Goal: Task Accomplishment & Management: Use online tool/utility

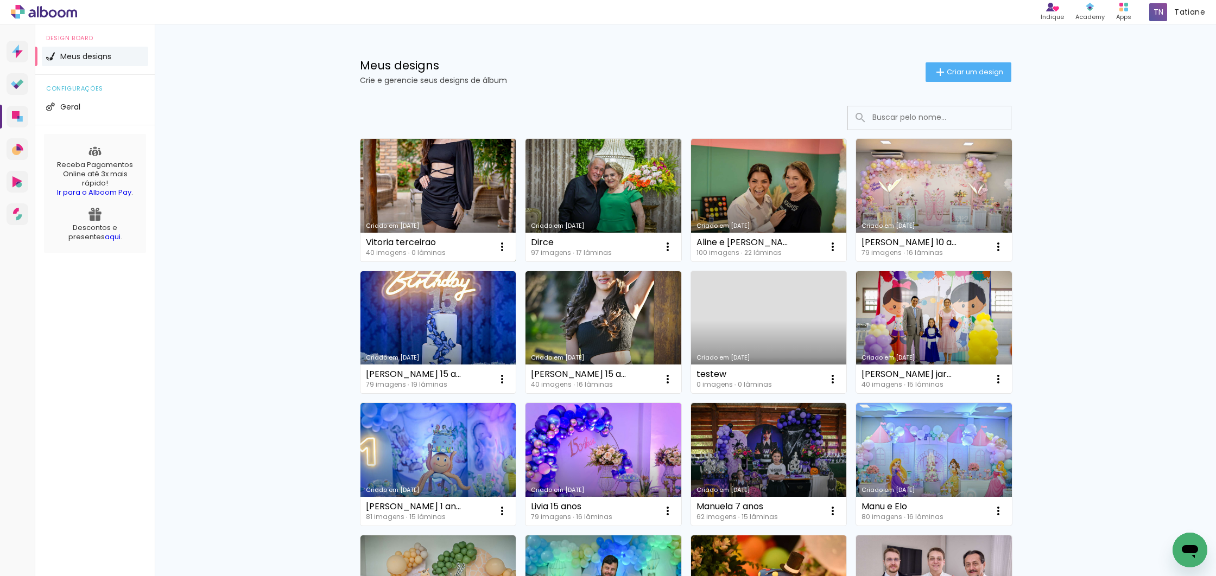
click at [429, 187] on link "Criado em [DATE]" at bounding box center [438, 200] width 156 height 123
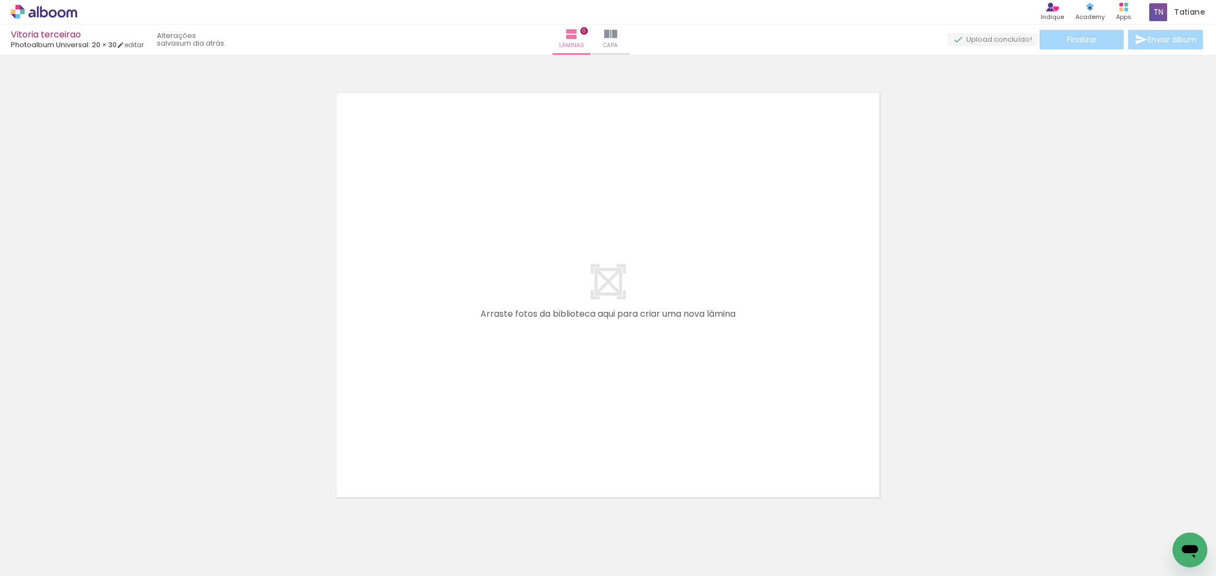
scroll to position [0, 285]
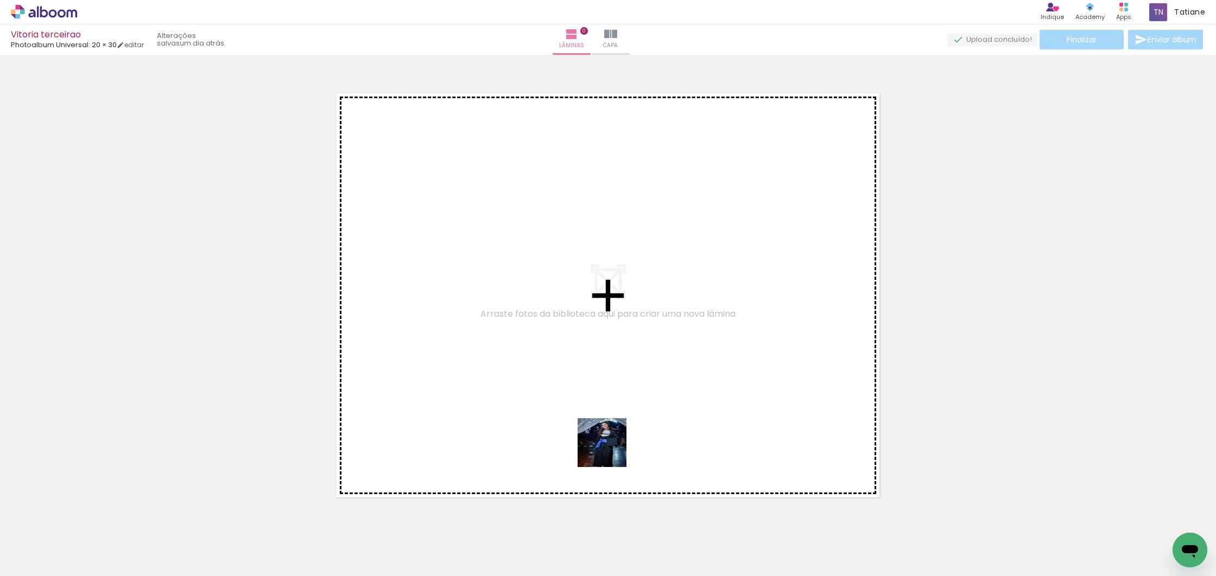
drag, startPoint x: 615, startPoint y: 548, endPoint x: 609, endPoint y: 442, distance: 106.0
click at [607, 434] on quentale-workspace at bounding box center [608, 288] width 1216 height 576
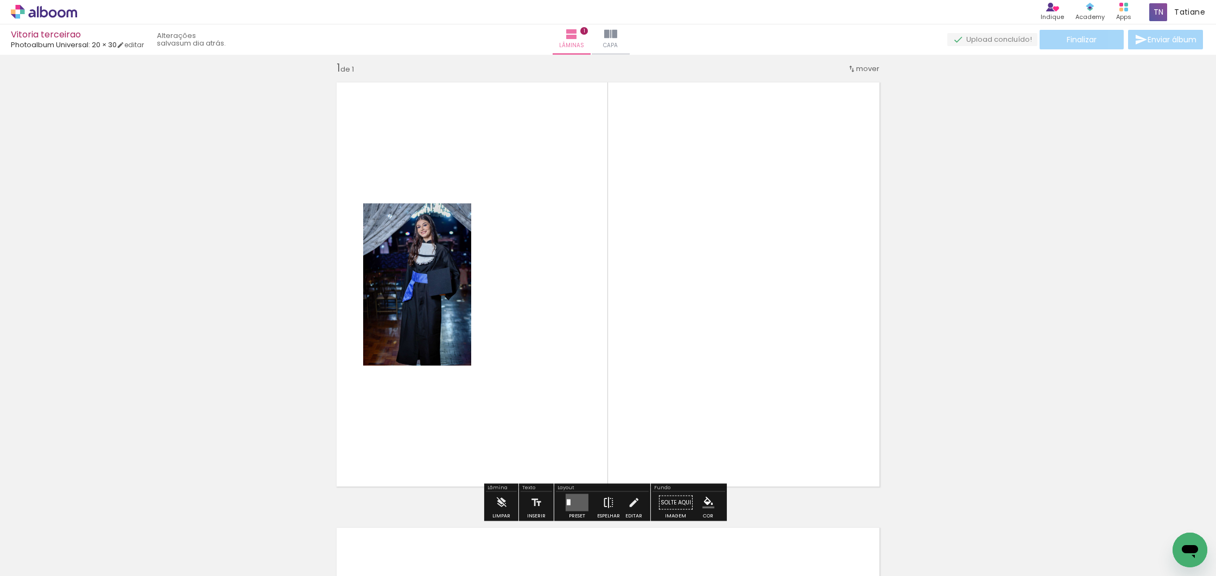
scroll to position [14, 0]
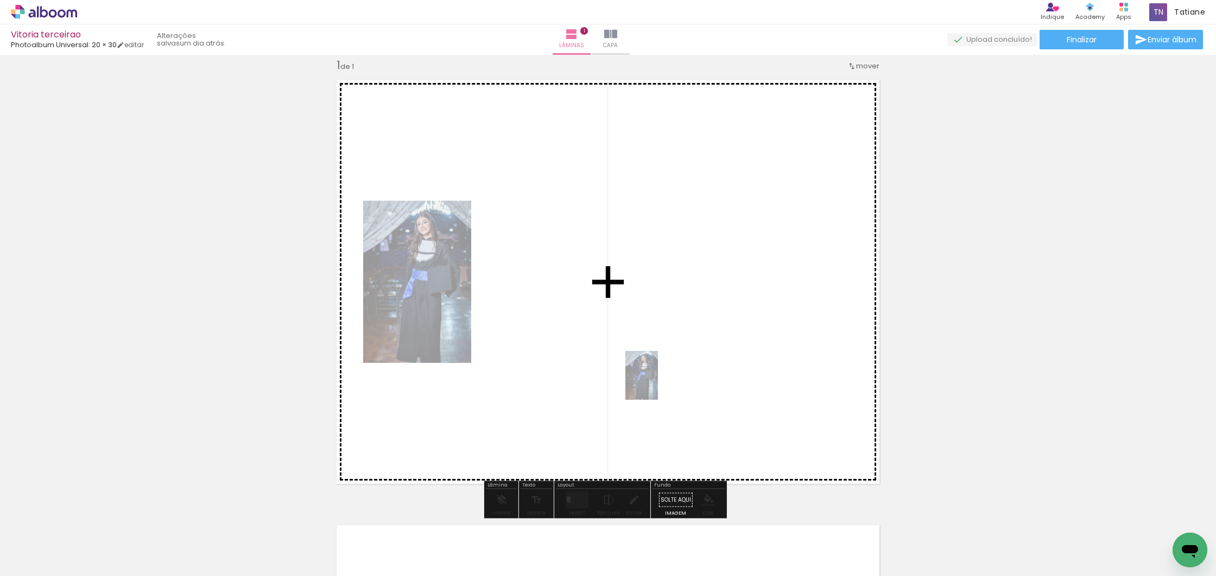
drag, startPoint x: 627, startPoint y: 542, endPoint x: 633, endPoint y: 356, distance: 186.8
click at [657, 383] on quentale-workspace at bounding box center [608, 288] width 1216 height 576
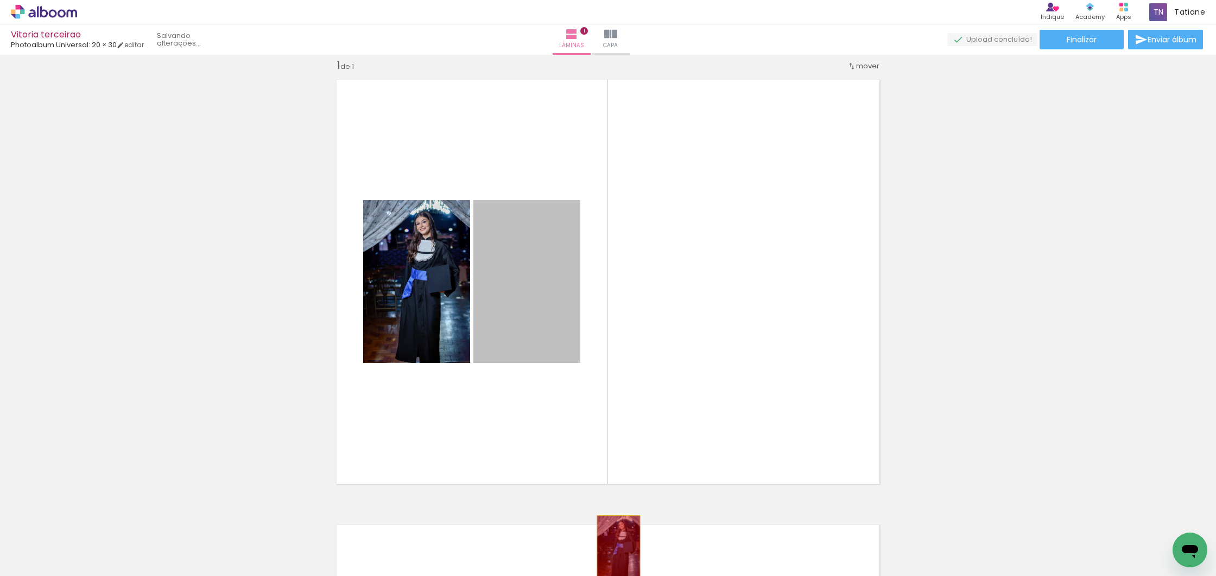
drag, startPoint x: 524, startPoint y: 295, endPoint x: 614, endPoint y: 548, distance: 268.5
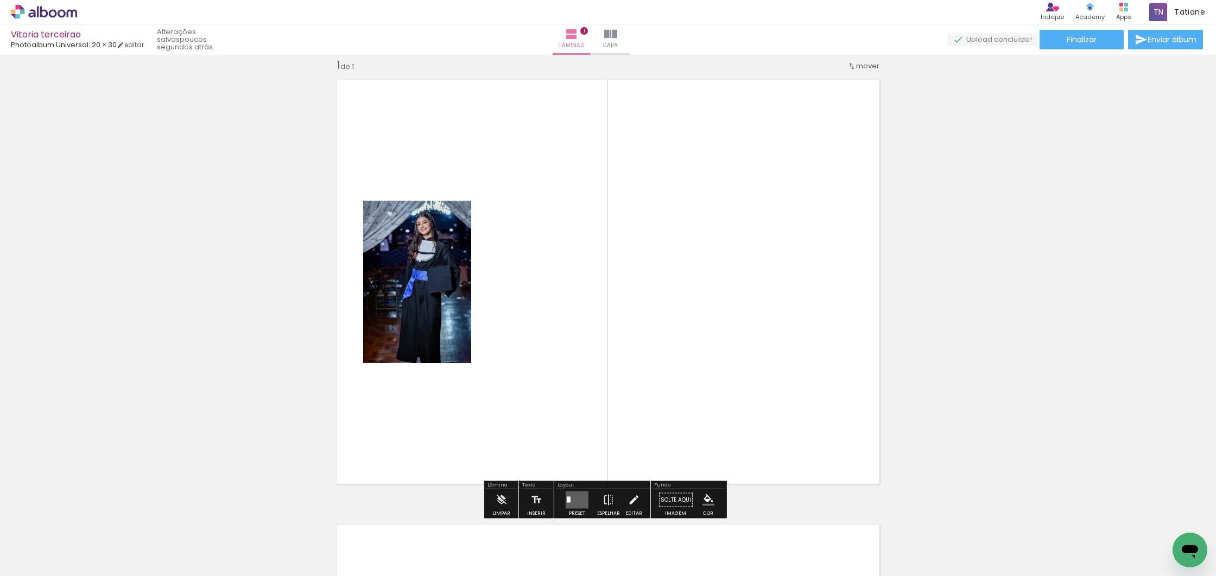
click at [57, 543] on iron-icon at bounding box center [55, 544] width 9 height 9
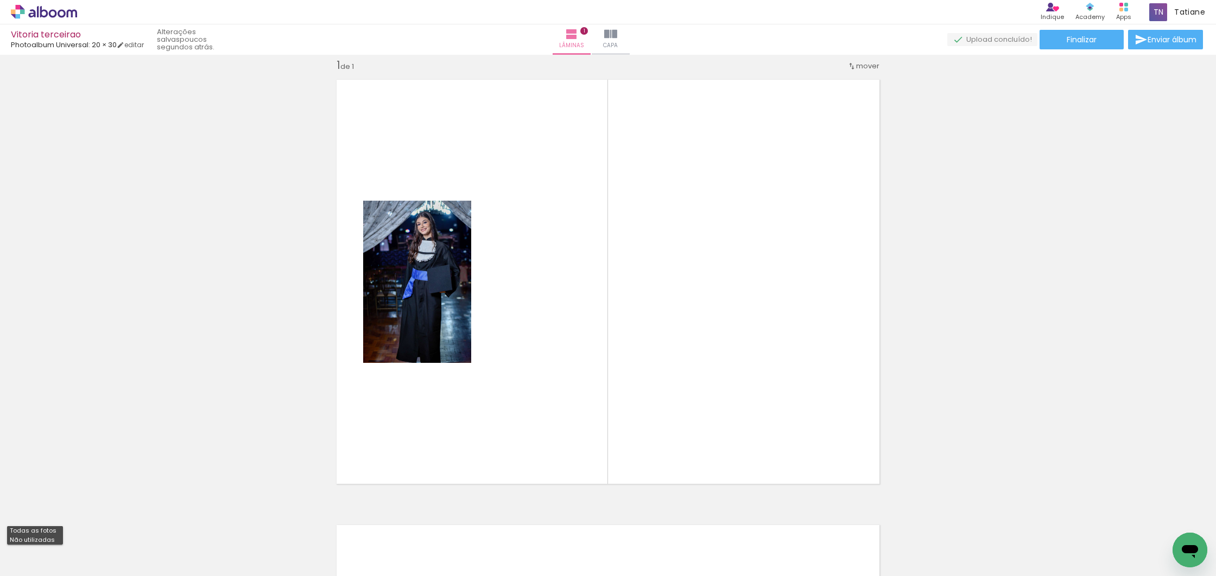
click at [55, 538] on paper-item "Não utilizadas" at bounding box center [35, 540] width 56 height 9
type input "Não utilizadas"
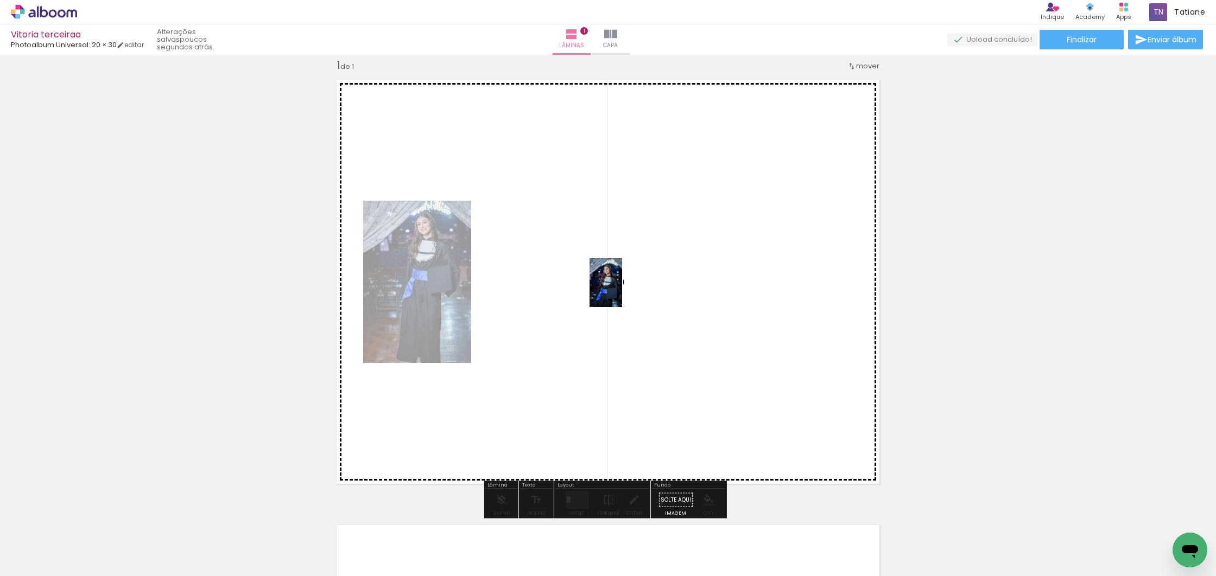
drag, startPoint x: 605, startPoint y: 531, endPoint x: 622, endPoint y: 291, distance: 241.1
click at [622, 291] on quentale-workspace at bounding box center [608, 288] width 1216 height 576
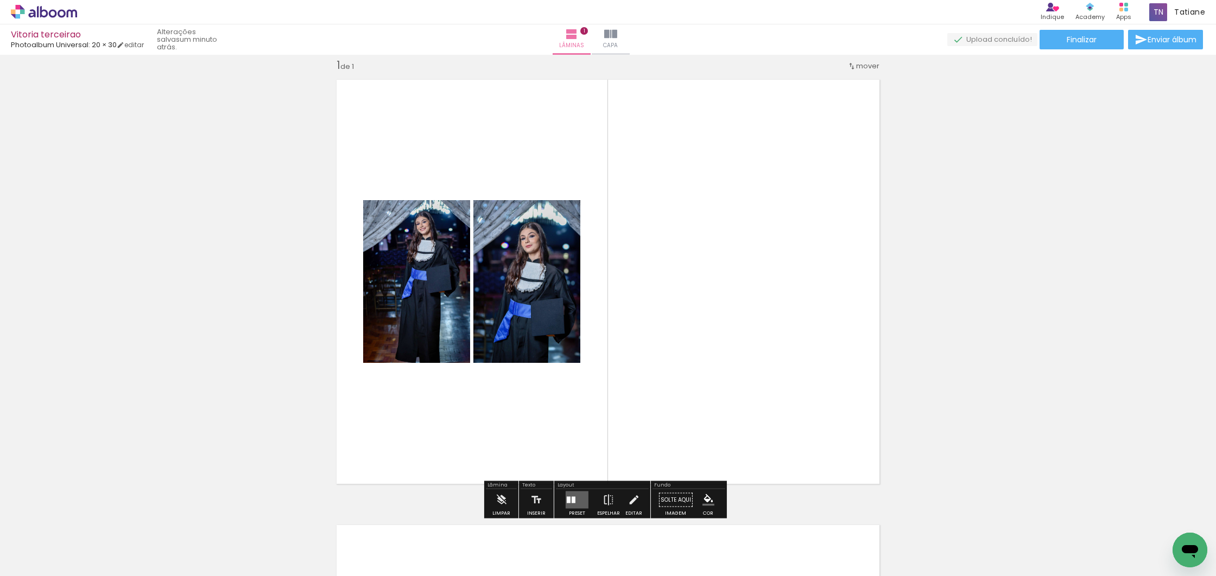
click at [568, 501] on quentale-layouter at bounding box center [577, 500] width 23 height 17
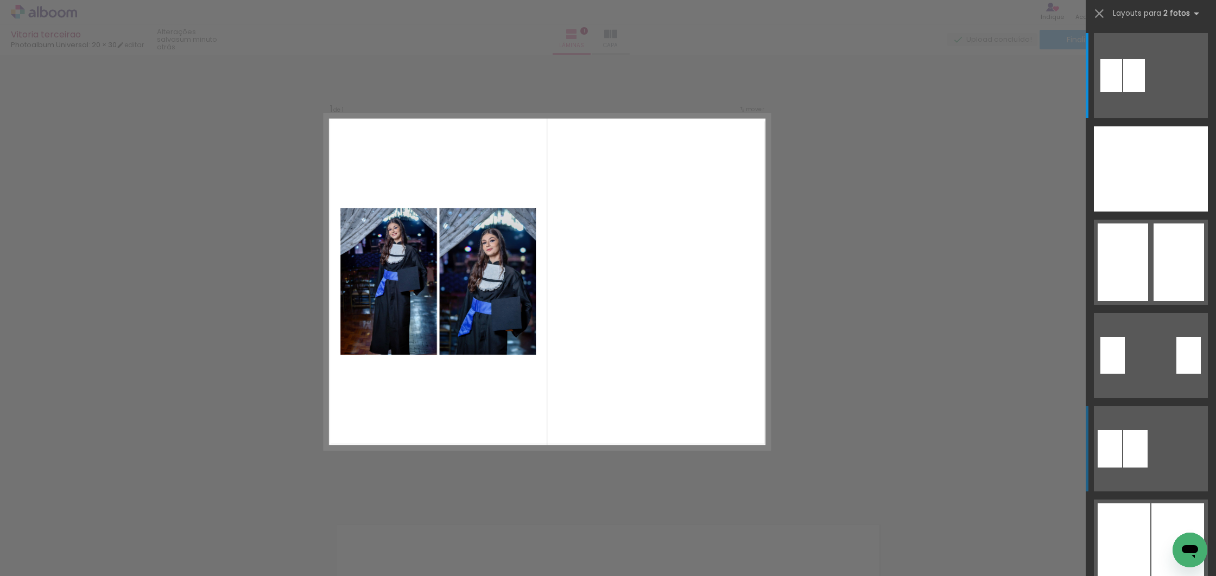
click at [1103, 118] on quentale-layouter at bounding box center [1151, 75] width 114 height 85
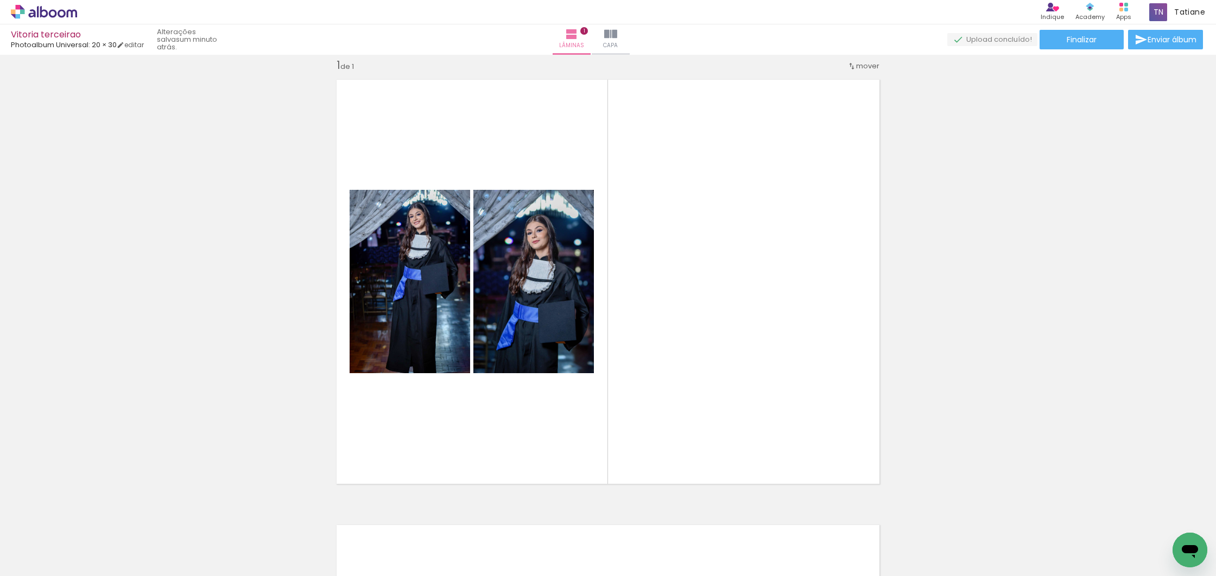
scroll to position [0, 0]
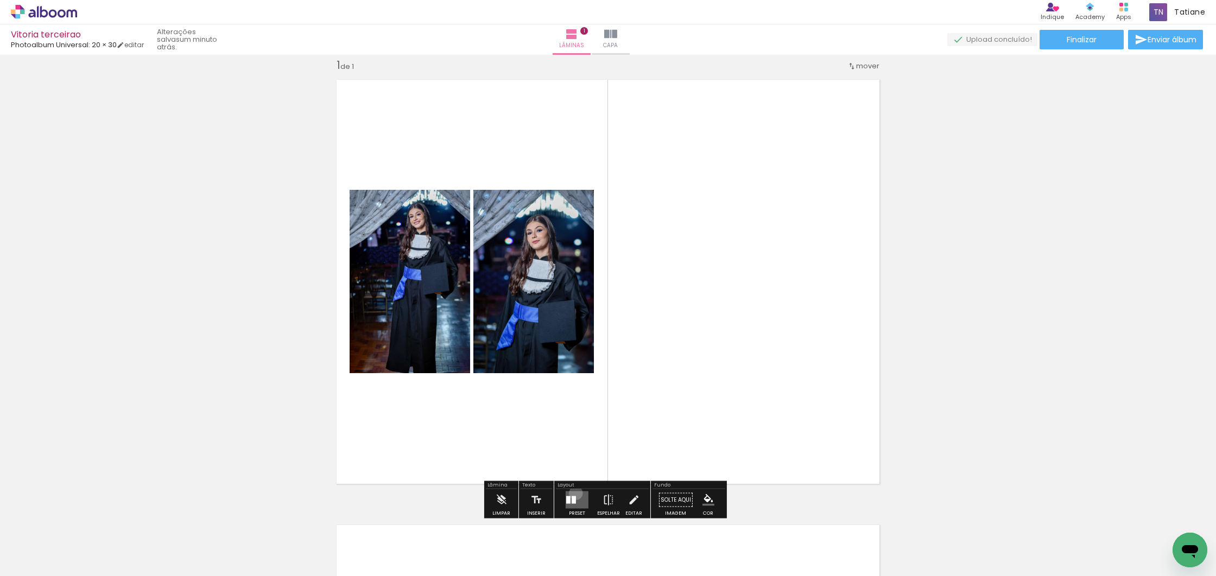
click at [573, 493] on quentale-layouter at bounding box center [577, 500] width 23 height 17
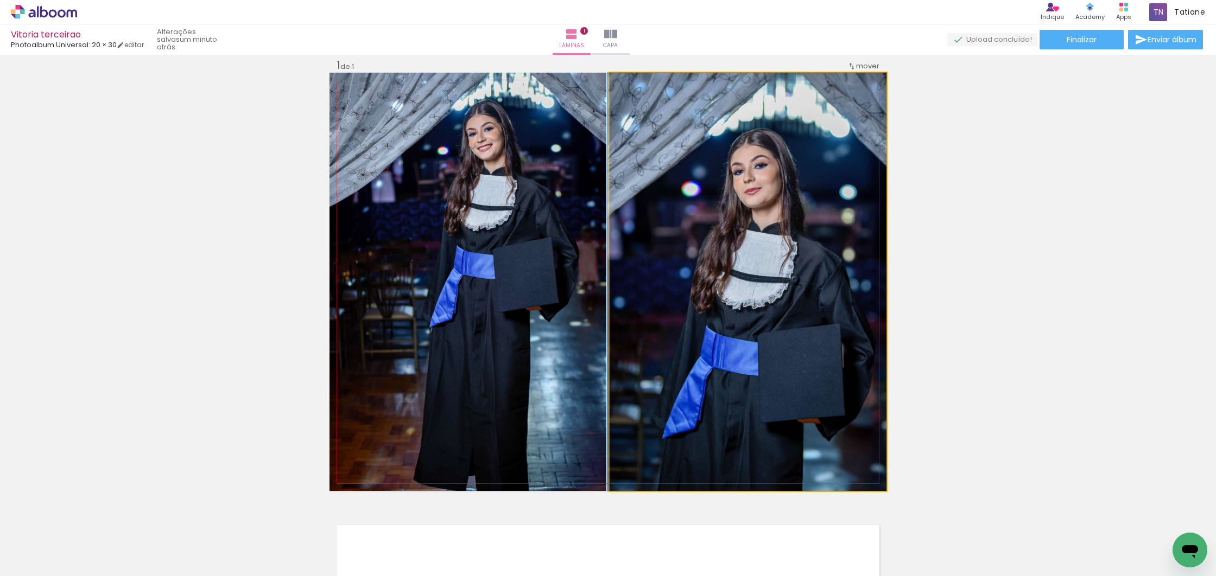
drag, startPoint x: 813, startPoint y: 340, endPoint x: 781, endPoint y: 334, distance: 32.6
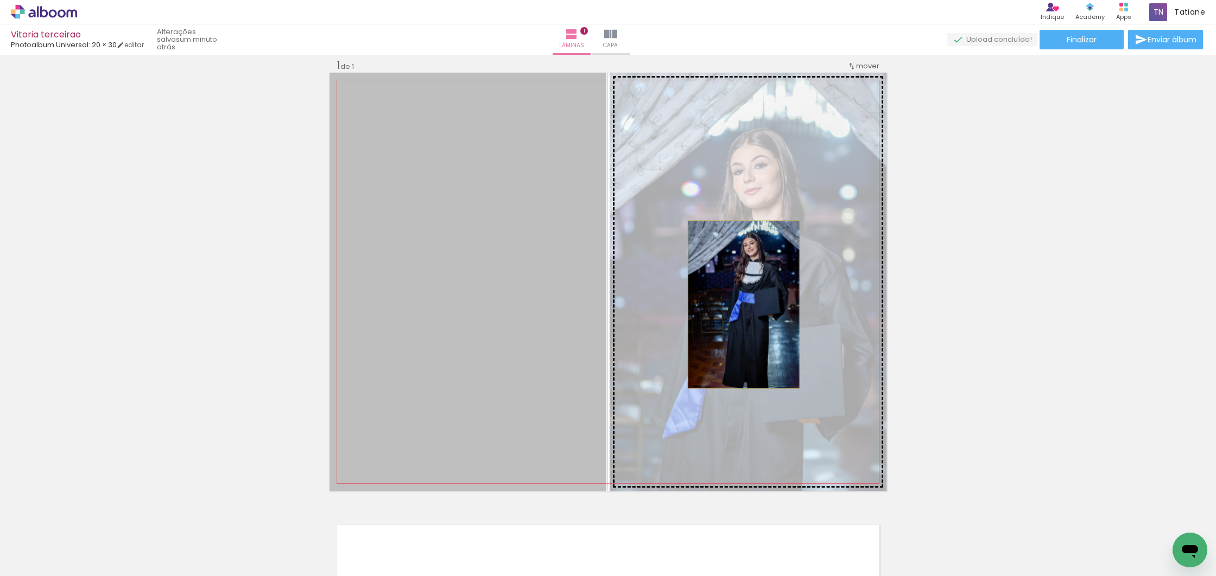
drag, startPoint x: 518, startPoint y: 308, endPoint x: 738, endPoint y: 305, distance: 219.9
click at [0, 0] on slot at bounding box center [0, 0] width 0 height 0
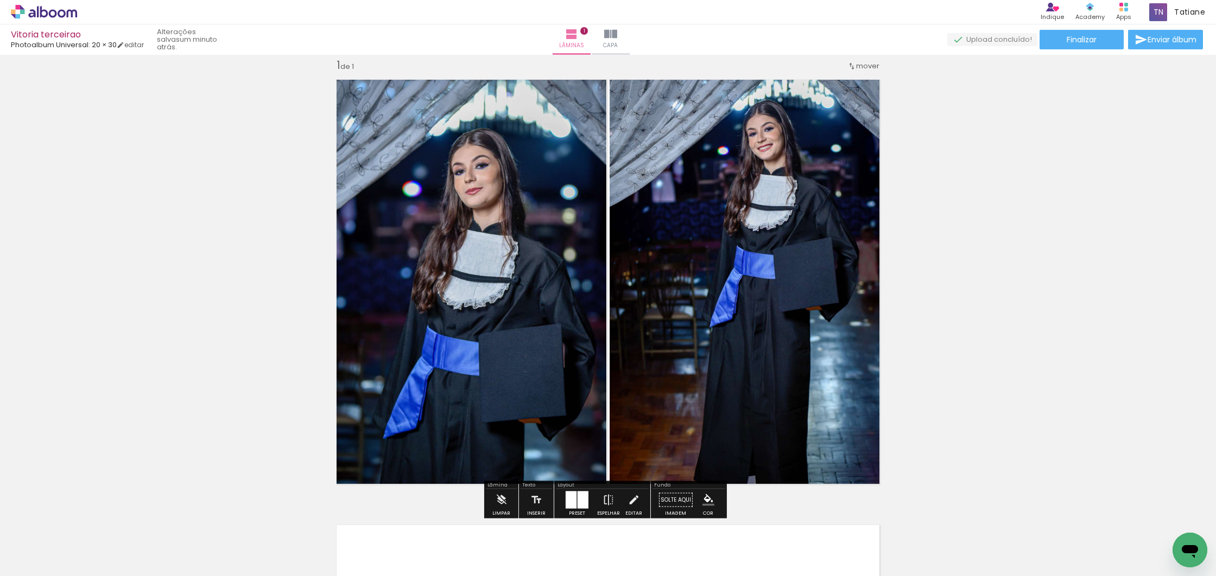
scroll to position [8, 0]
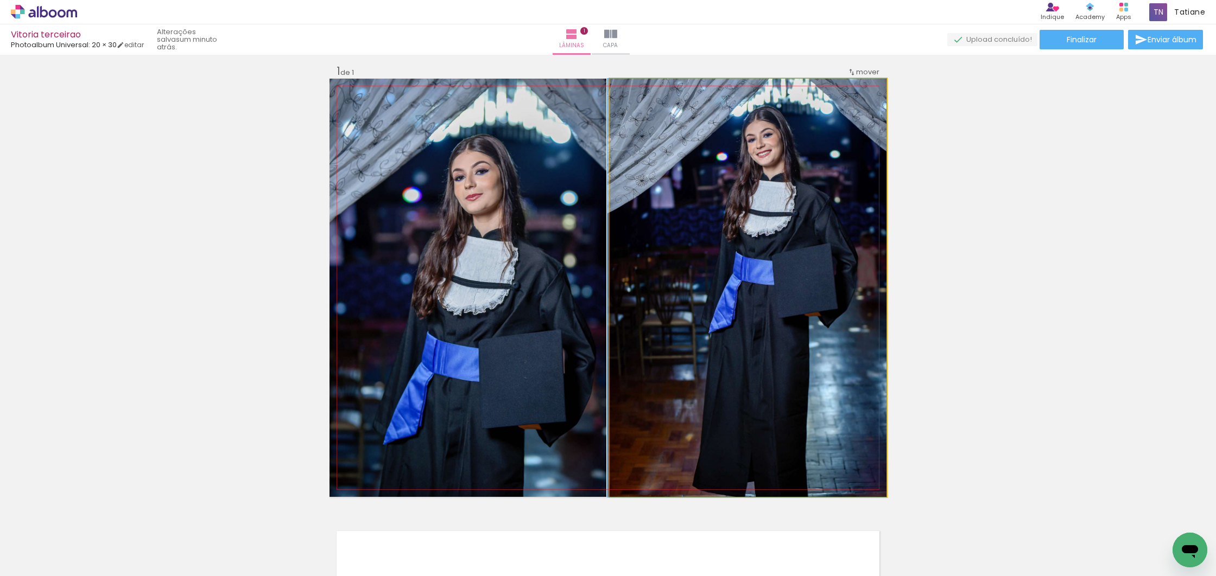
drag, startPoint x: 735, startPoint y: 314, endPoint x: 715, endPoint y: 287, distance: 33.8
click at [716, 287] on div at bounding box center [746, 288] width 279 height 418
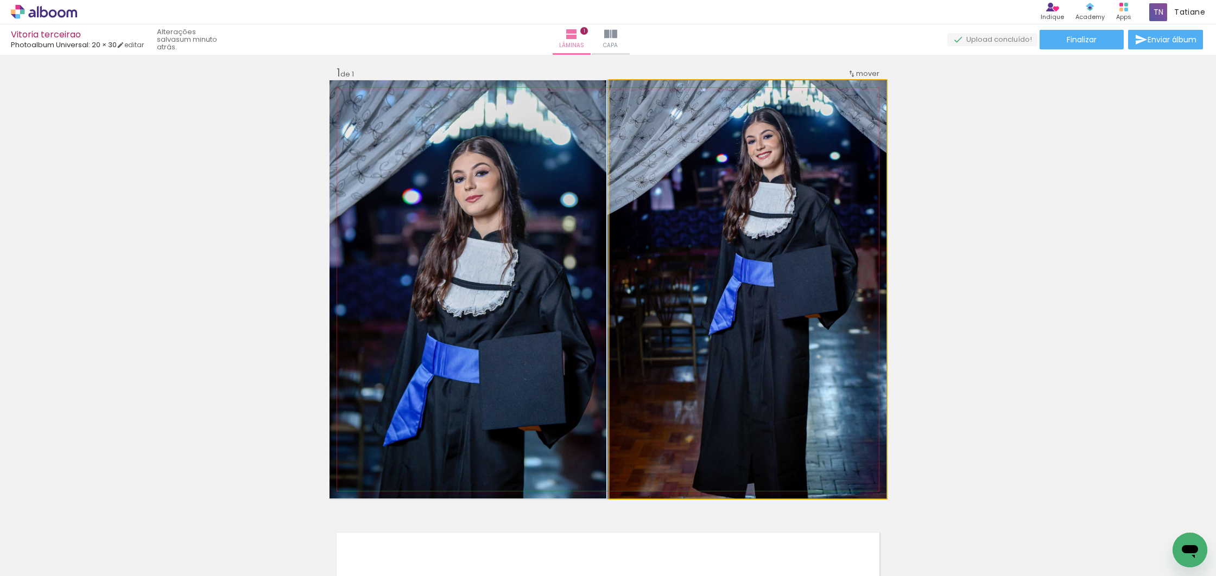
drag, startPoint x: 770, startPoint y: 296, endPoint x: 715, endPoint y: 295, distance: 54.8
click at [717, 295] on div at bounding box center [746, 289] width 279 height 418
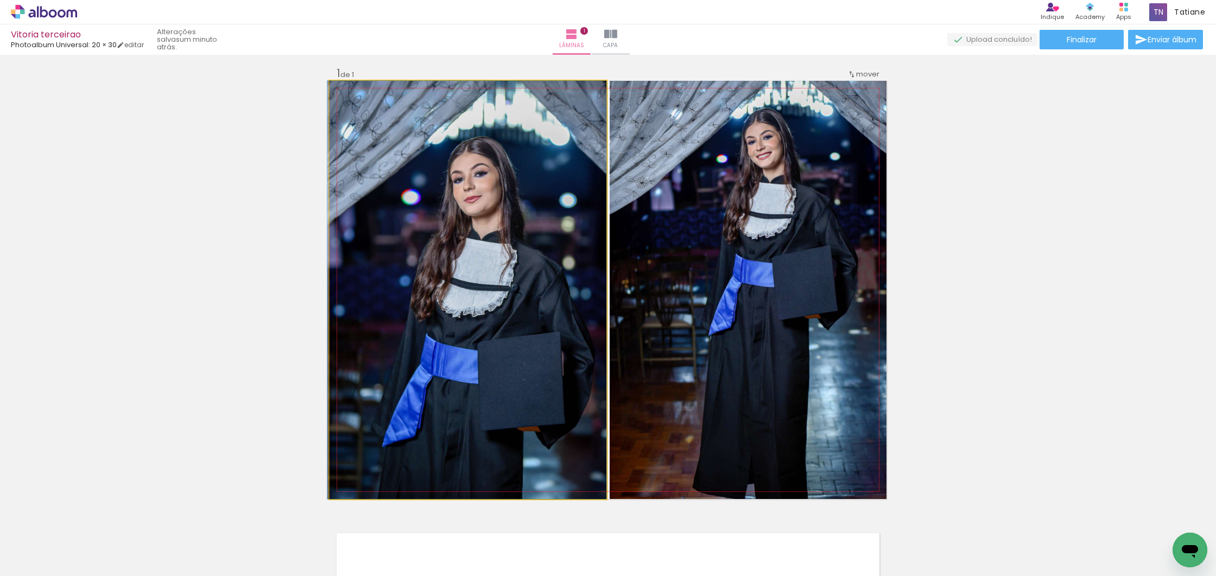
drag, startPoint x: 525, startPoint y: 280, endPoint x: 504, endPoint y: 278, distance: 21.8
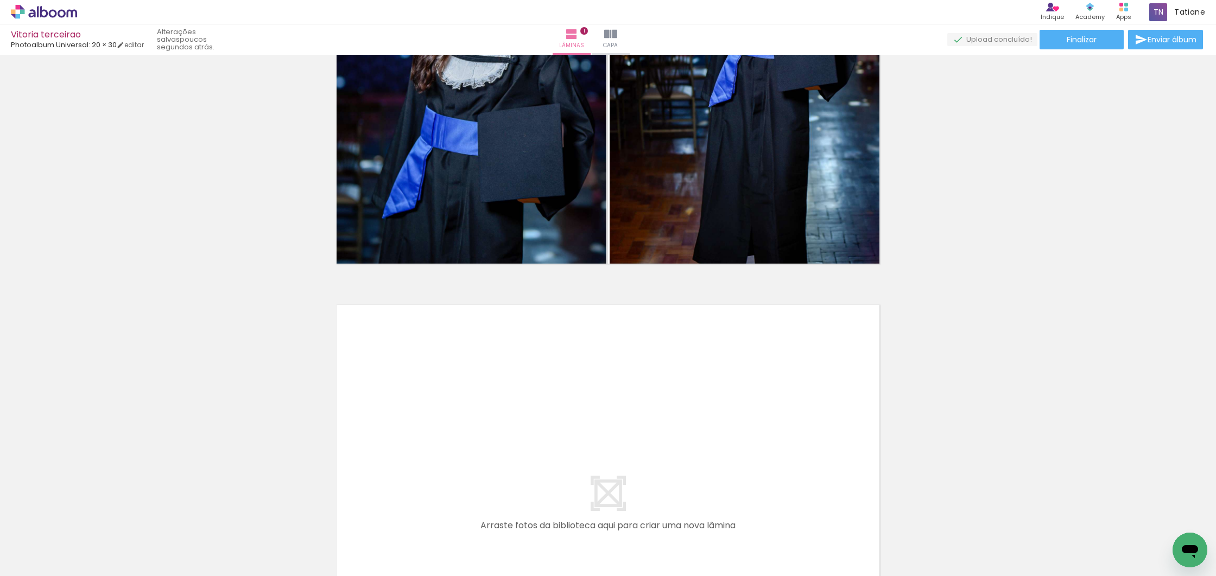
scroll to position [0, 830]
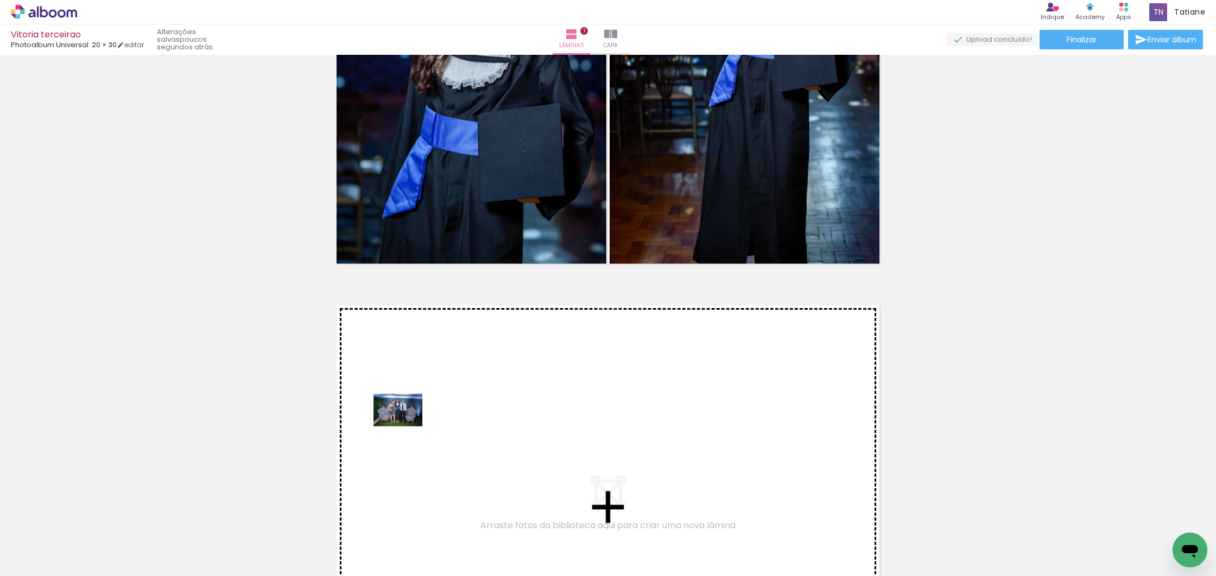
drag, startPoint x: 434, startPoint y: 520, endPoint x: 406, endPoint y: 427, distance: 97.5
click at [406, 427] on quentale-workspace at bounding box center [608, 288] width 1216 height 576
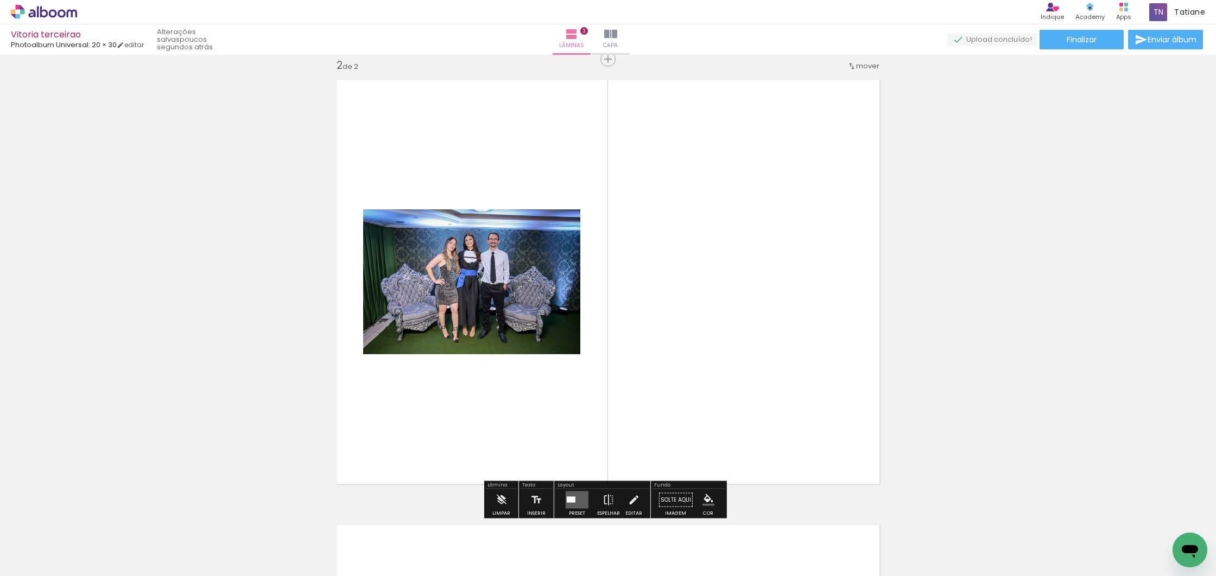
scroll to position [0, 832]
drag, startPoint x: 454, startPoint y: 501, endPoint x: 446, endPoint y: 451, distance: 50.6
click at [446, 451] on quentale-workspace at bounding box center [608, 288] width 1216 height 576
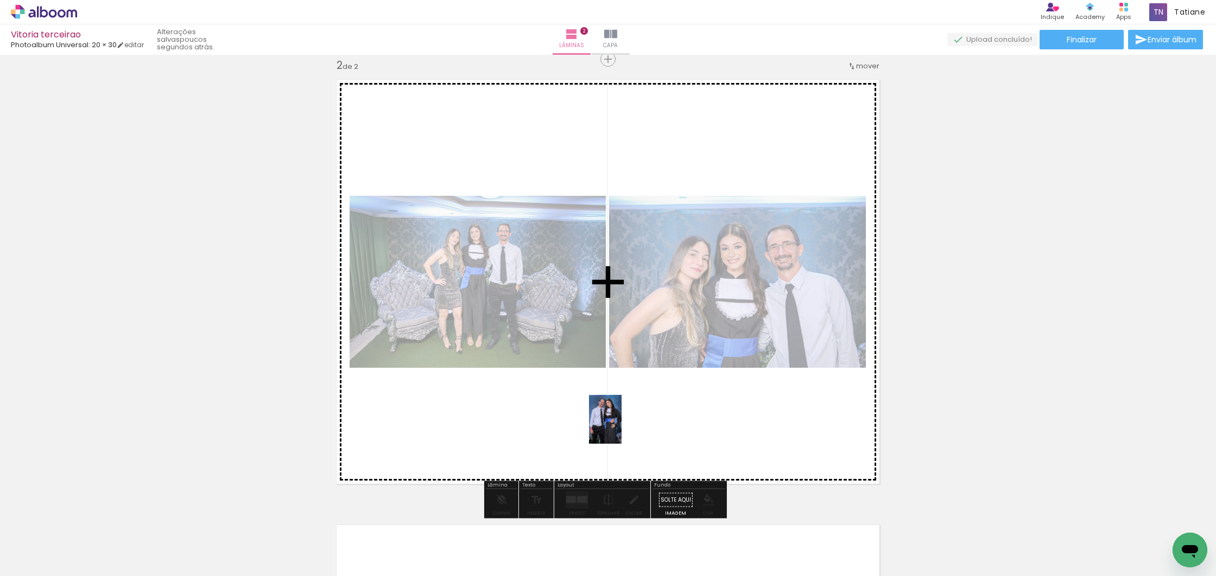
drag, startPoint x: 611, startPoint y: 551, endPoint x: 570, endPoint y: 463, distance: 96.7
click at [621, 428] on quentale-workspace at bounding box center [608, 288] width 1216 height 576
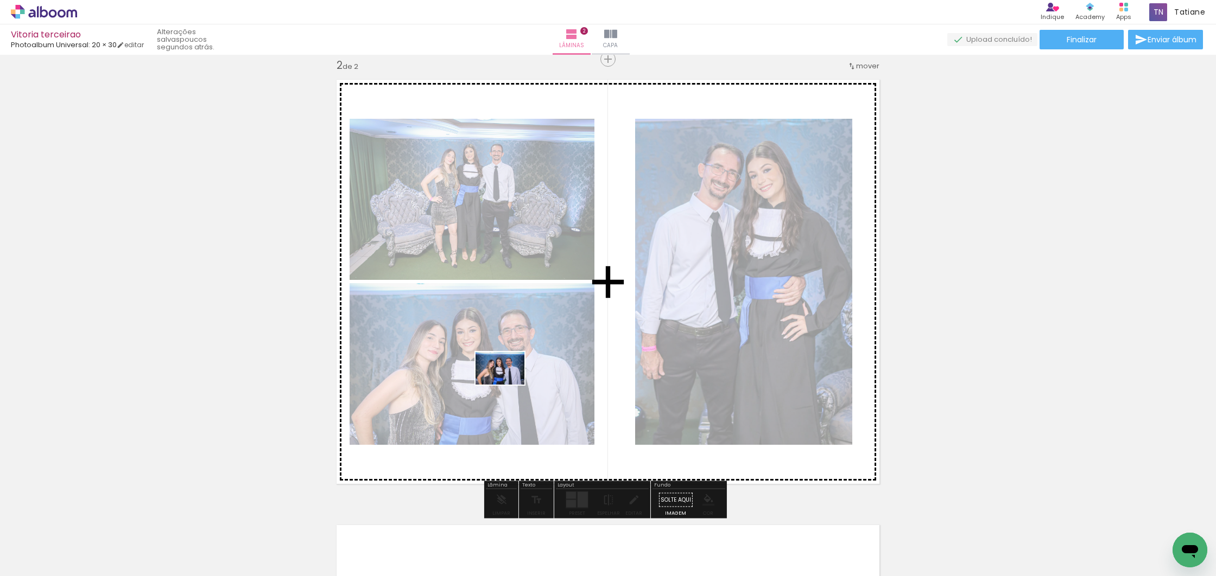
drag, startPoint x: 448, startPoint y: 548, endPoint x: 508, endPoint y: 385, distance: 174.1
click at [508, 385] on quentale-workspace at bounding box center [608, 288] width 1216 height 576
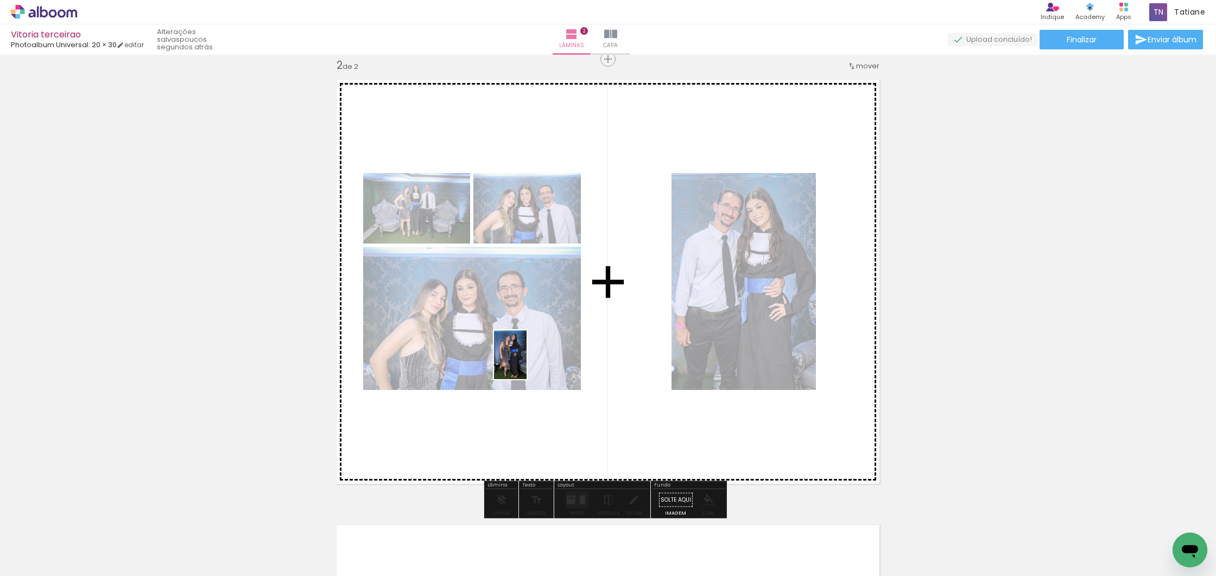
drag, startPoint x: 435, startPoint y: 546, endPoint x: 456, endPoint y: 535, distance: 23.5
click at [542, 352] on quentale-workspace at bounding box center [608, 288] width 1216 height 576
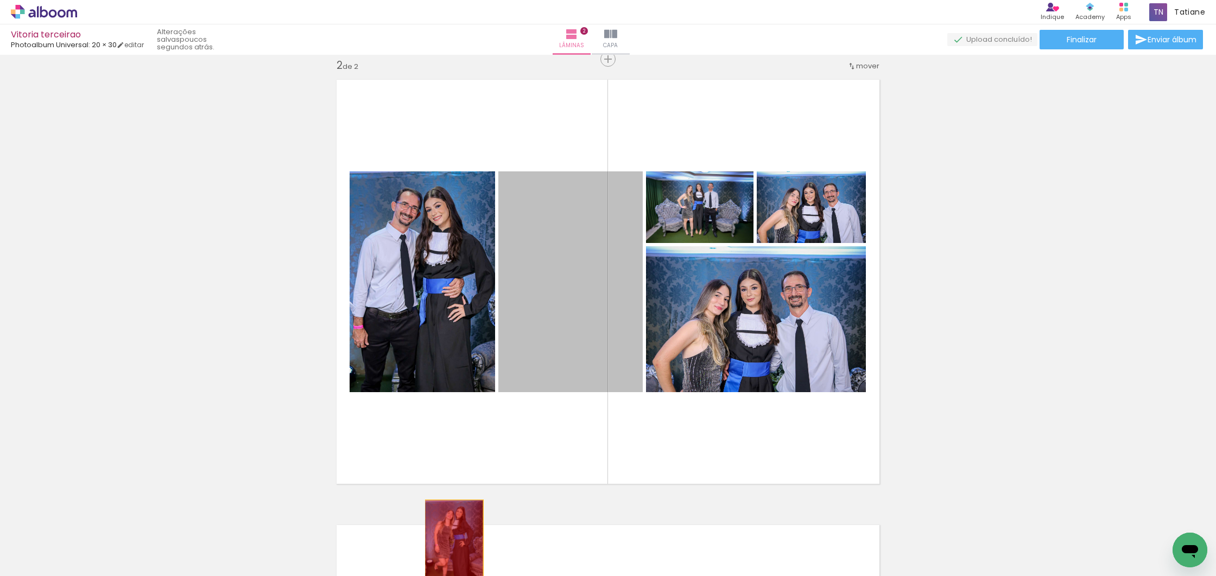
drag, startPoint x: 563, startPoint y: 326, endPoint x: 450, endPoint y: 544, distance: 245.7
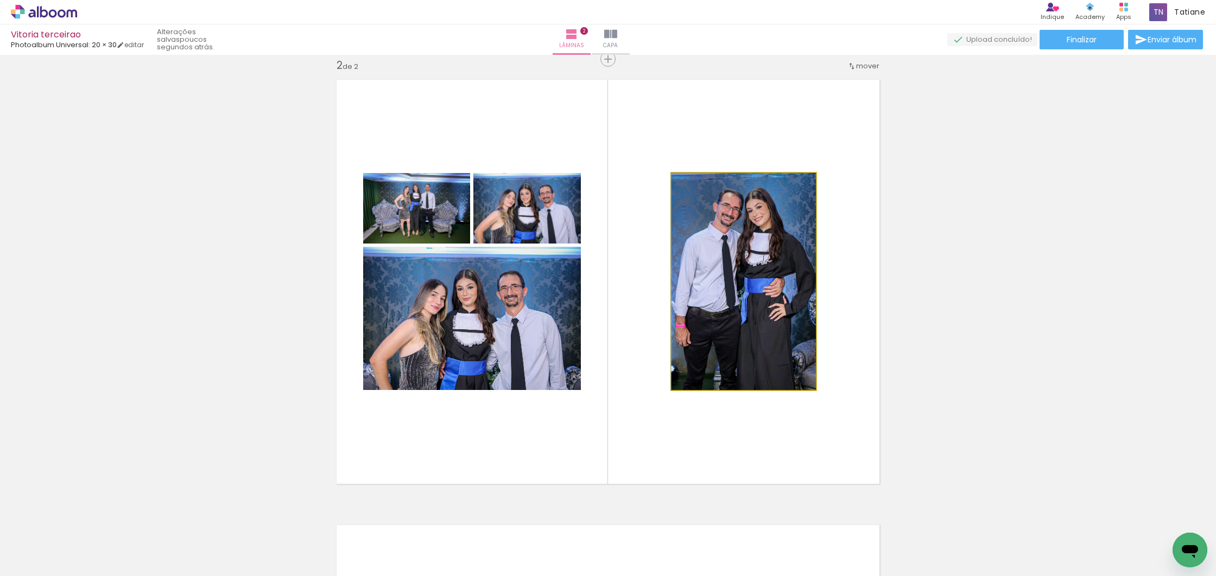
click at [739, 306] on quentale-photo at bounding box center [743, 281] width 144 height 217
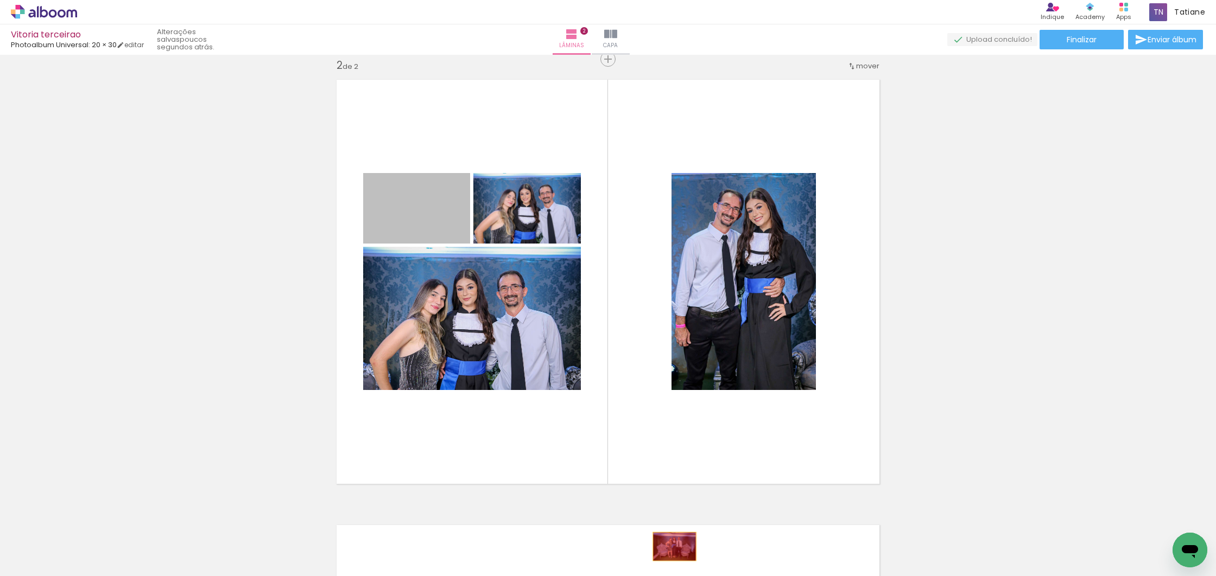
drag, startPoint x: 428, startPoint y: 210, endPoint x: 671, endPoint y: 548, distance: 416.2
click at [671, 548] on quentale-workspace at bounding box center [608, 288] width 1216 height 576
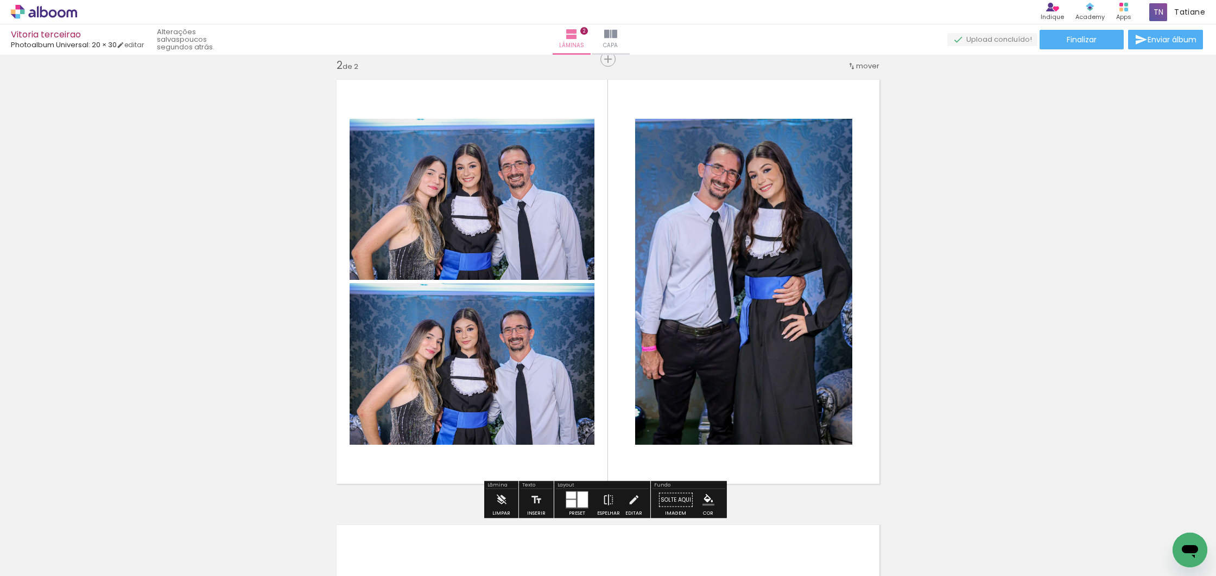
drag, startPoint x: 579, startPoint y: 503, endPoint x: 585, endPoint y: 502, distance: 6.1
click at [579, 503] on div at bounding box center [583, 500] width 10 height 16
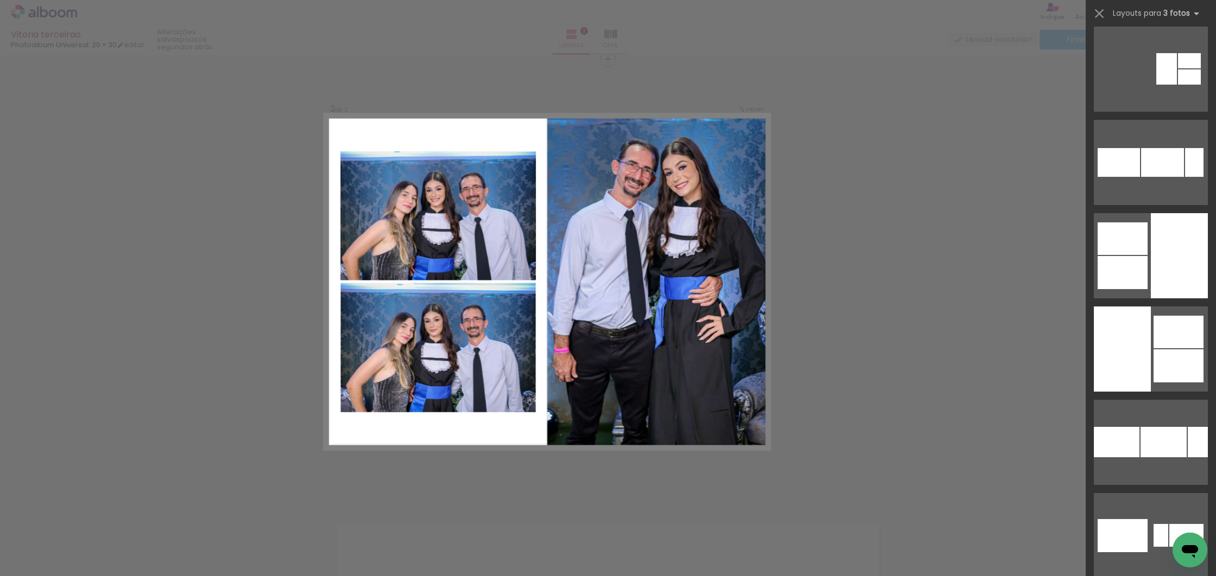
scroll to position [1691, 0]
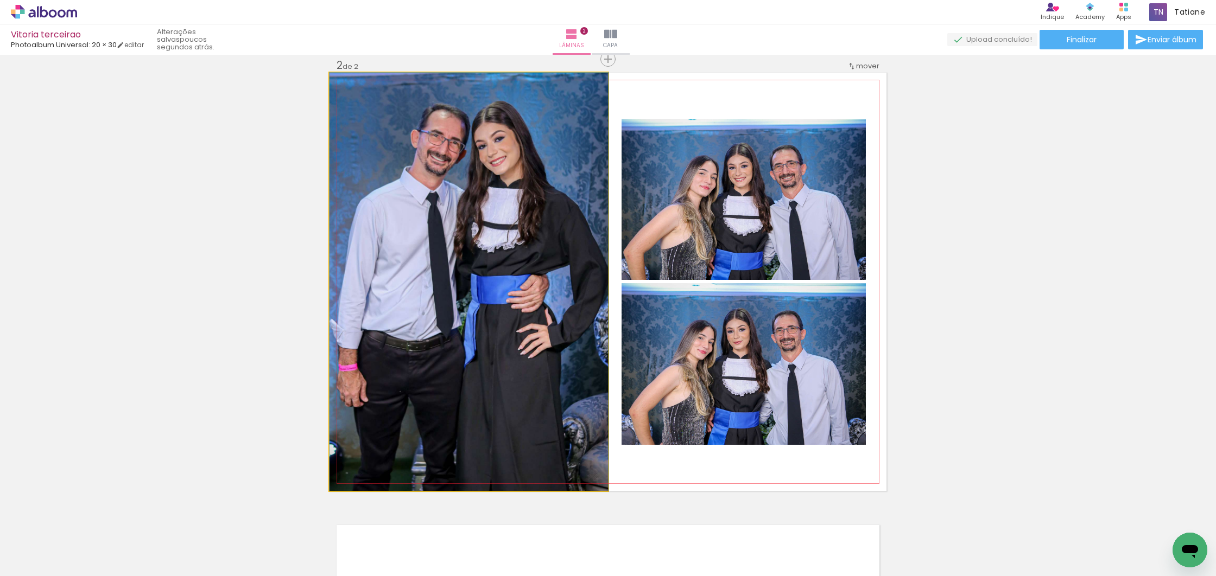
drag, startPoint x: 574, startPoint y: 243, endPoint x: 585, endPoint y: 242, distance: 11.5
drag, startPoint x: 534, startPoint y: 244, endPoint x: 540, endPoint y: 272, distance: 29.4
click at [539, 244] on div at bounding box center [468, 282] width 279 height 418
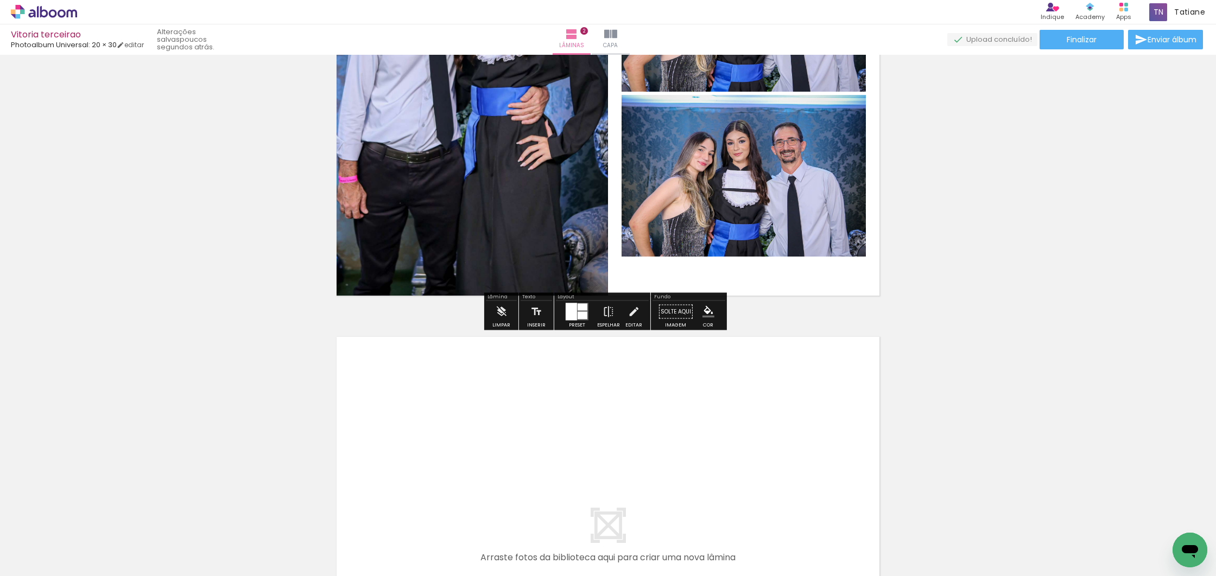
scroll to position [649, 0]
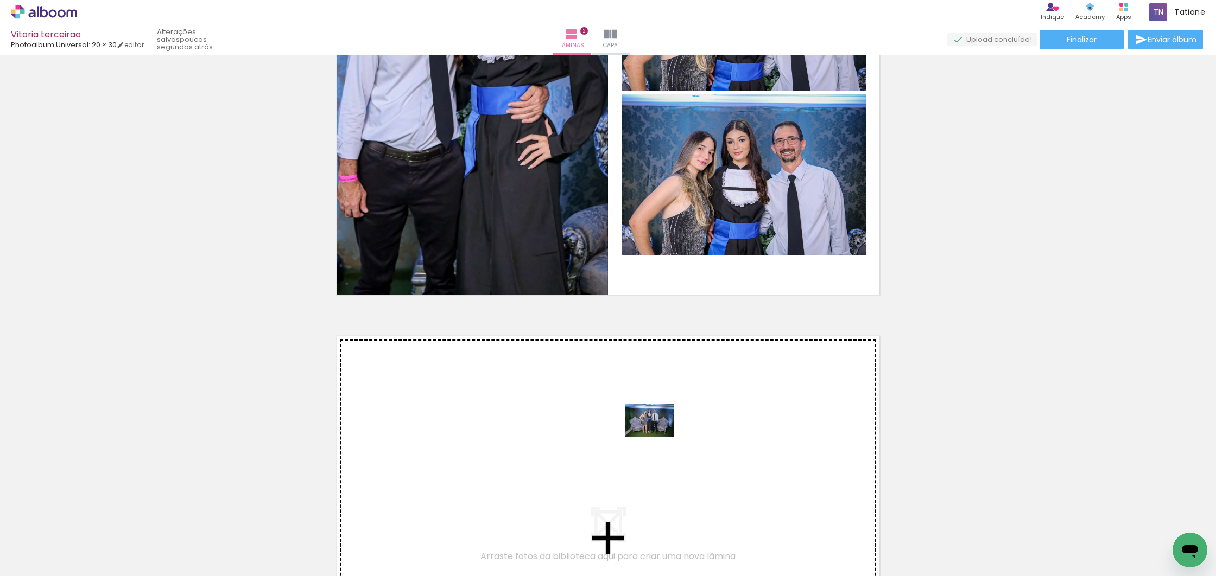
click at [658, 437] on quentale-workspace at bounding box center [608, 288] width 1216 height 576
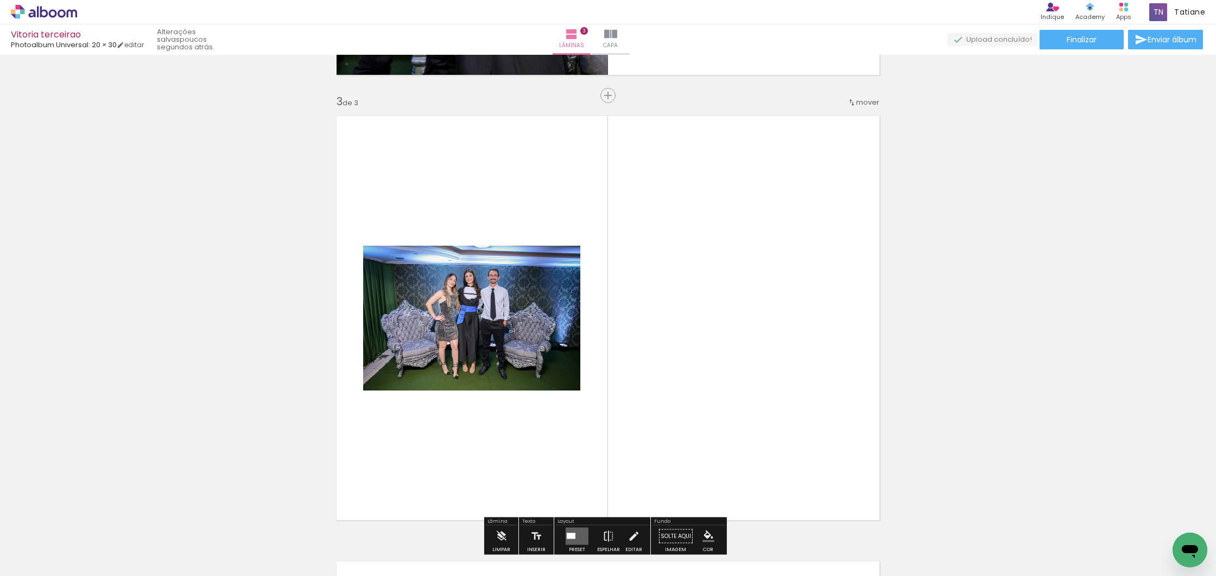
scroll to position [905, 0]
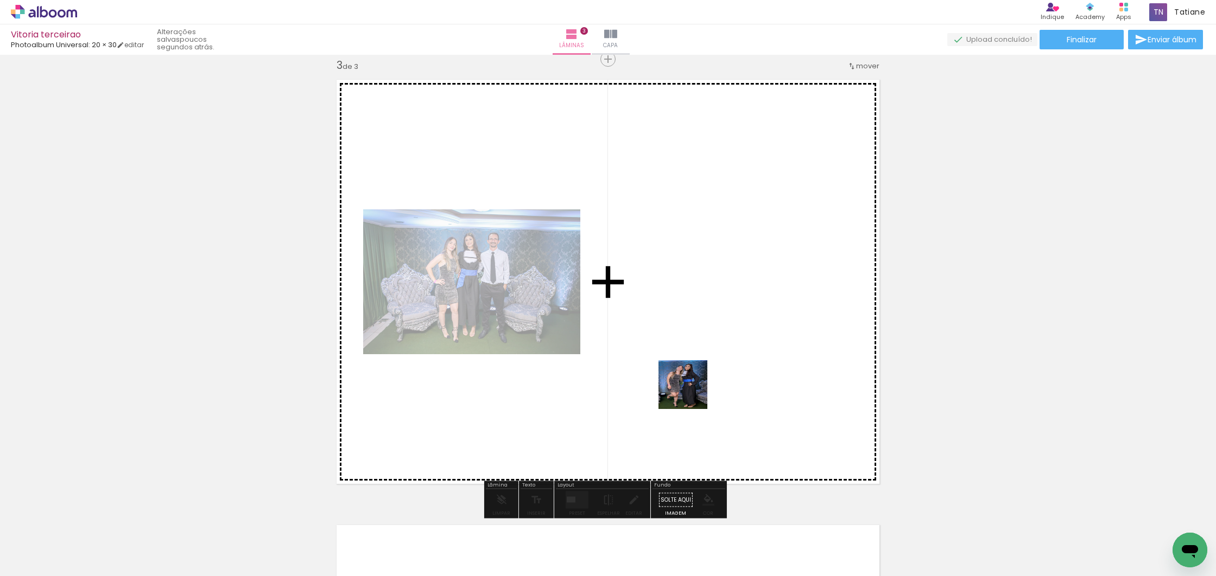
drag, startPoint x: 695, startPoint y: 521, endPoint x: 694, endPoint y: 442, distance: 79.3
click at [691, 391] on quentale-workspace at bounding box center [608, 288] width 1216 height 576
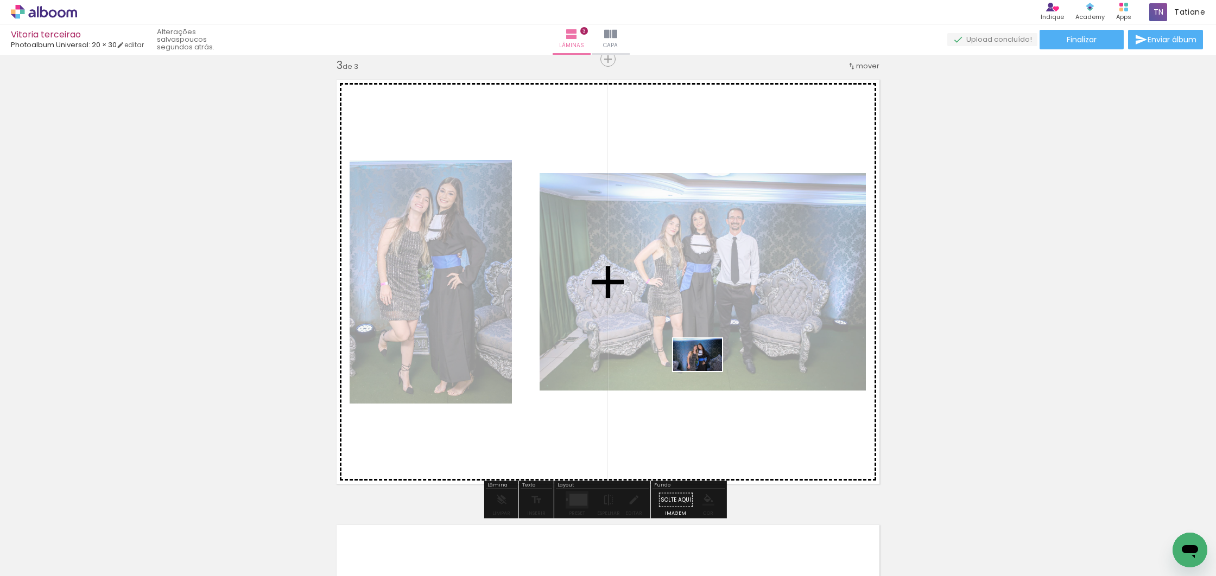
click at [705, 372] on quentale-workspace at bounding box center [608, 288] width 1216 height 576
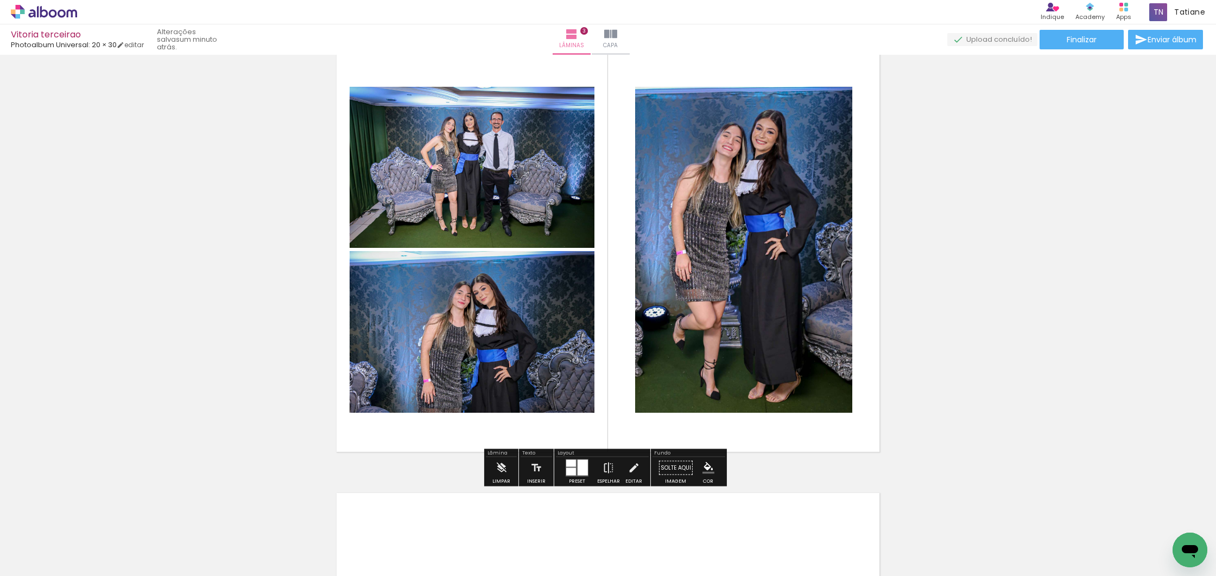
scroll to position [942, 0]
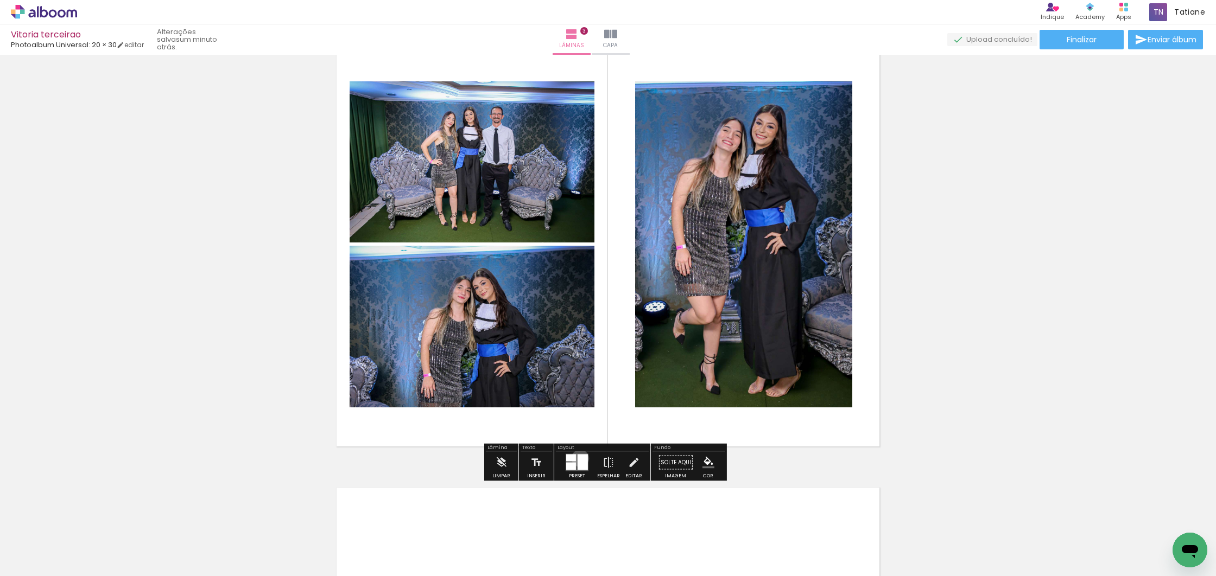
drag, startPoint x: 578, startPoint y: 458, endPoint x: 612, endPoint y: 439, distance: 39.4
click at [578, 458] on div at bounding box center [583, 463] width 10 height 16
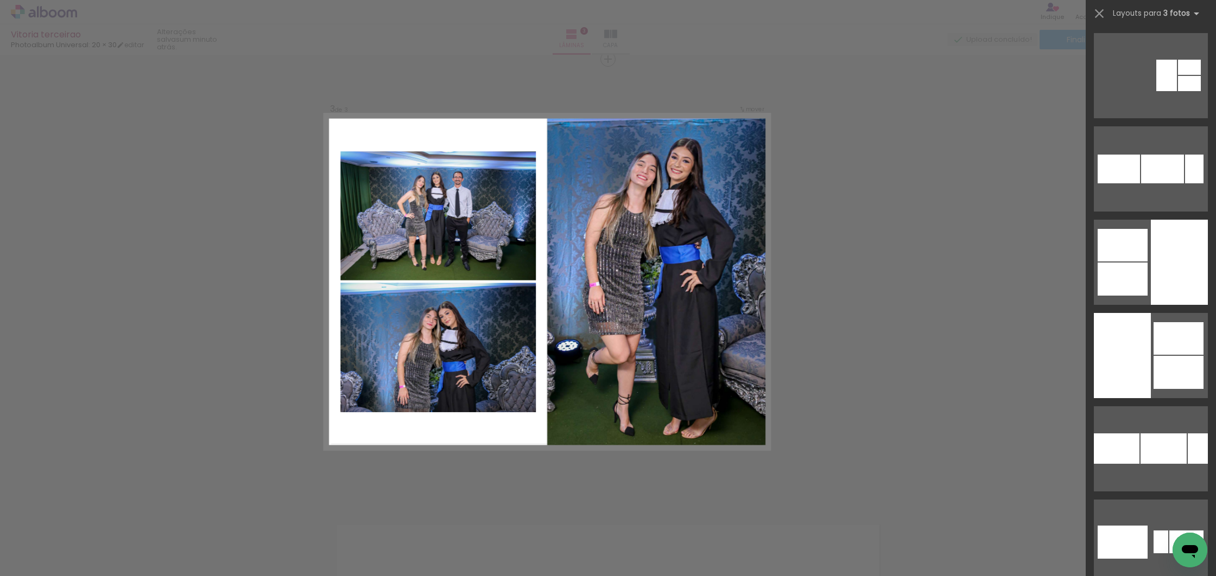
scroll to position [1683, 0]
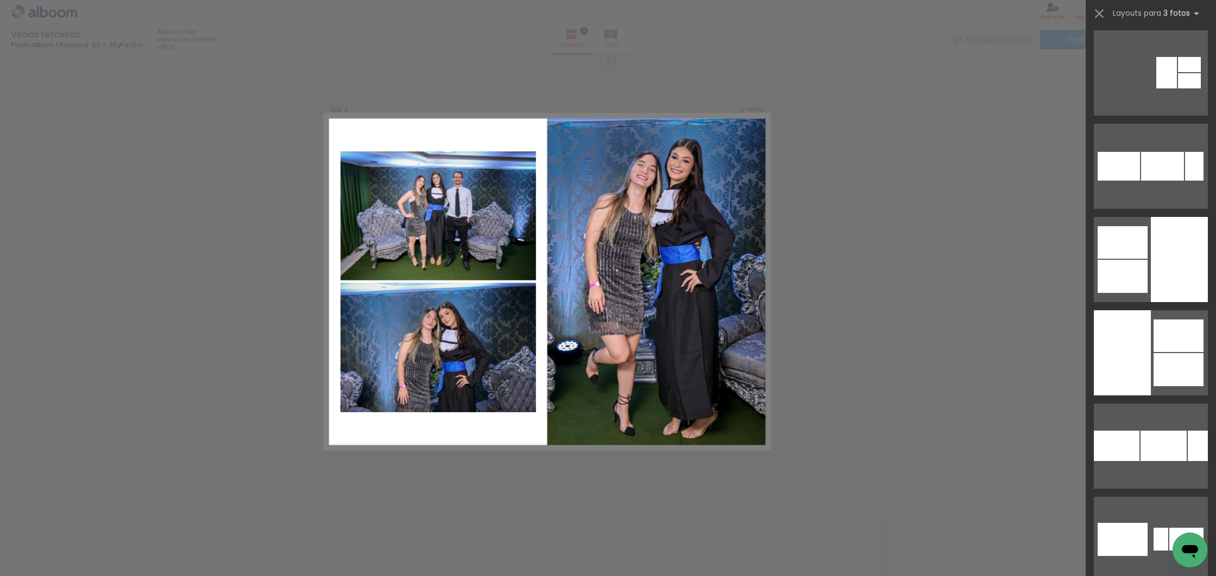
click at [1140, 431] on div at bounding box center [1163, 446] width 46 height 30
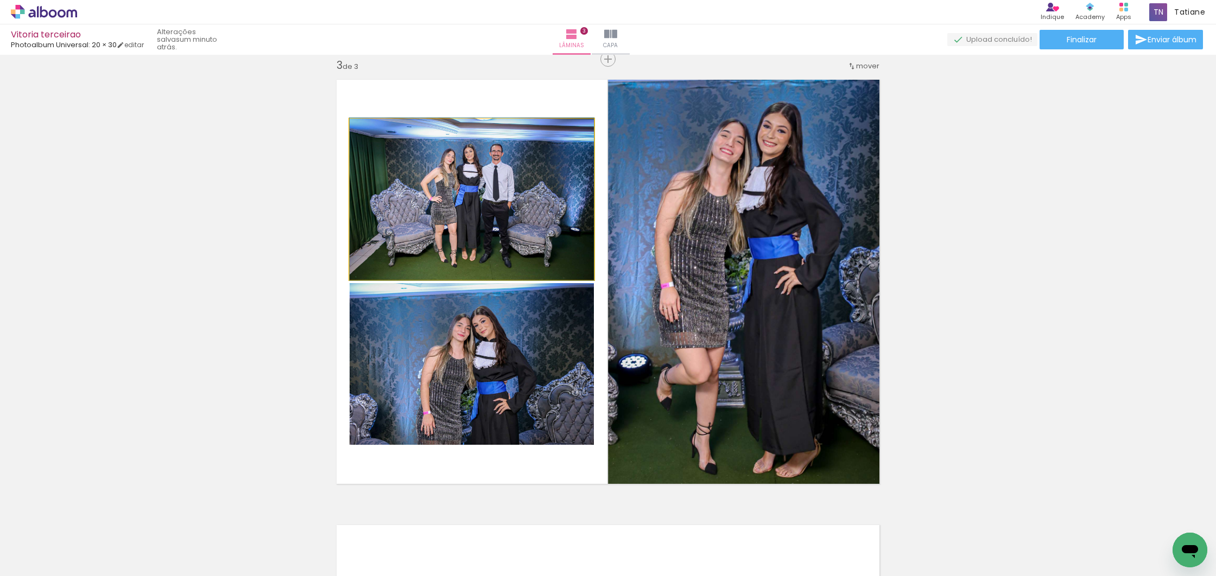
scroll to position [904, 0]
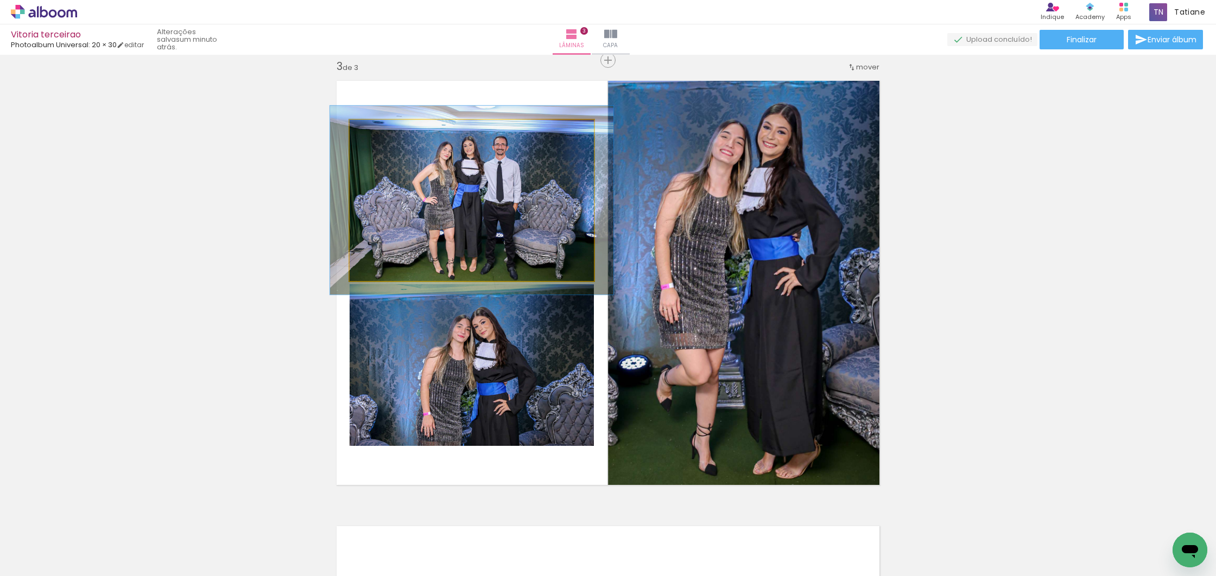
drag, startPoint x: 371, startPoint y: 130, endPoint x: 377, endPoint y: 130, distance: 6.0
type paper-slider "116"
click at [377, 130] on div at bounding box center [381, 131] width 10 height 10
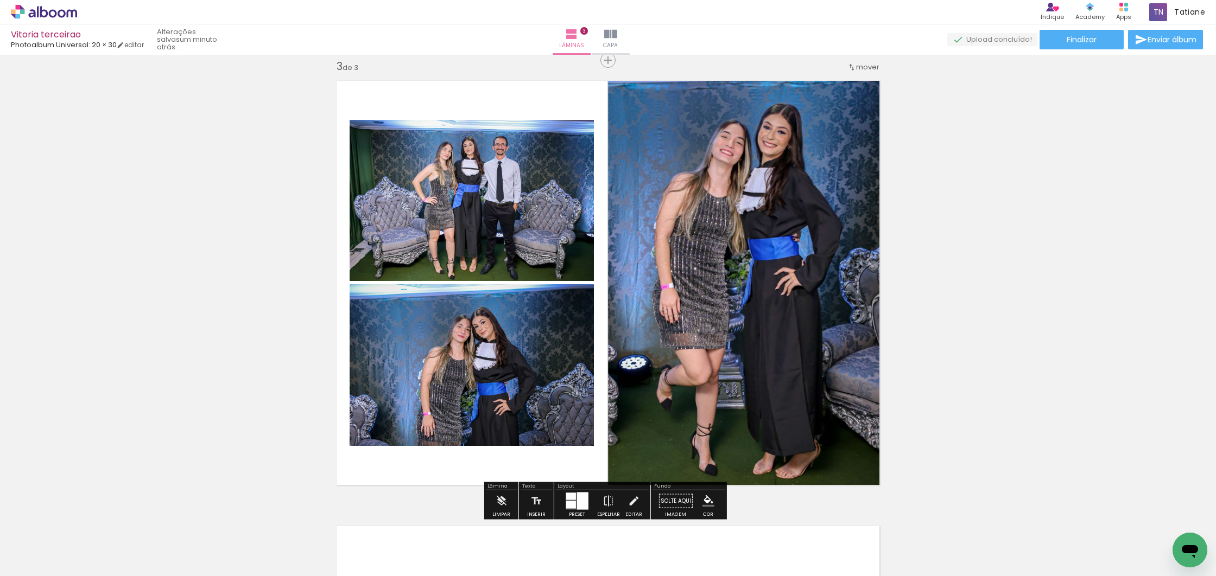
scroll to position [906, 0]
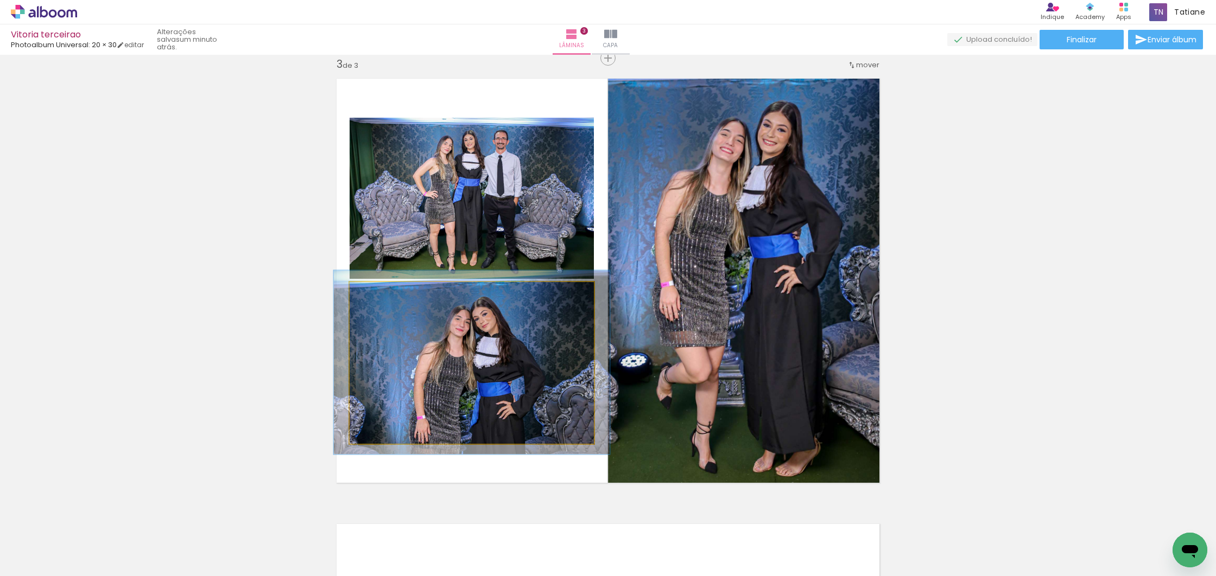
type paper-slider "113"
click at [377, 296] on div at bounding box center [380, 294] width 10 height 10
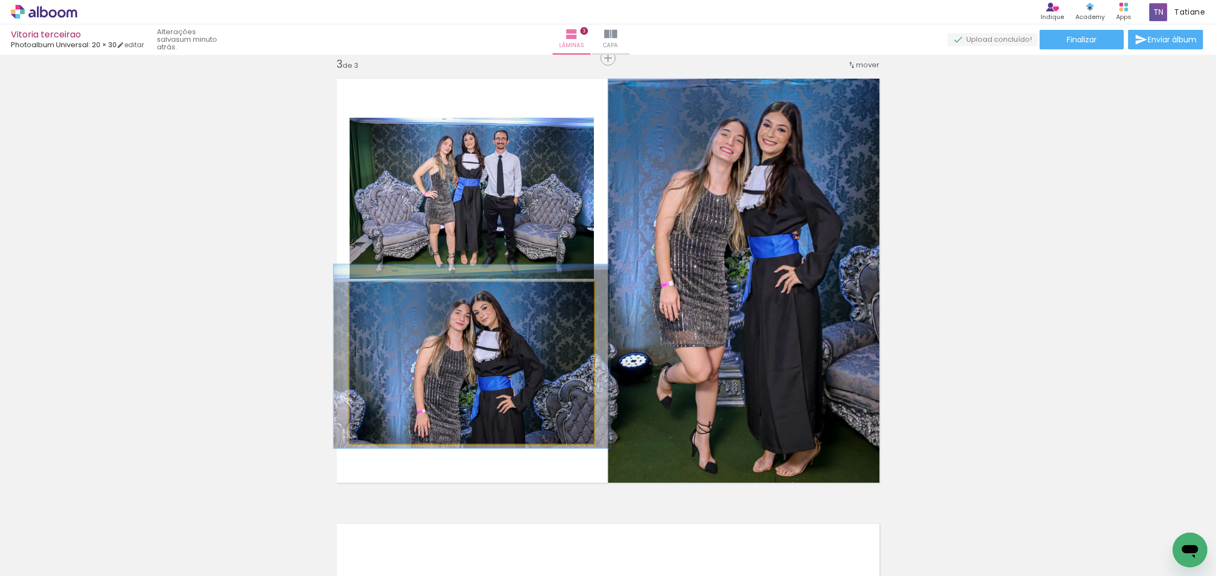
drag, startPoint x: 412, startPoint y: 381, endPoint x: 472, endPoint y: 386, distance: 59.9
click at [412, 378] on div at bounding box center [472, 357] width 276 height 184
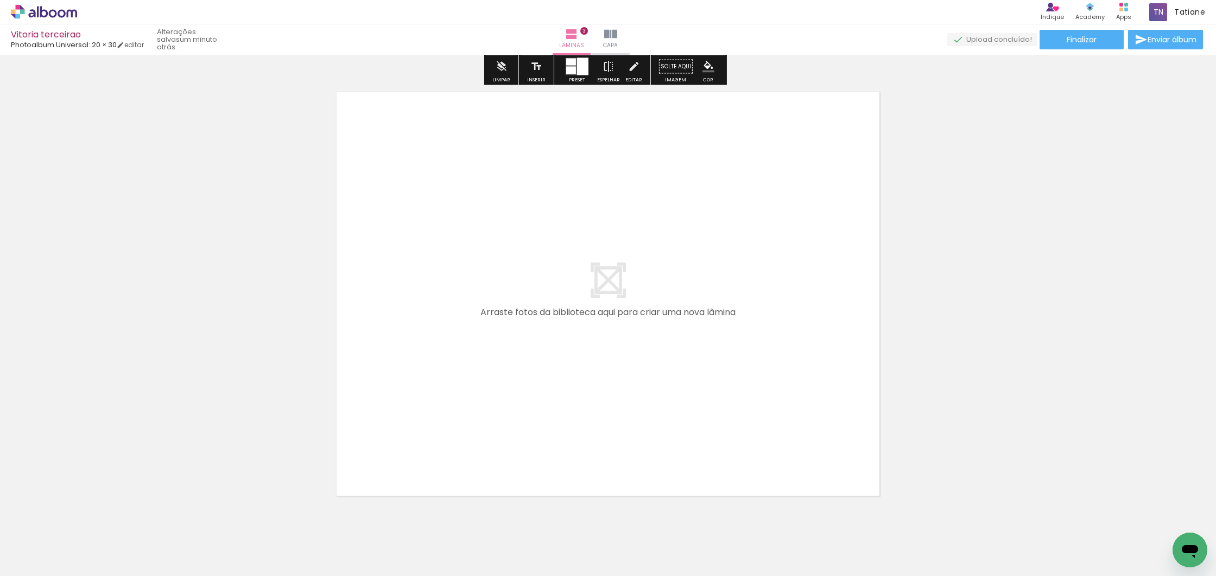
scroll to position [1371, 0]
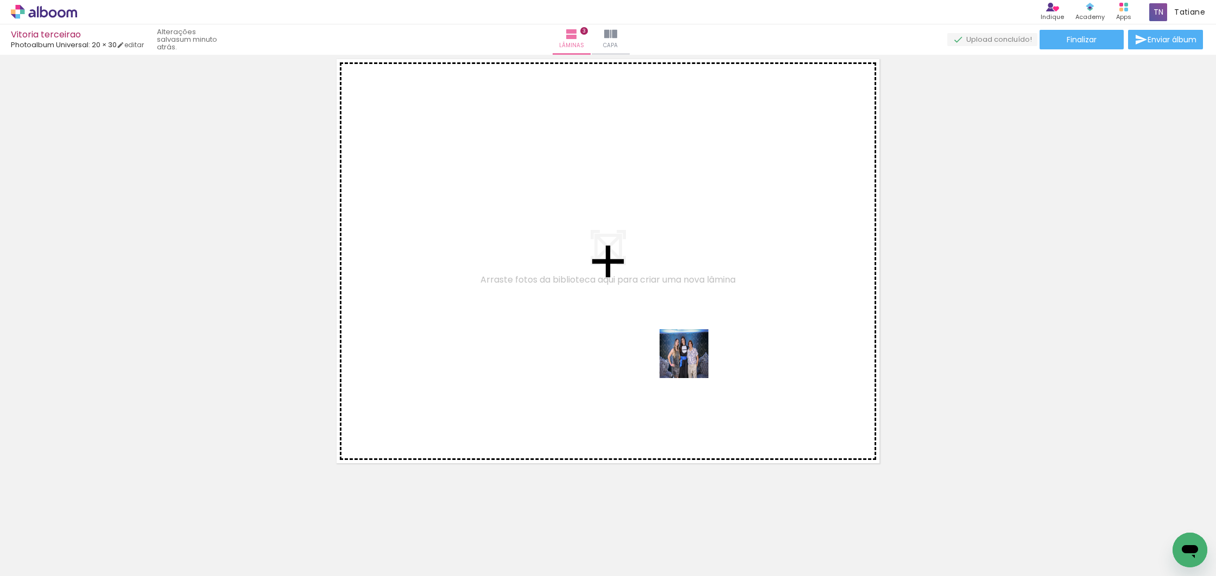
drag, startPoint x: 701, startPoint y: 549, endPoint x: 745, endPoint y: 505, distance: 62.2
click at [693, 362] on quentale-workspace at bounding box center [608, 288] width 1216 height 576
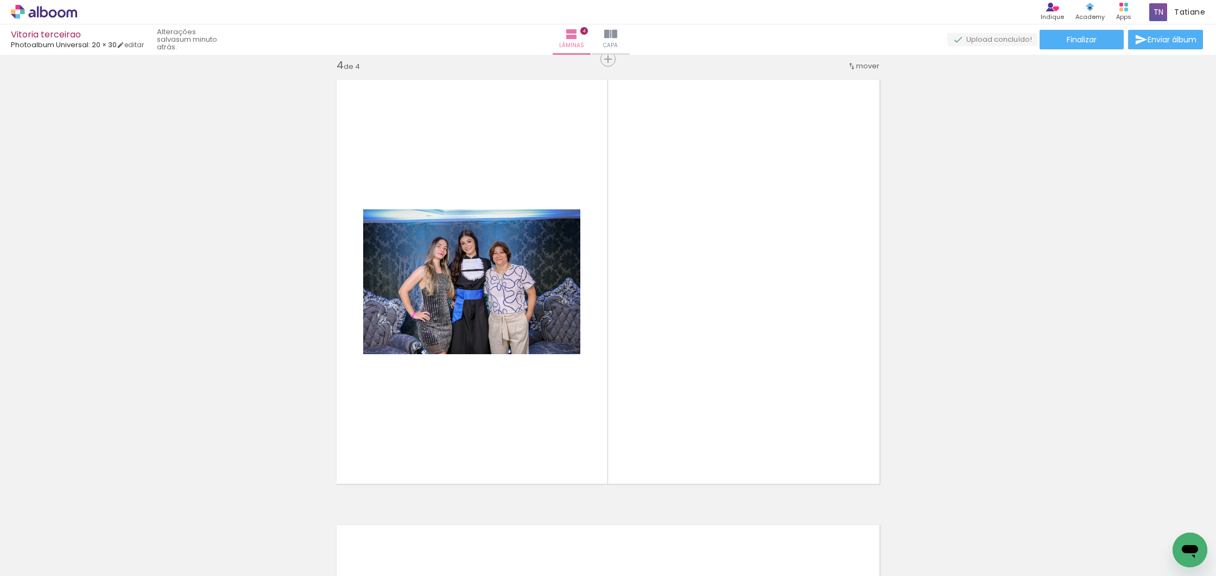
drag, startPoint x: 702, startPoint y: 532, endPoint x: 718, endPoint y: 448, distance: 85.6
click at [707, 407] on quentale-workspace at bounding box center [608, 288] width 1216 height 576
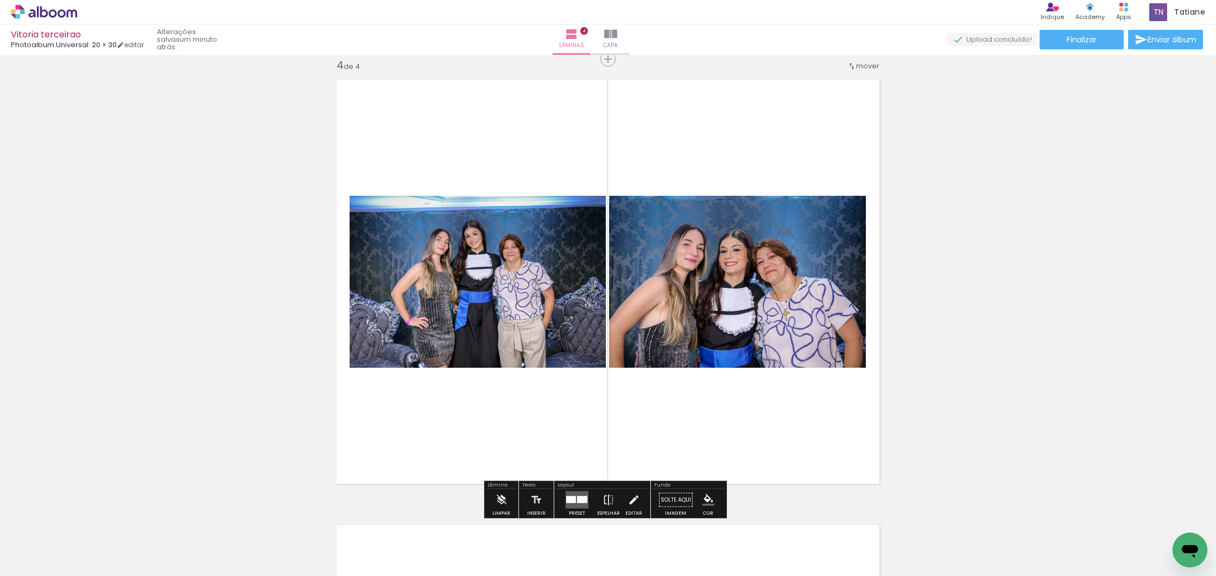
scroll to position [1346, 0]
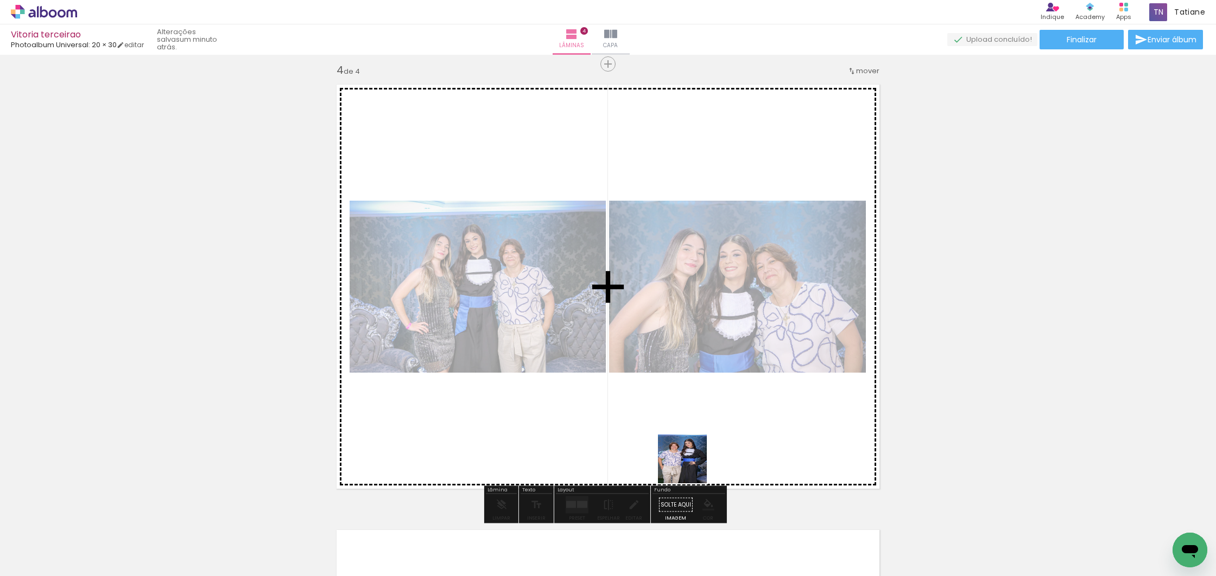
drag, startPoint x: 690, startPoint y: 543, endPoint x: 707, endPoint y: 462, distance: 83.3
click at [679, 332] on quentale-workspace at bounding box center [608, 288] width 1216 height 576
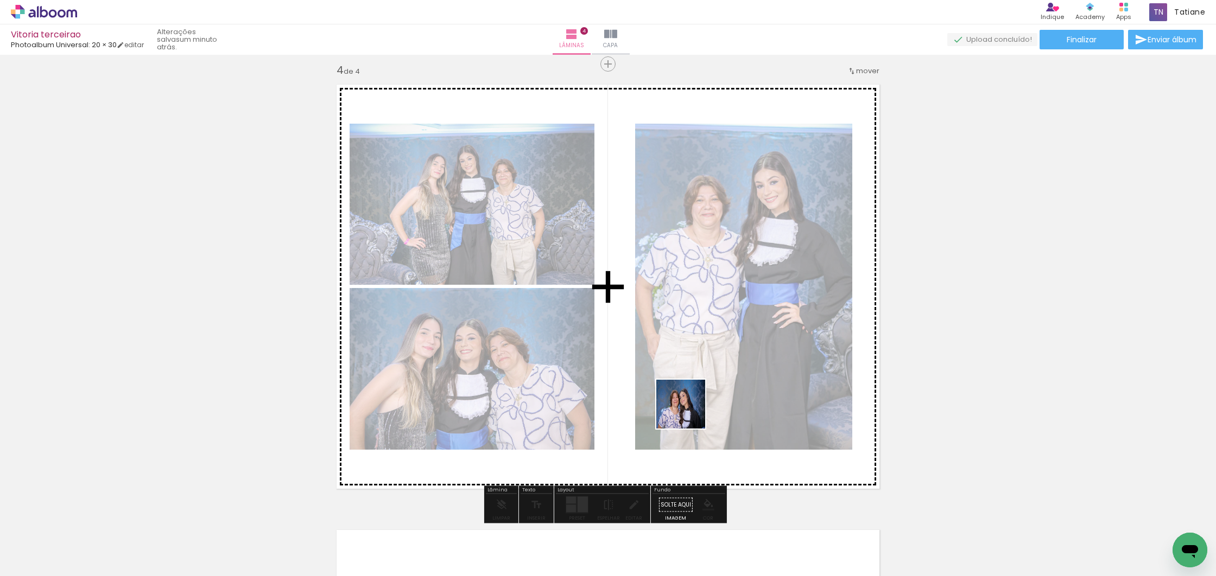
drag, startPoint x: 689, startPoint y: 413, endPoint x: 684, endPoint y: 352, distance: 60.4
click at [683, 350] on quentale-workspace at bounding box center [608, 288] width 1216 height 576
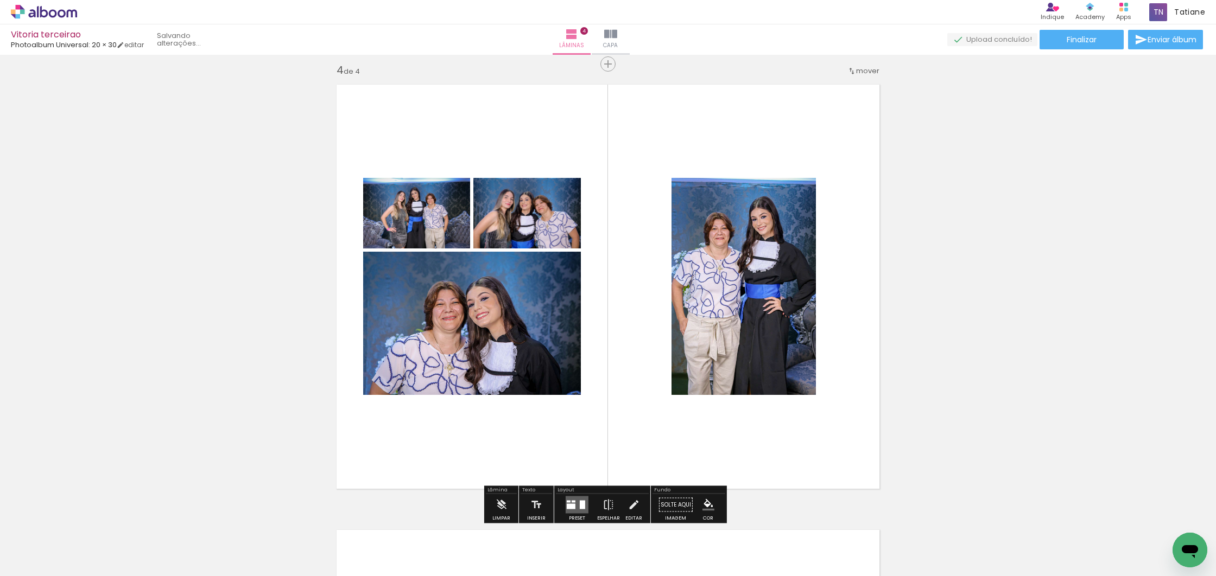
scroll to position [1341, 0]
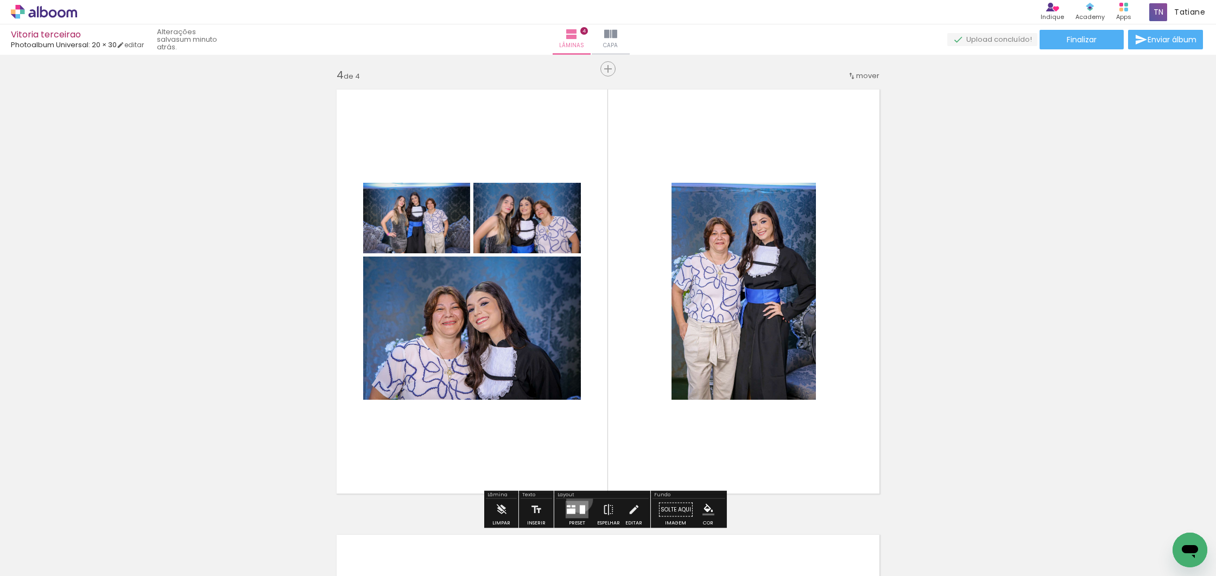
click at [577, 499] on div at bounding box center [576, 510] width 29 height 22
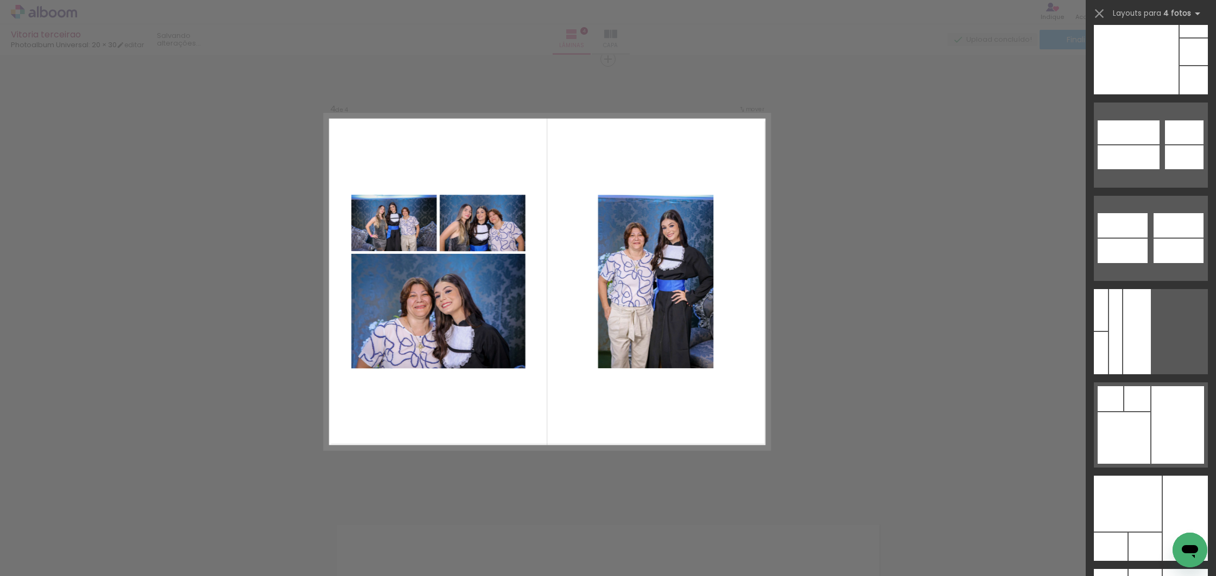
scroll to position [33253, 0]
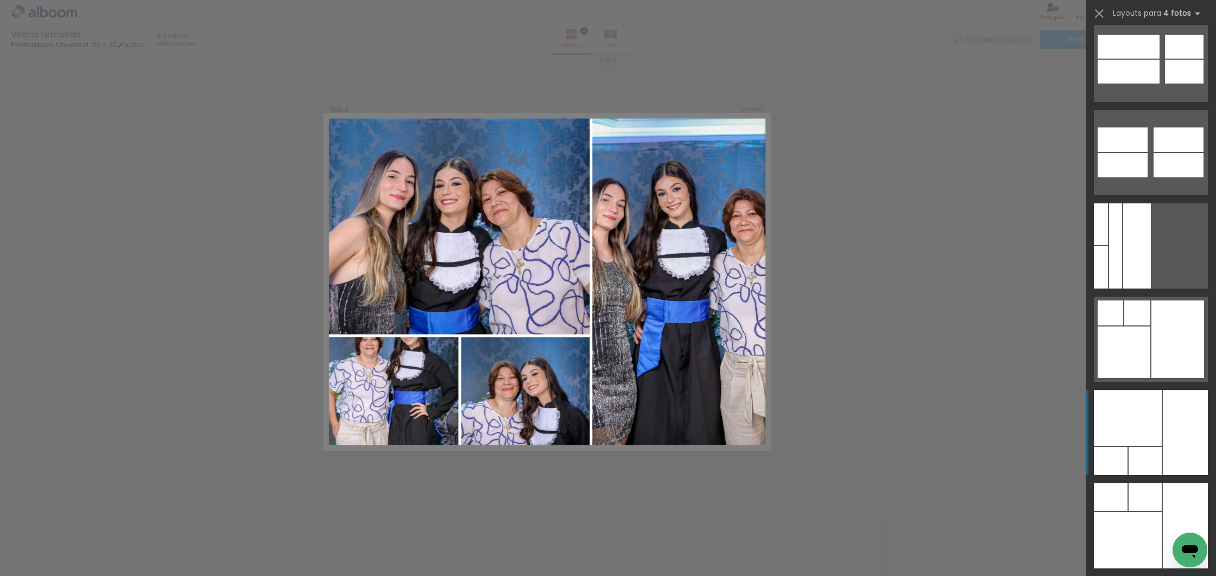
click at [1162, 484] on div at bounding box center [1144, 498] width 33 height 28
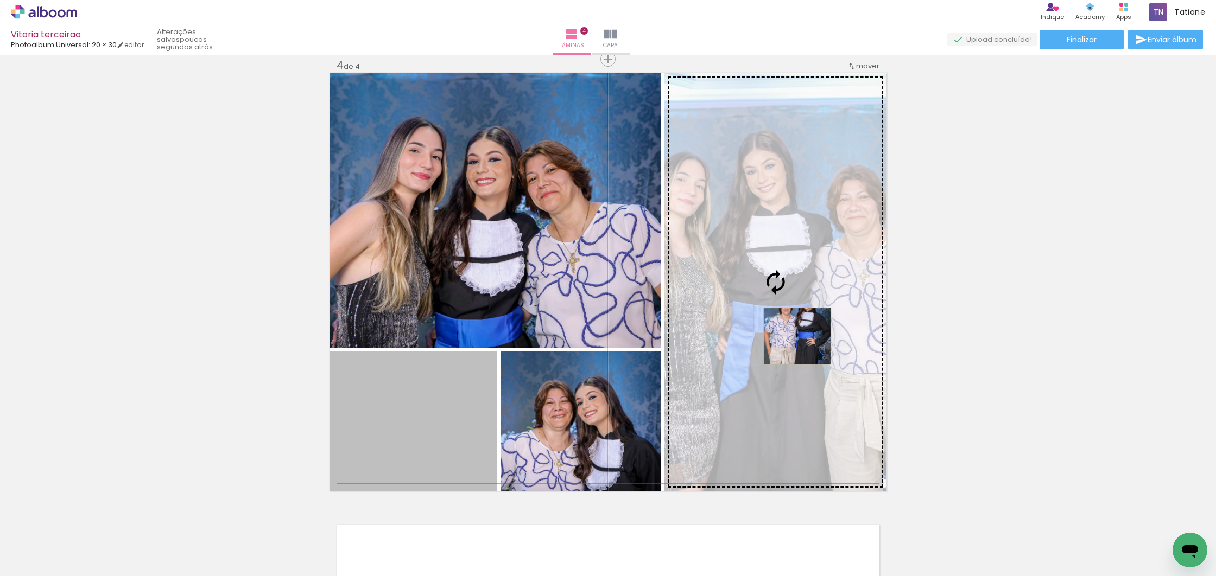
drag, startPoint x: 447, startPoint y: 418, endPoint x: 792, endPoint y: 335, distance: 355.6
click at [0, 0] on slot at bounding box center [0, 0] width 0 height 0
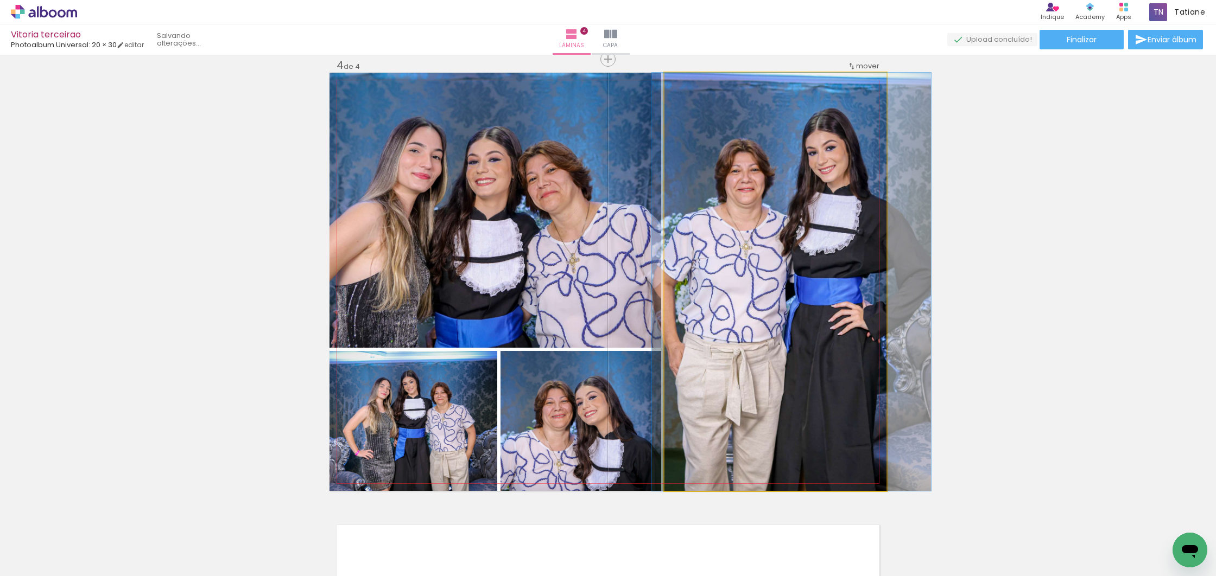
drag, startPoint x: 791, startPoint y: 333, endPoint x: 656, endPoint y: 479, distance: 198.6
click at [804, 333] on div at bounding box center [791, 282] width 279 height 418
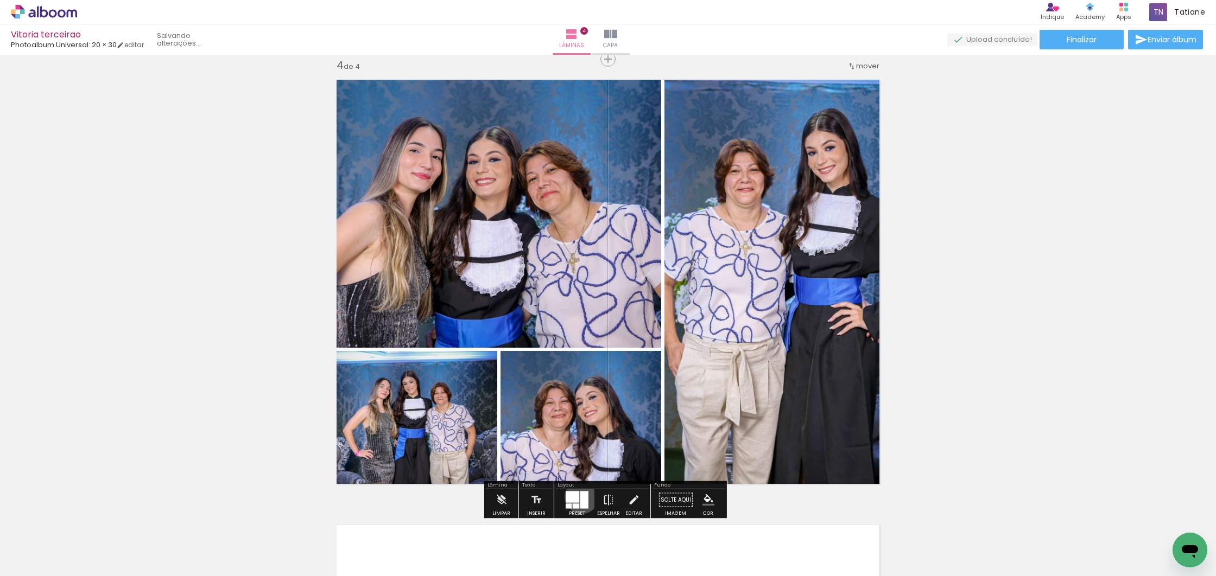
click at [580, 497] on div at bounding box center [584, 500] width 8 height 17
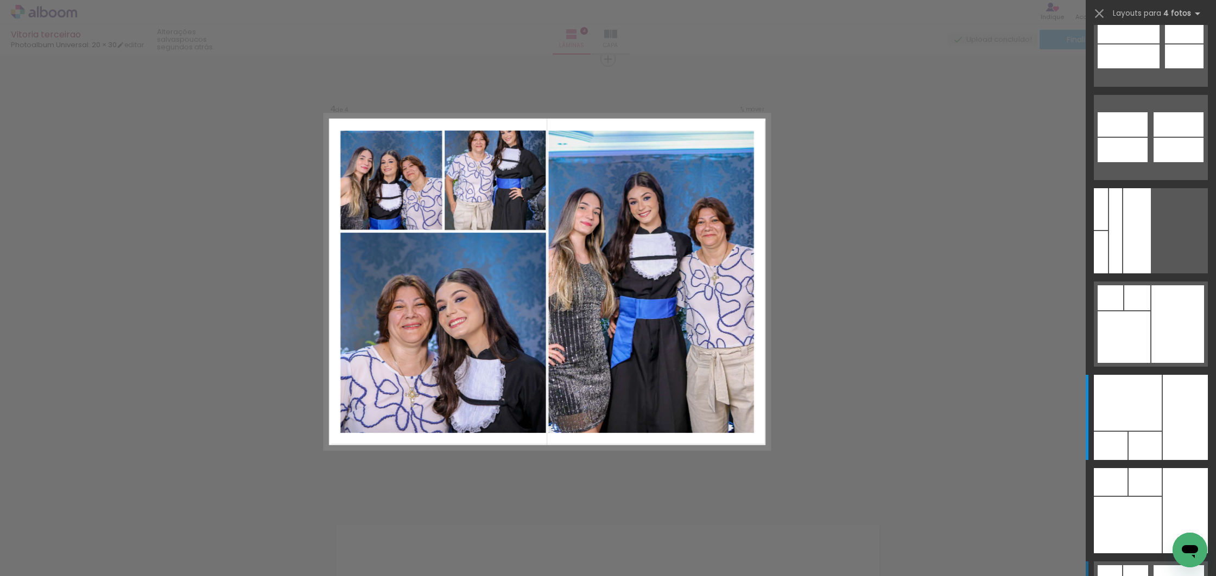
scroll to position [33265, 0]
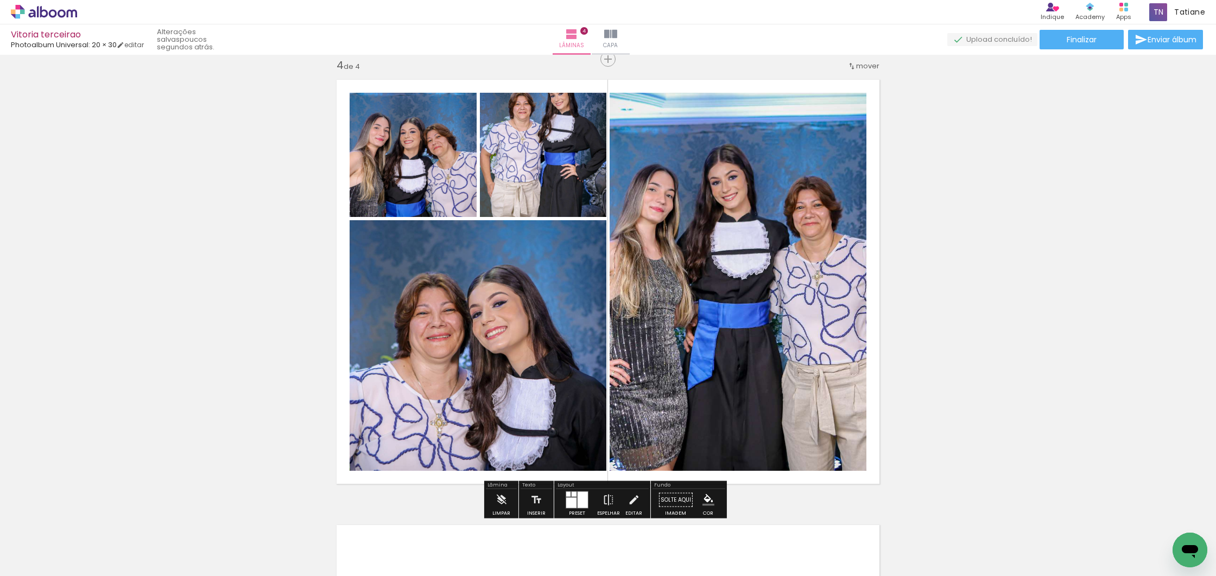
scroll to position [33266, 0]
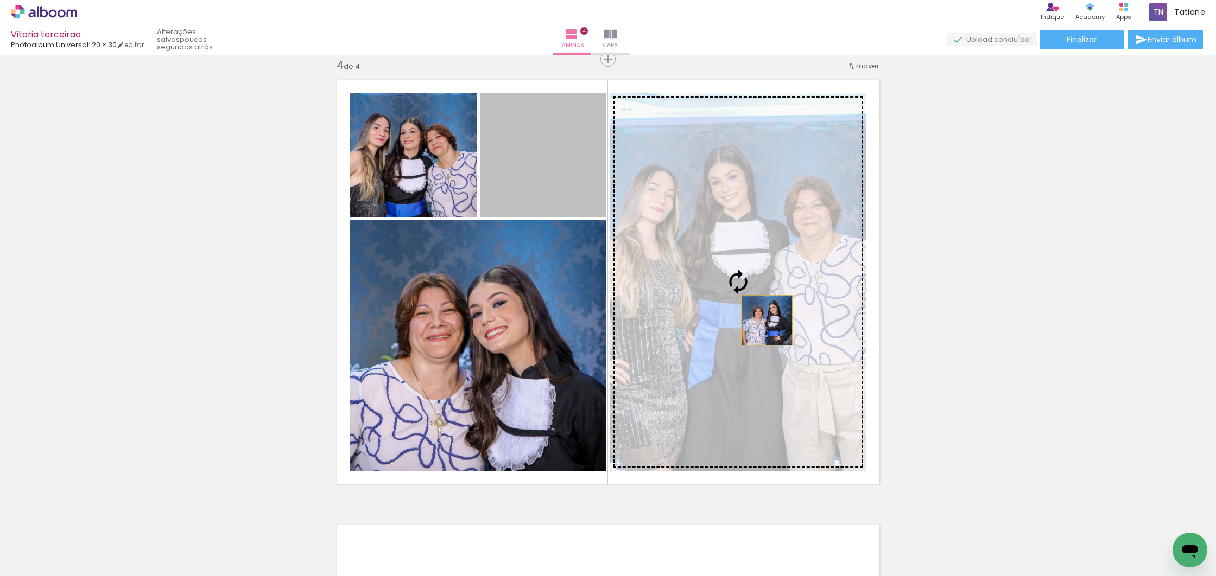
drag, startPoint x: 554, startPoint y: 167, endPoint x: 762, endPoint y: 324, distance: 260.1
click at [0, 0] on slot at bounding box center [0, 0] width 0 height 0
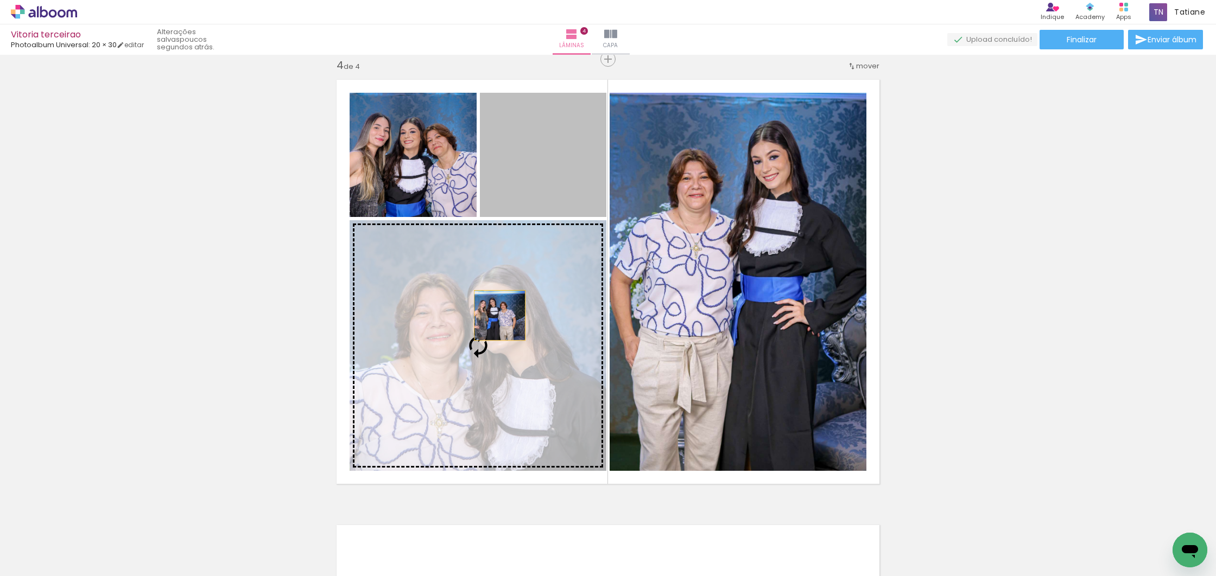
drag, startPoint x: 559, startPoint y: 170, endPoint x: 489, endPoint y: 351, distance: 193.8
click at [0, 0] on slot at bounding box center [0, 0] width 0 height 0
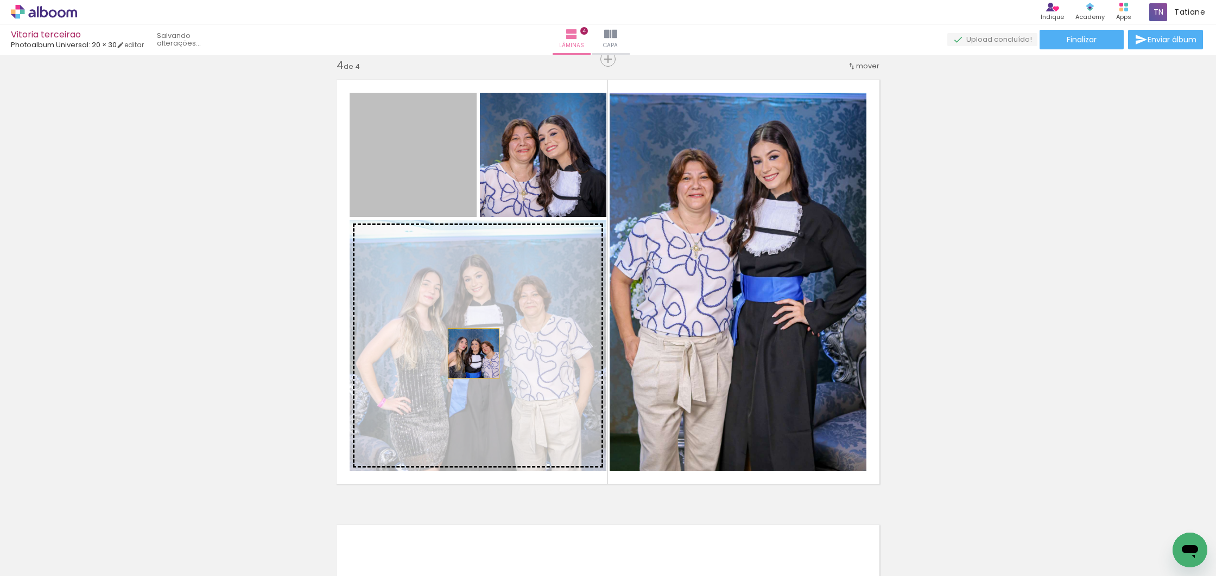
drag, startPoint x: 424, startPoint y: 182, endPoint x: 471, endPoint y: 356, distance: 179.3
click at [0, 0] on slot at bounding box center [0, 0] width 0 height 0
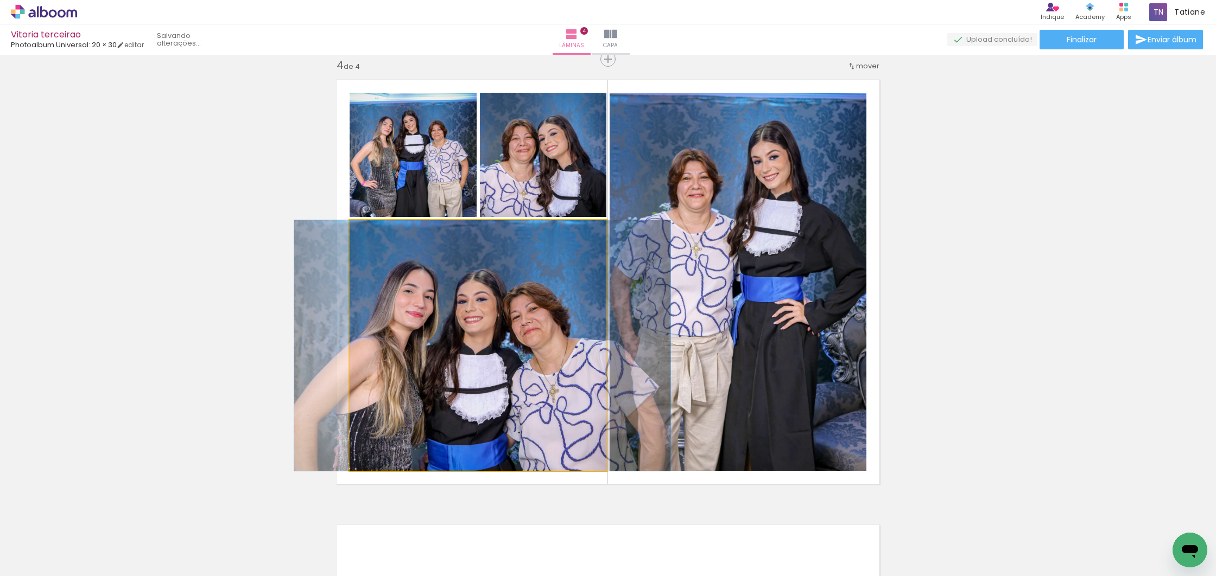
drag, startPoint x: 488, startPoint y: 378, endPoint x: 481, endPoint y: 360, distance: 18.7
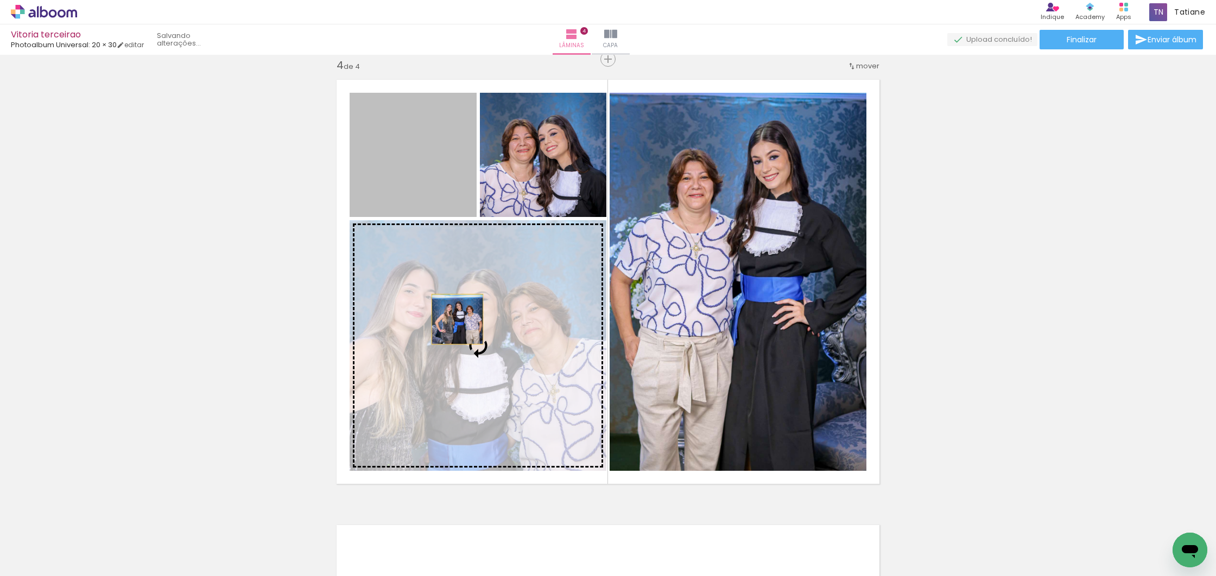
drag, startPoint x: 401, startPoint y: 187, endPoint x: 454, endPoint y: 320, distance: 143.0
click at [0, 0] on slot at bounding box center [0, 0] width 0 height 0
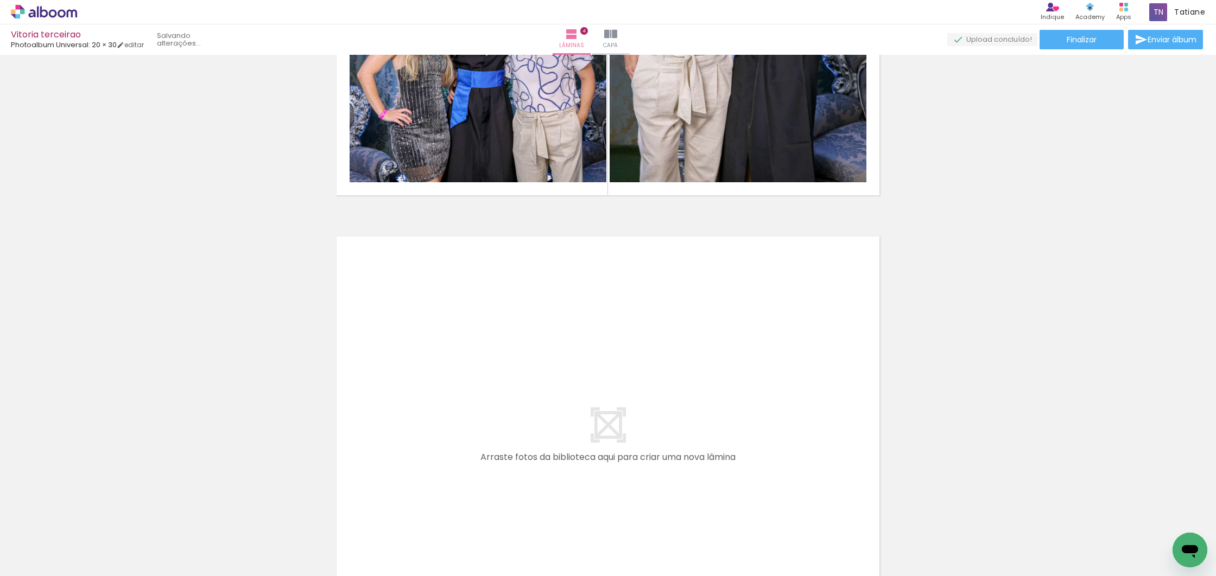
scroll to position [0, 518]
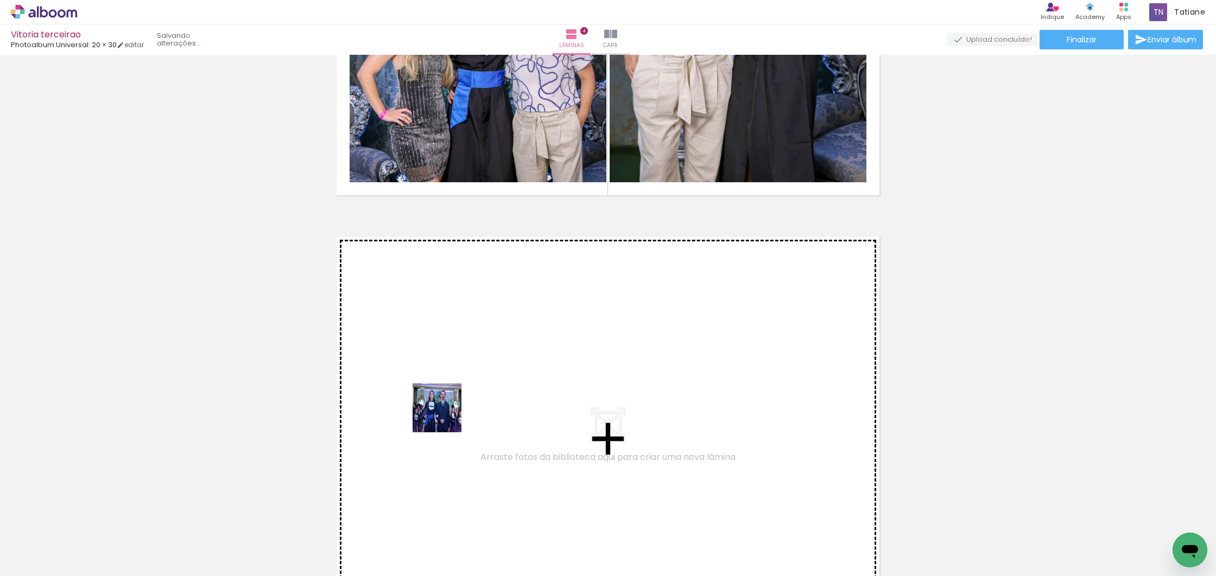
click at [445, 416] on quentale-workspace at bounding box center [608, 288] width 1216 height 576
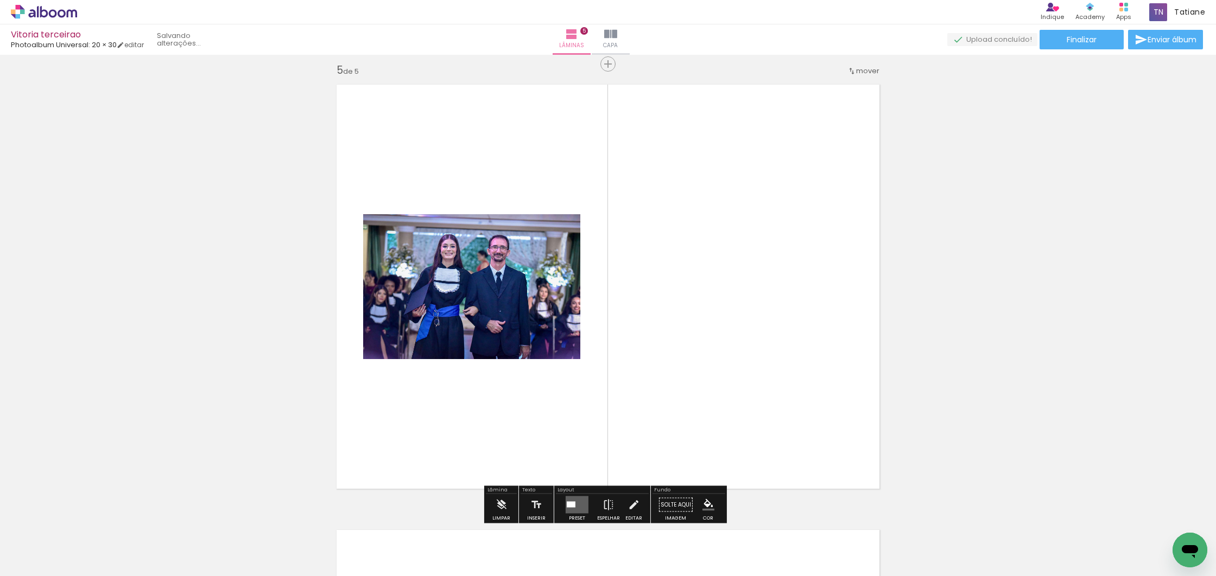
scroll to position [1796, 0]
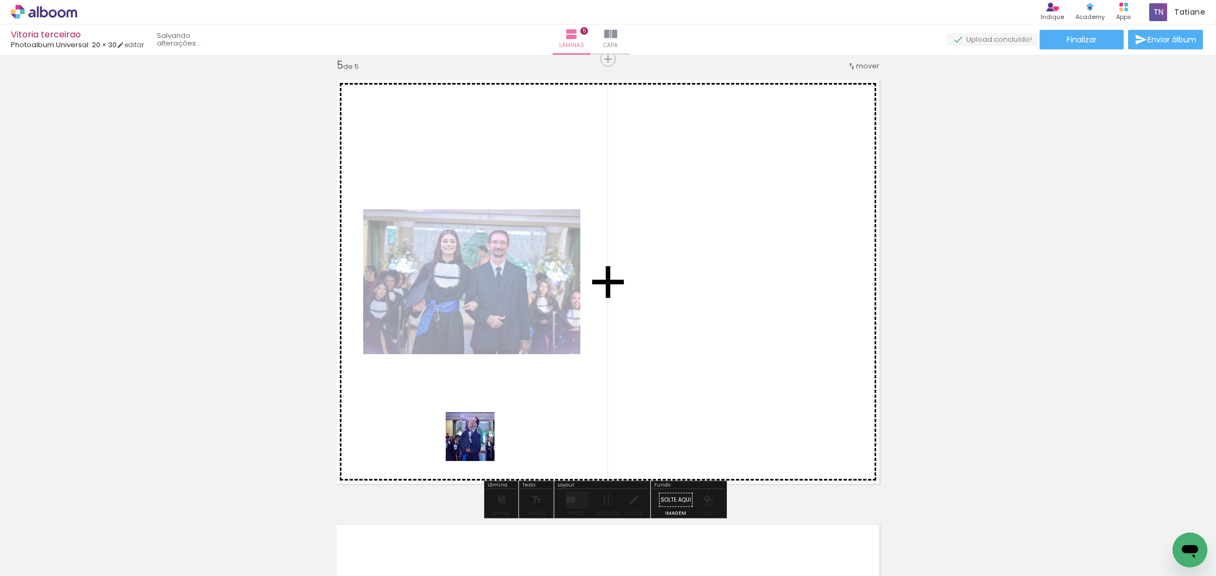
drag, startPoint x: 440, startPoint y: 549, endPoint x: 486, endPoint y: 506, distance: 63.4
click at [478, 445] on quentale-workspace at bounding box center [608, 288] width 1216 height 576
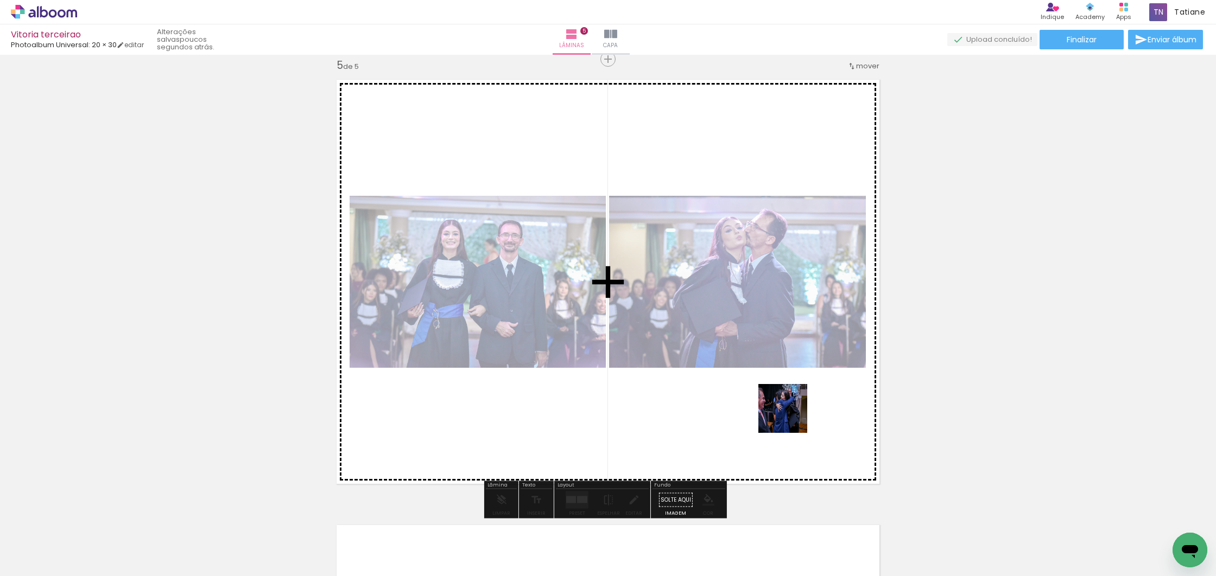
drag, startPoint x: 867, startPoint y: 543, endPoint x: 779, endPoint y: 420, distance: 151.1
click at [788, 413] on quentale-workspace at bounding box center [608, 288] width 1216 height 576
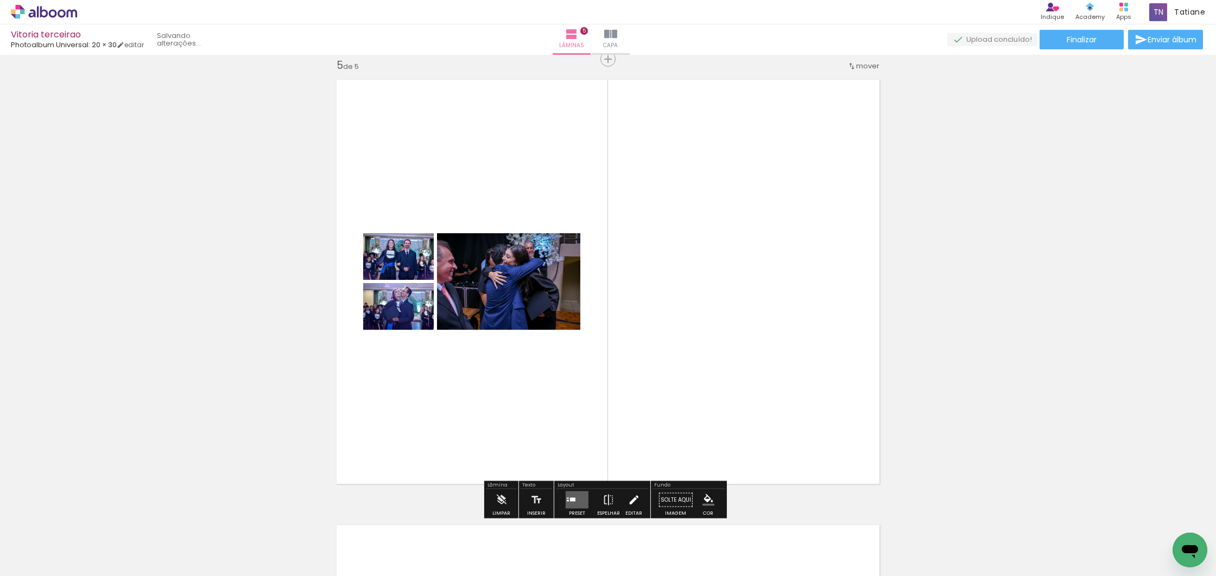
scroll to position [0, 335]
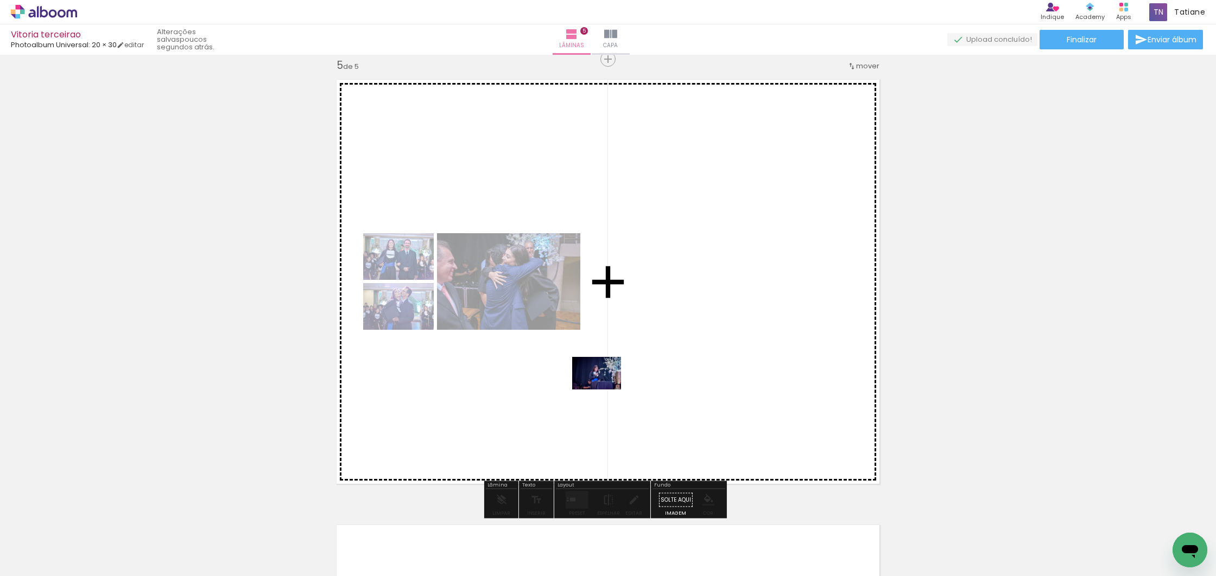
drag, startPoint x: 582, startPoint y: 498, endPoint x: 605, endPoint y: 390, distance: 110.8
click at [605, 390] on quentale-workspace at bounding box center [608, 288] width 1216 height 576
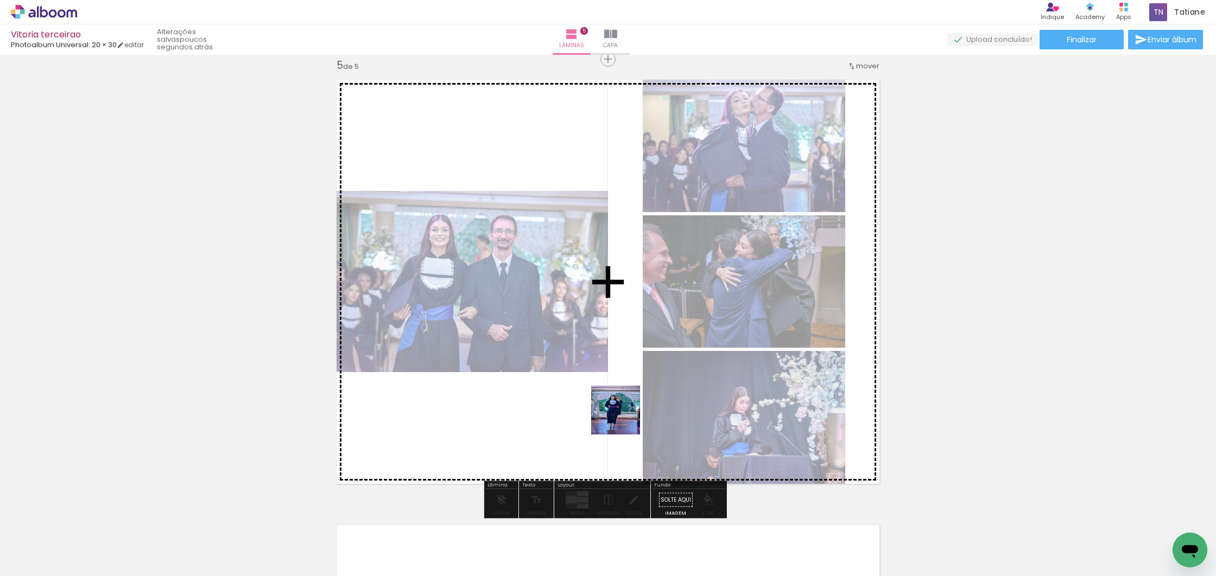
click at [621, 411] on quentale-workspace at bounding box center [608, 288] width 1216 height 576
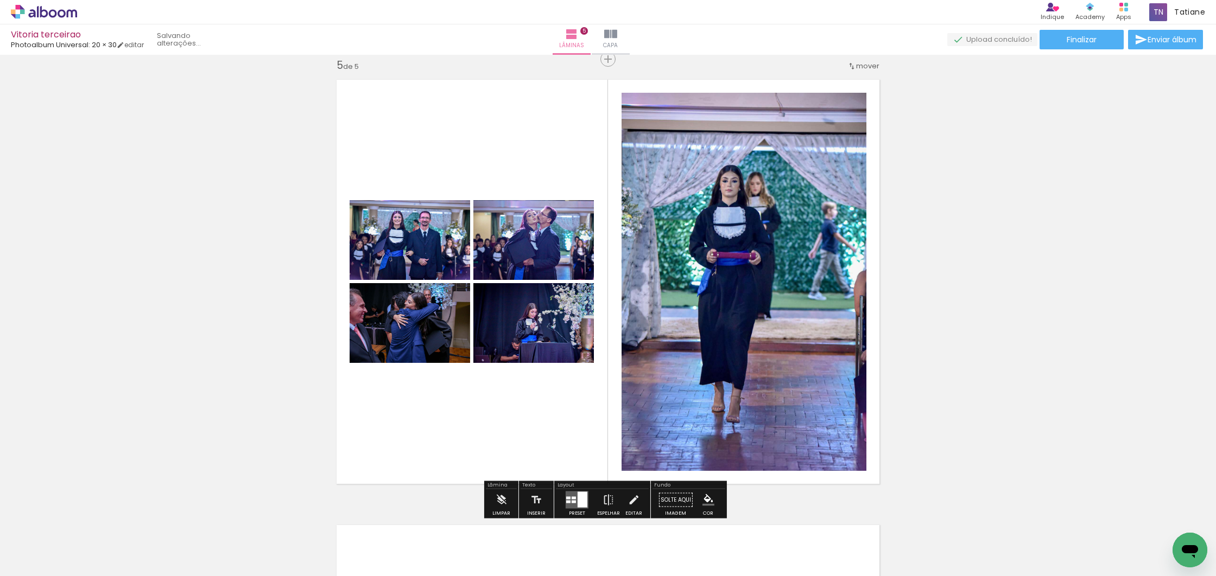
scroll to position [0, 214]
click at [572, 502] on div at bounding box center [574, 502] width 4 height 3
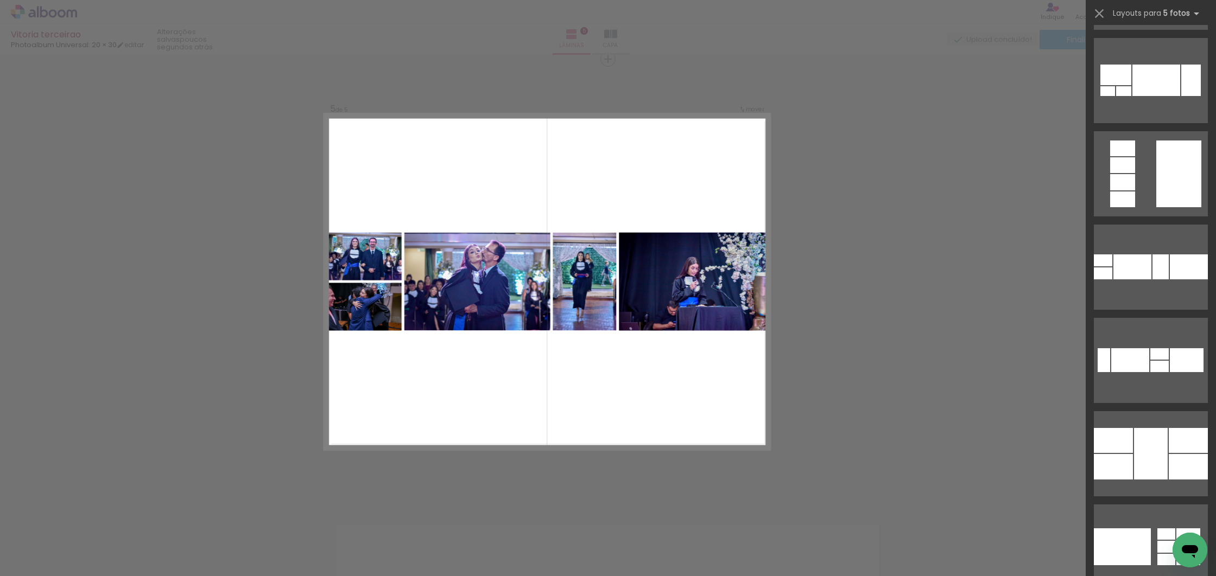
scroll to position [930, 0]
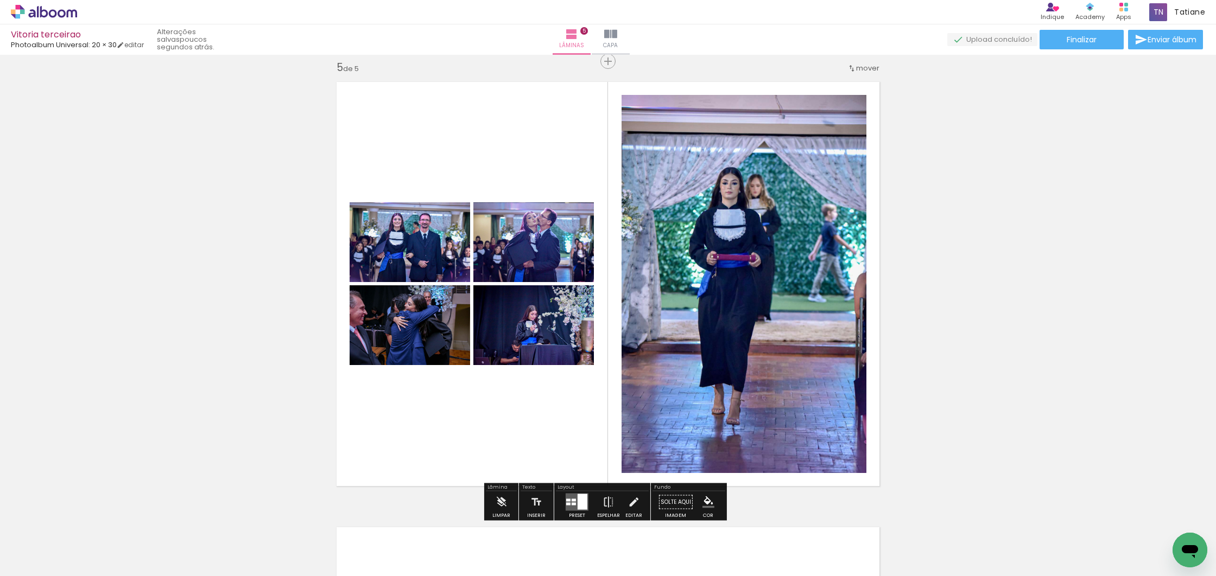
scroll to position [1793, 0]
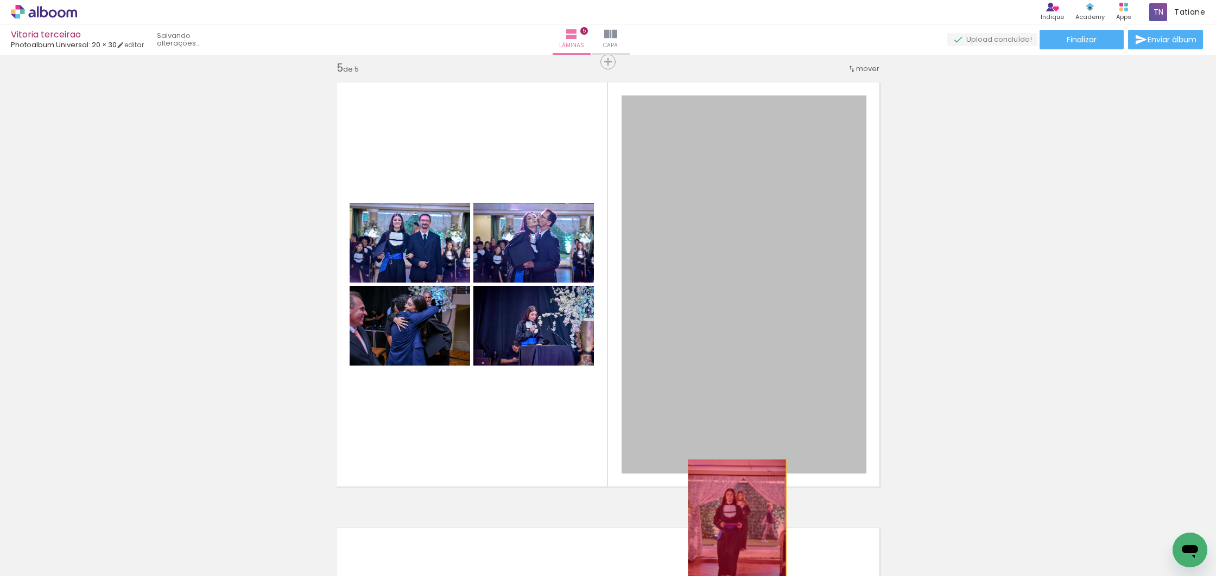
drag, startPoint x: 737, startPoint y: 282, endPoint x: 734, endPoint y: 535, distance: 252.4
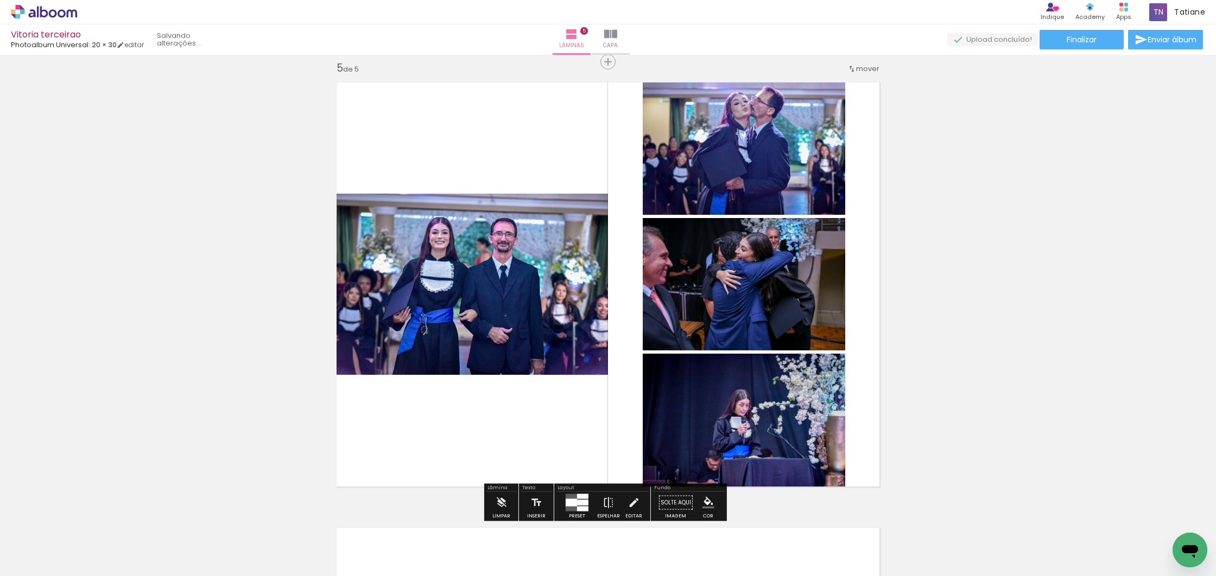
scroll to position [0, 212]
click at [582, 502] on div at bounding box center [582, 502] width 11 height 5
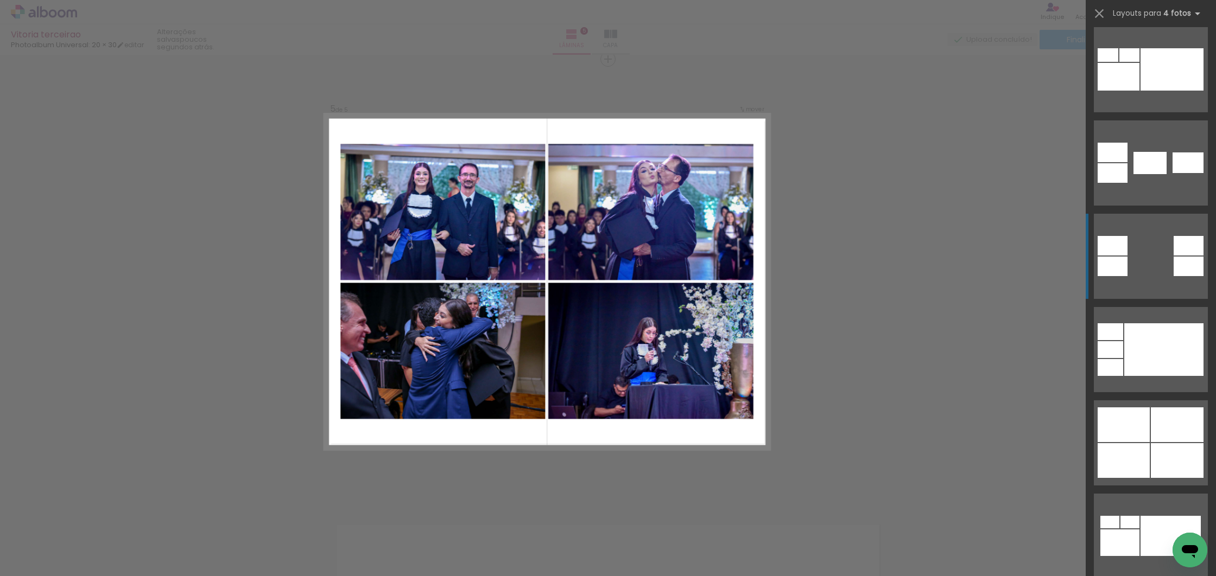
scroll to position [483, 0]
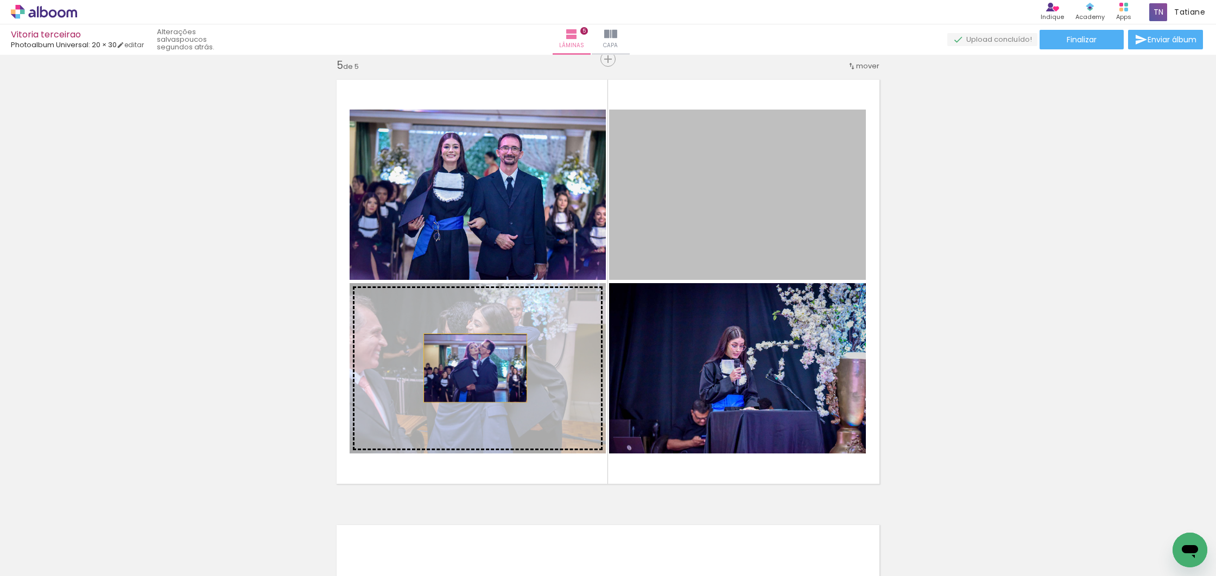
drag, startPoint x: 747, startPoint y: 202, endPoint x: 472, endPoint y: 367, distance: 320.9
click at [0, 0] on slot at bounding box center [0, 0] width 0 height 0
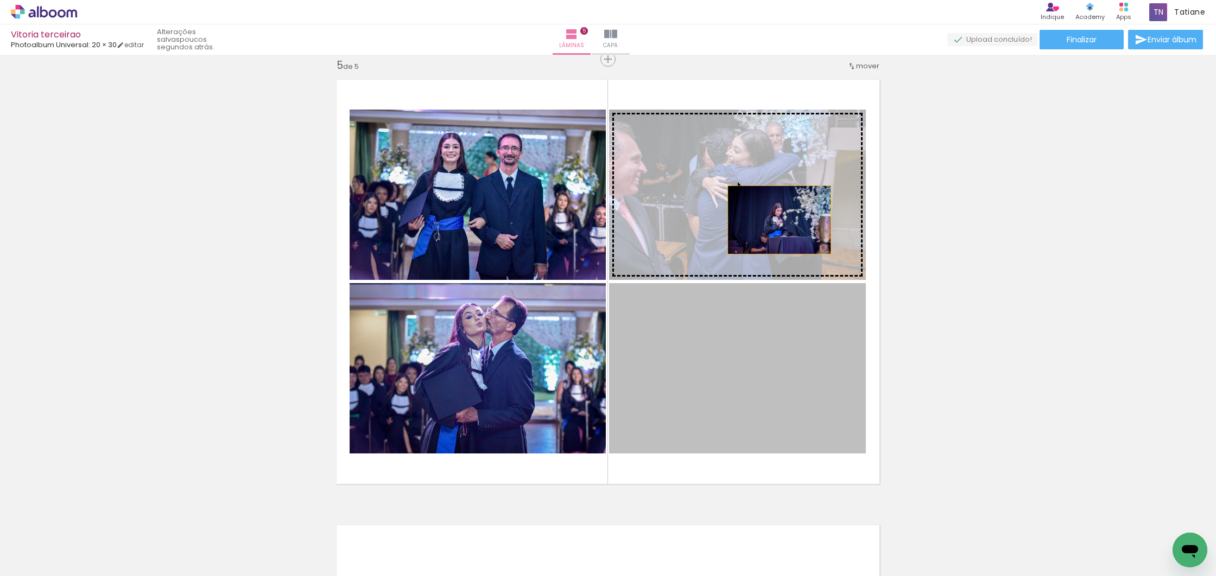
drag, startPoint x: 779, startPoint y: 386, endPoint x: 775, endPoint y: 218, distance: 168.9
click at [0, 0] on slot at bounding box center [0, 0] width 0 height 0
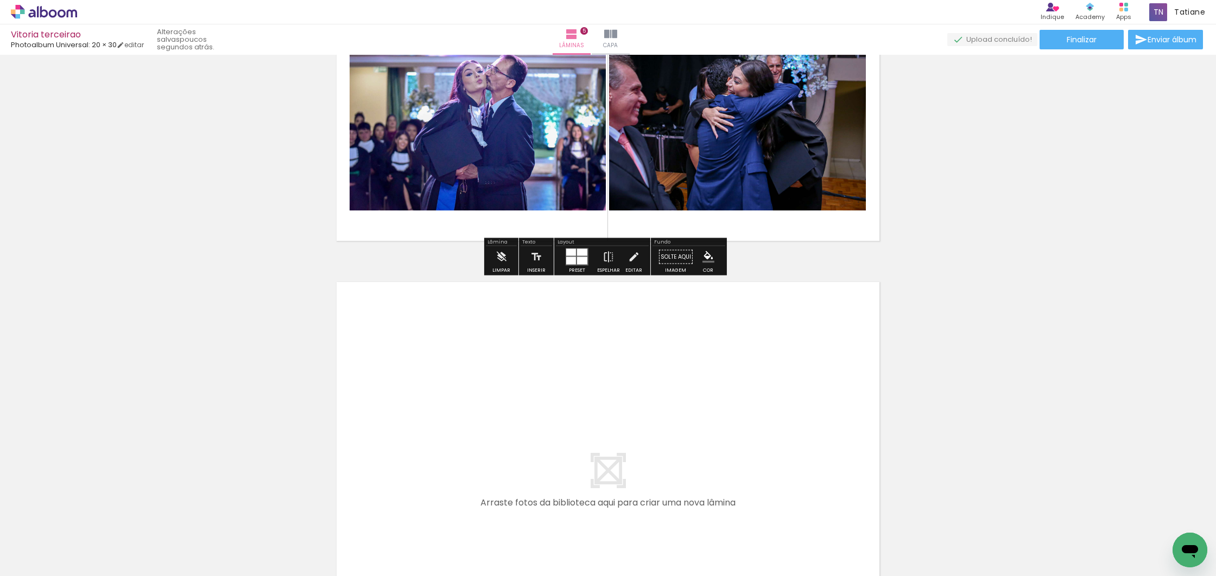
scroll to position [2040, 0]
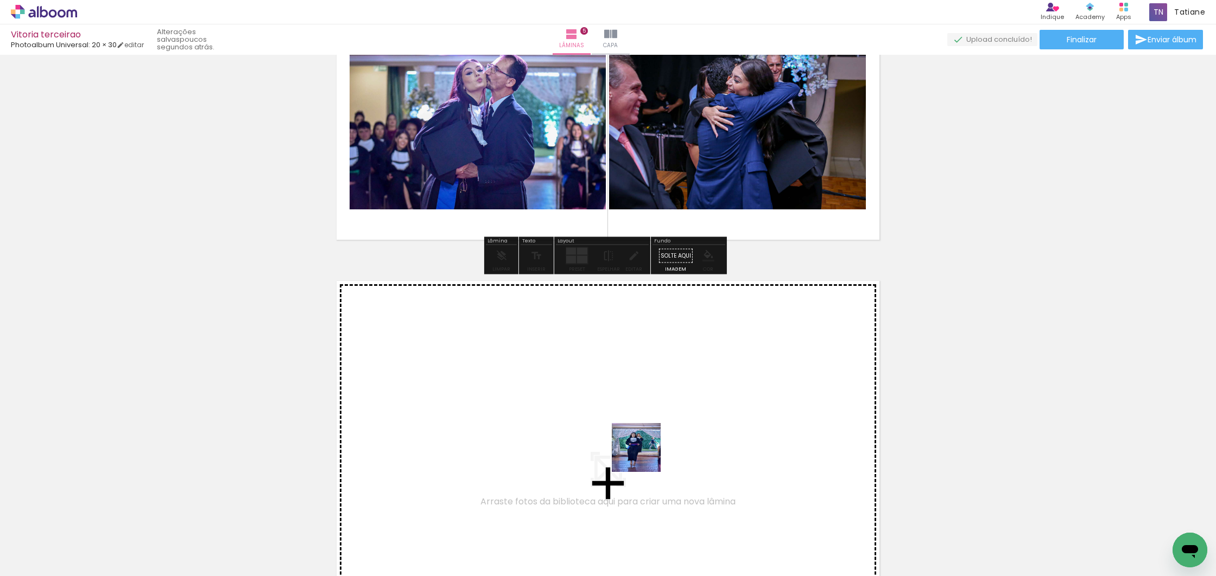
click at [581, 384] on quentale-workspace at bounding box center [608, 288] width 1216 height 576
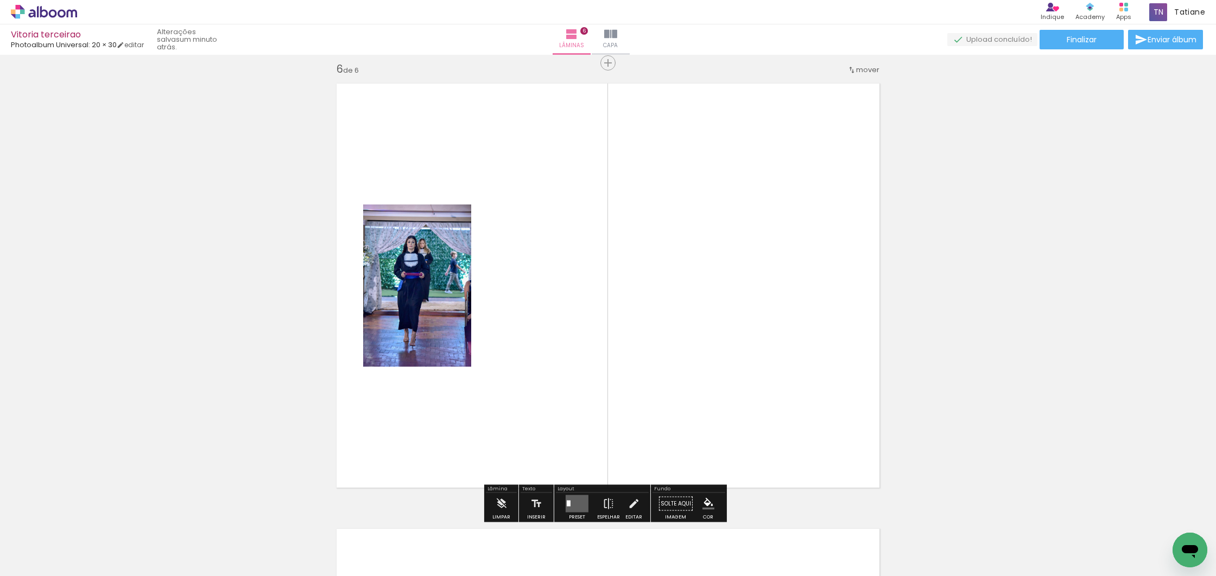
scroll to position [2242, 0]
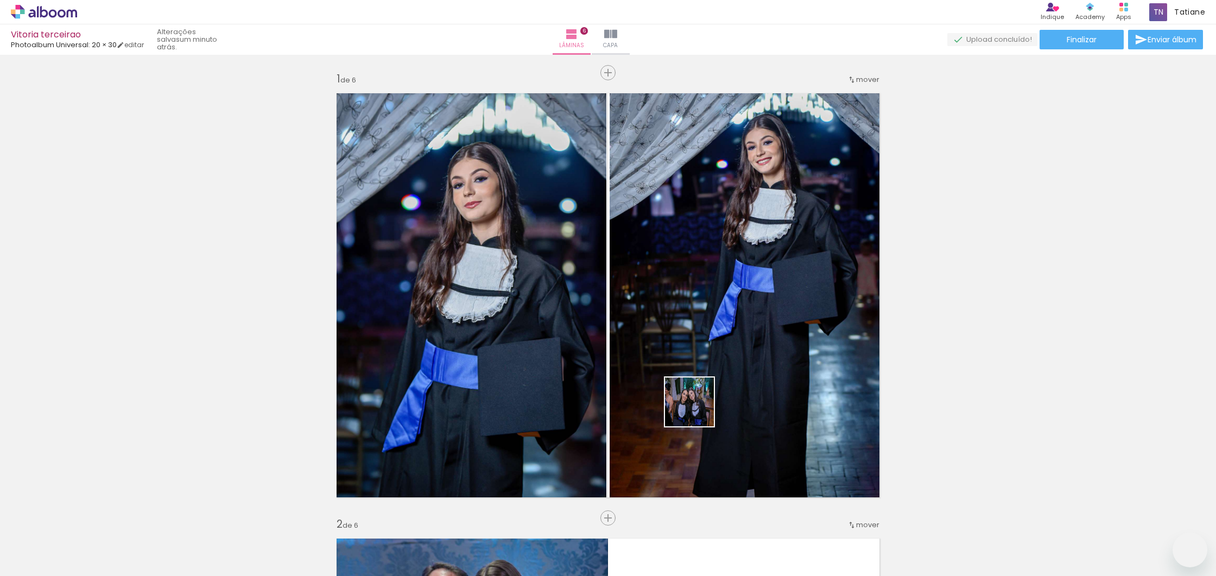
click at [697, 410] on quentale-workspace at bounding box center [608, 288] width 1216 height 576
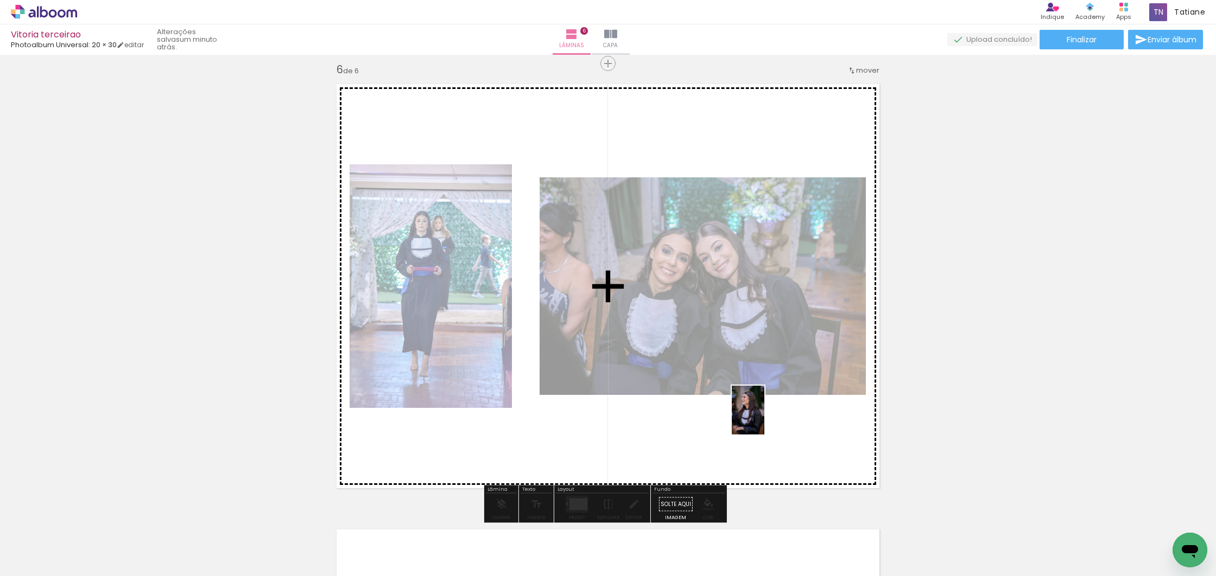
drag, startPoint x: 804, startPoint y: 485, endPoint x: 816, endPoint y: 492, distance: 13.7
click at [764, 418] on quentale-workspace at bounding box center [608, 288] width 1216 height 576
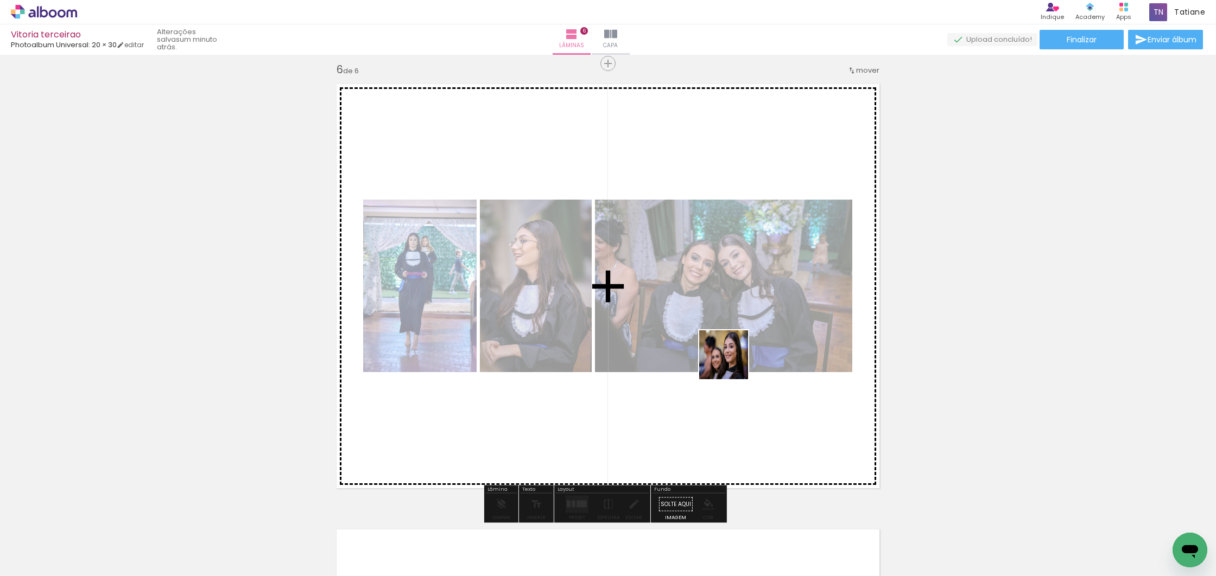
drag, startPoint x: 878, startPoint y: 546, endPoint x: 735, endPoint y: 362, distance: 232.9
click at [731, 362] on quentale-workspace at bounding box center [608, 288] width 1216 height 576
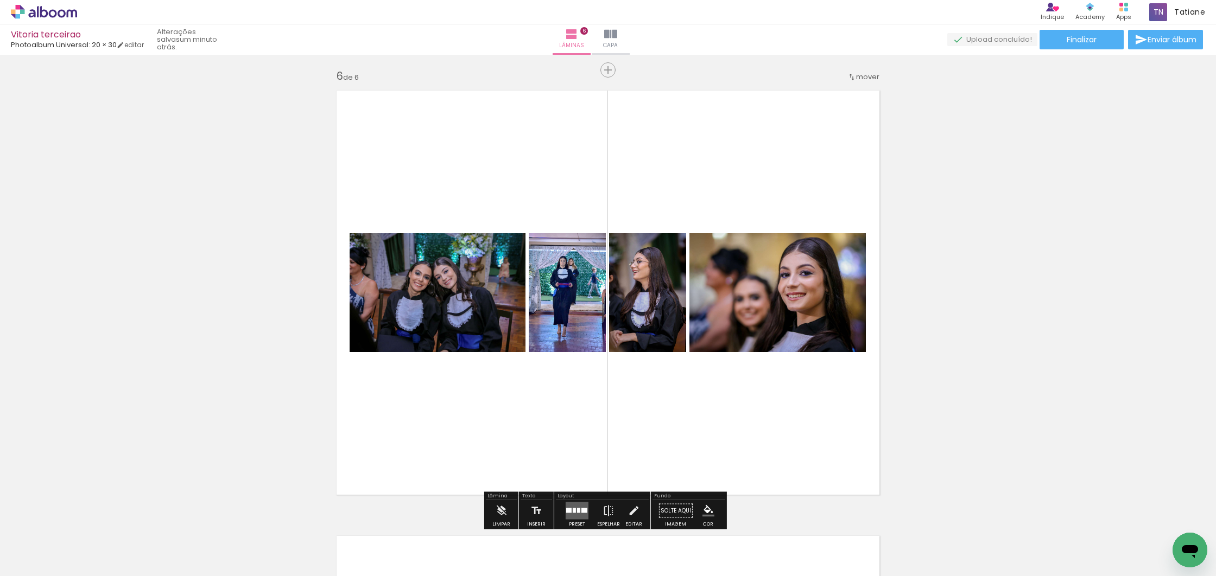
scroll to position [2233, 0]
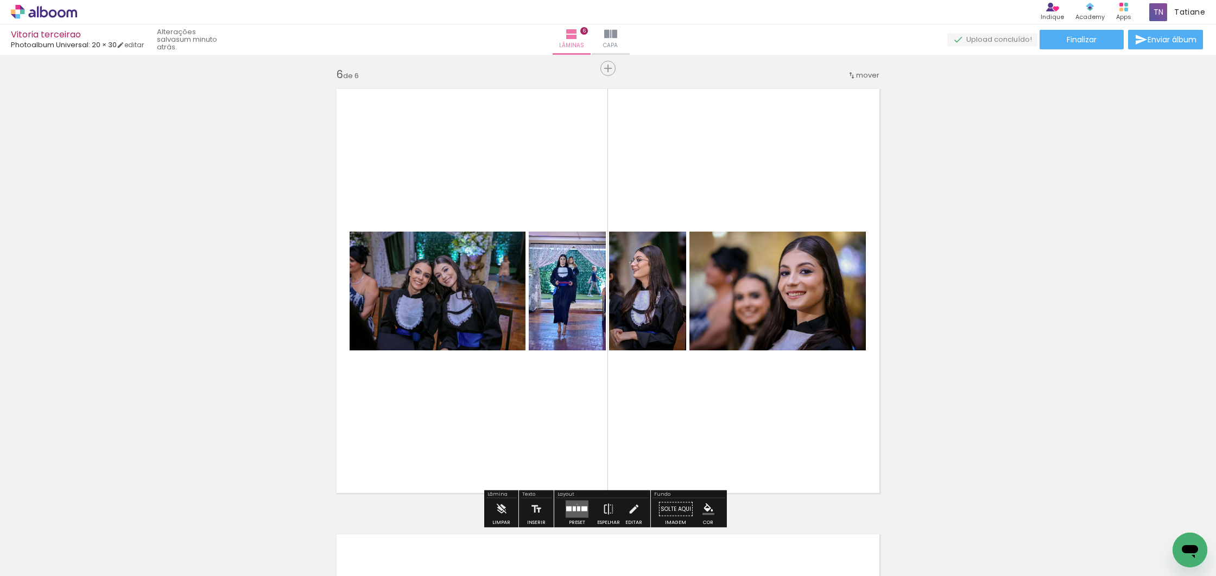
click at [574, 504] on quentale-layouter at bounding box center [577, 509] width 23 height 17
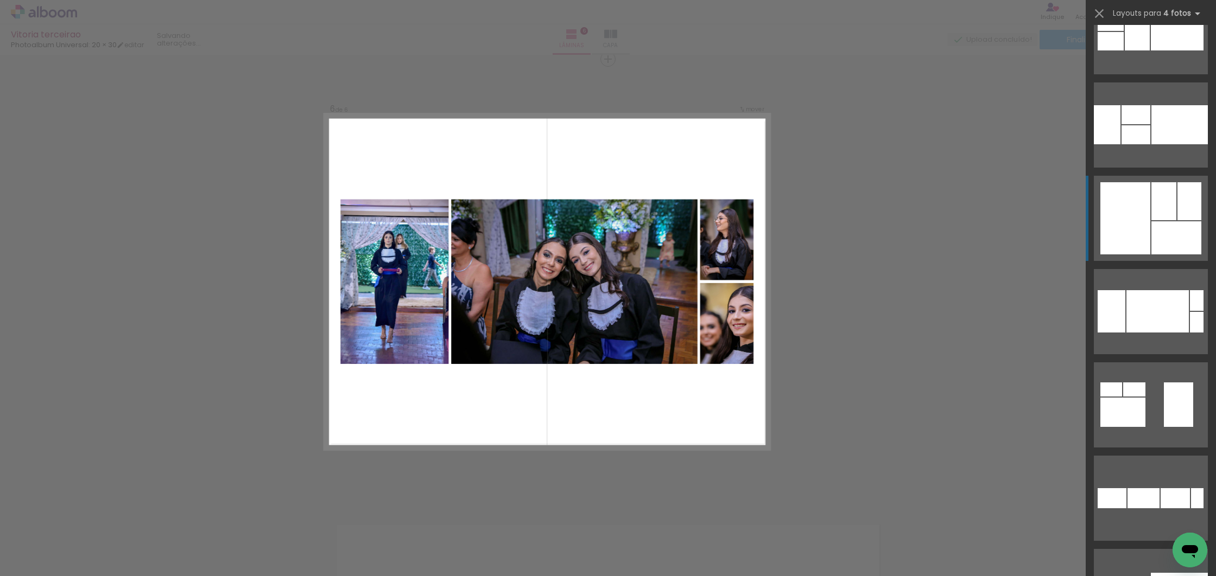
scroll to position [5852, 0]
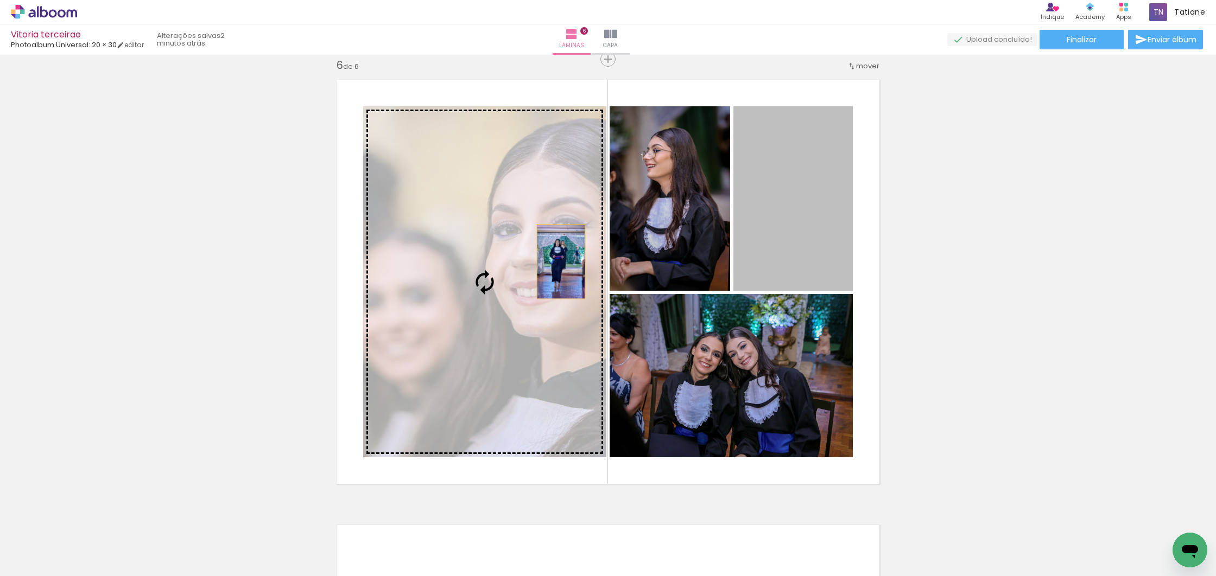
drag, startPoint x: 707, startPoint y: 232, endPoint x: 519, endPoint y: 280, distance: 194.3
click at [0, 0] on slot at bounding box center [0, 0] width 0 height 0
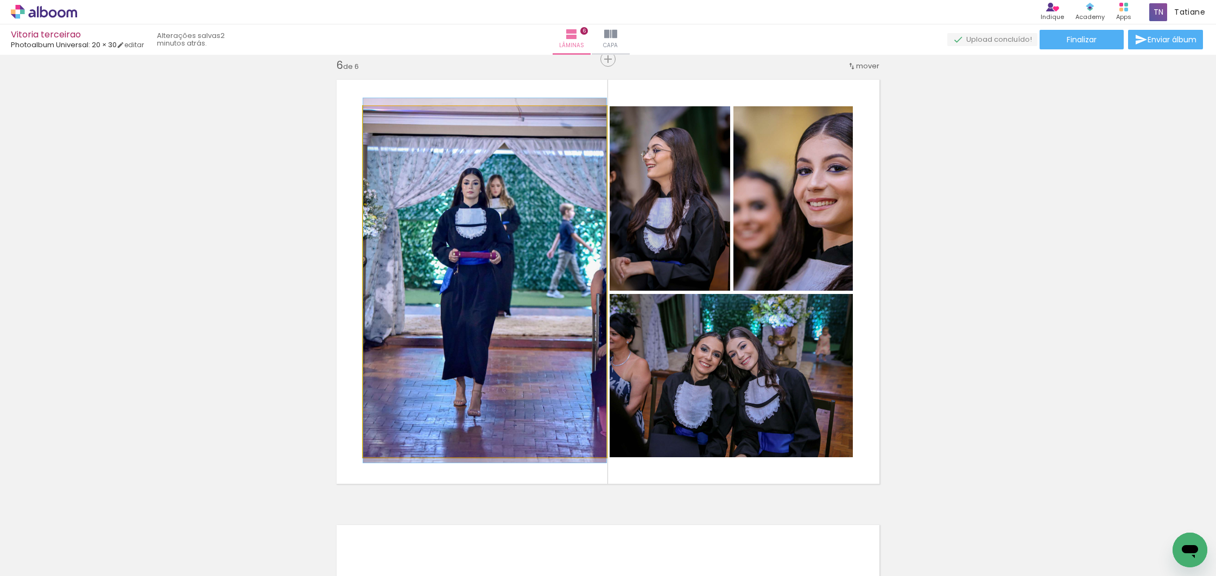
drag, startPoint x: 524, startPoint y: 274, endPoint x: 569, endPoint y: 273, distance: 45.1
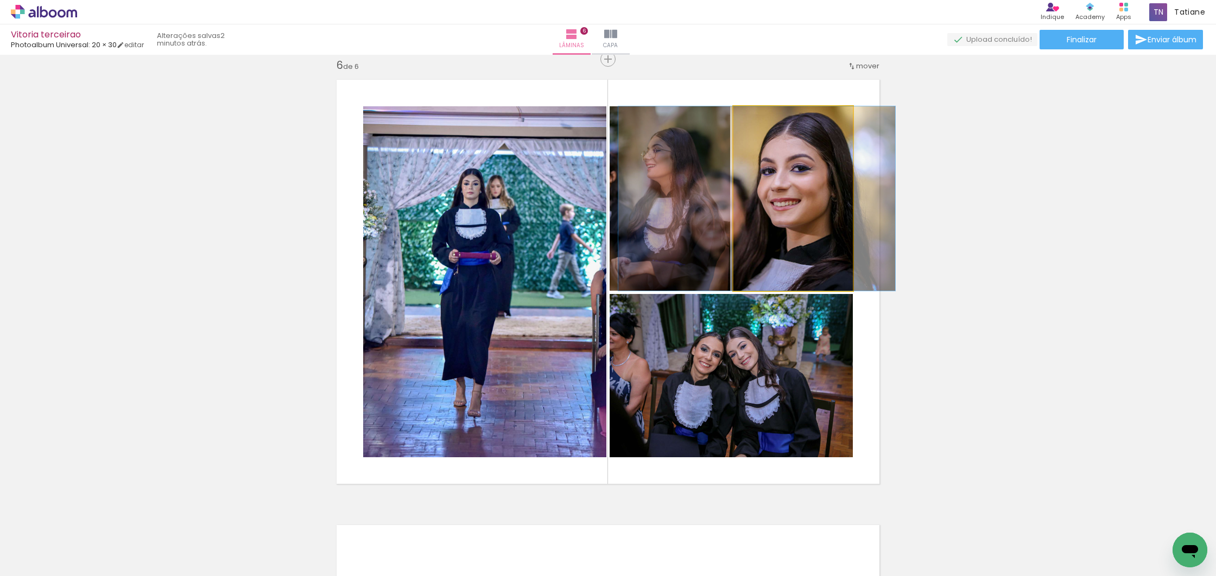
drag, startPoint x: 784, startPoint y: 205, endPoint x: 747, endPoint y: 205, distance: 36.4
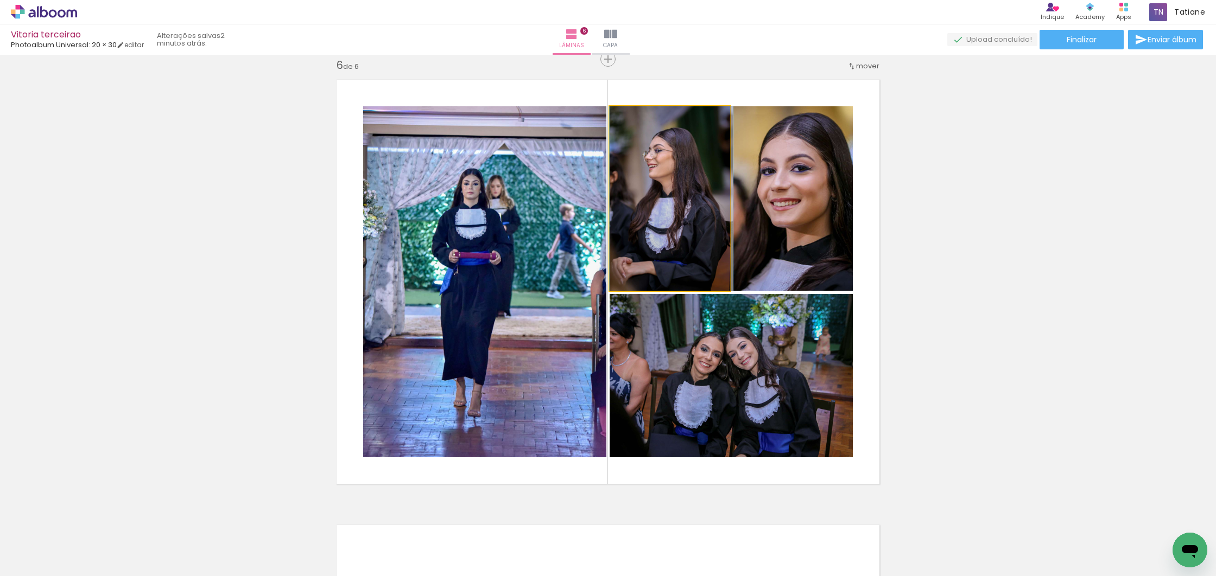
drag, startPoint x: 676, startPoint y: 229, endPoint x: 692, endPoint y: 229, distance: 15.8
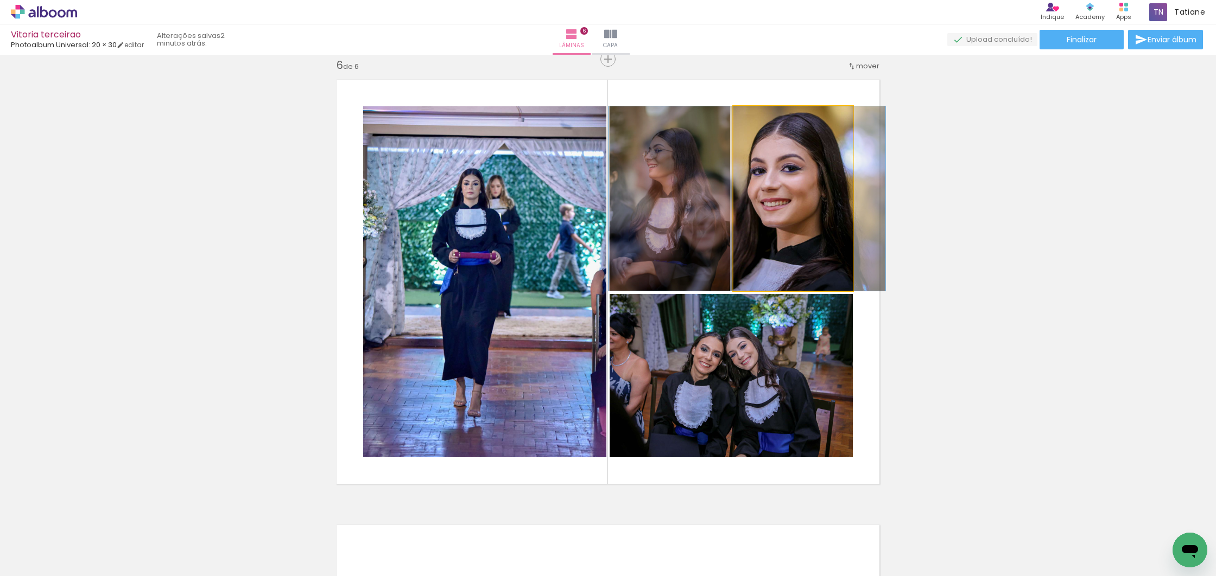
drag, startPoint x: 811, startPoint y: 229, endPoint x: 804, endPoint y: 234, distance: 8.9
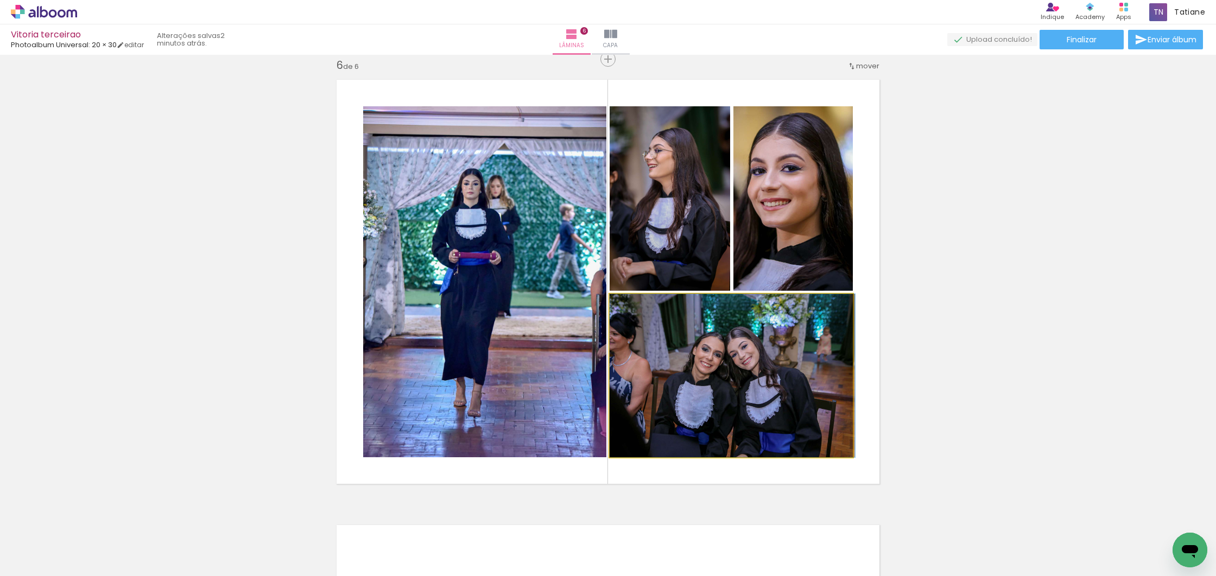
drag, startPoint x: 764, startPoint y: 382, endPoint x: 775, endPoint y: 380, distance: 10.4
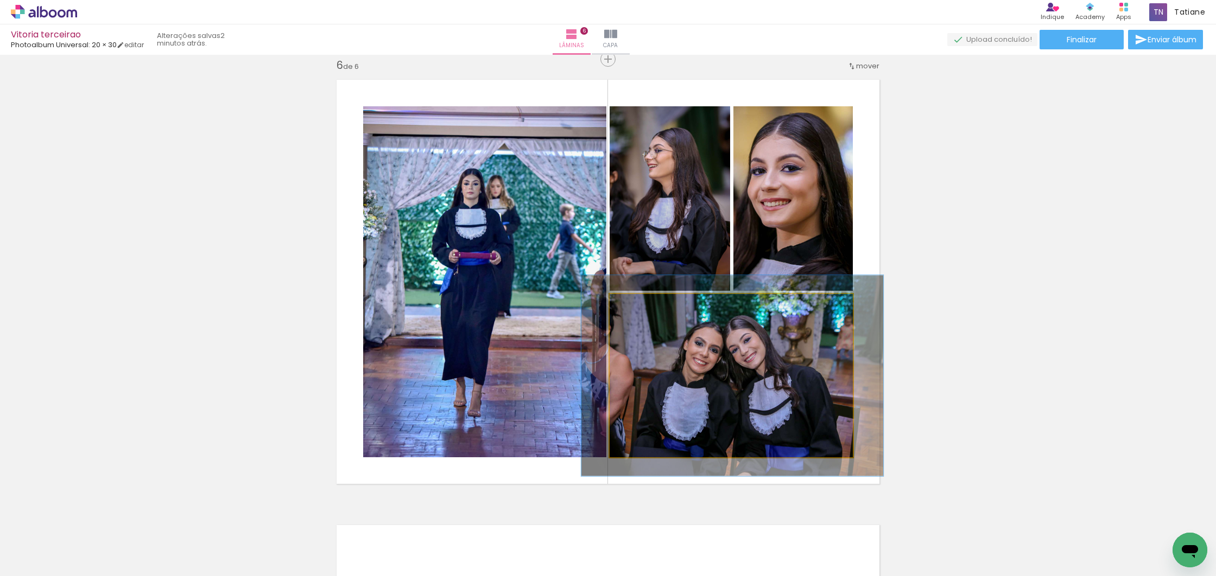
drag, startPoint x: 633, startPoint y: 305, endPoint x: 642, endPoint y: 304, distance: 8.7
type paper-slider "123"
click at [642, 304] on div at bounding box center [644, 306] width 10 height 10
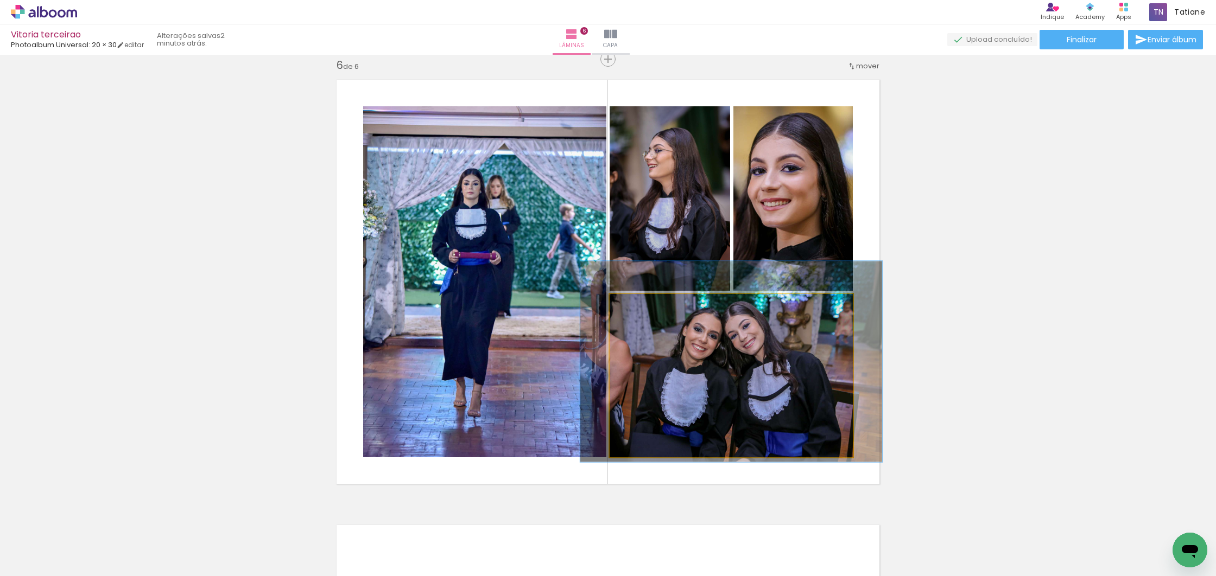
drag, startPoint x: 698, startPoint y: 388, endPoint x: 697, endPoint y: 375, distance: 12.5
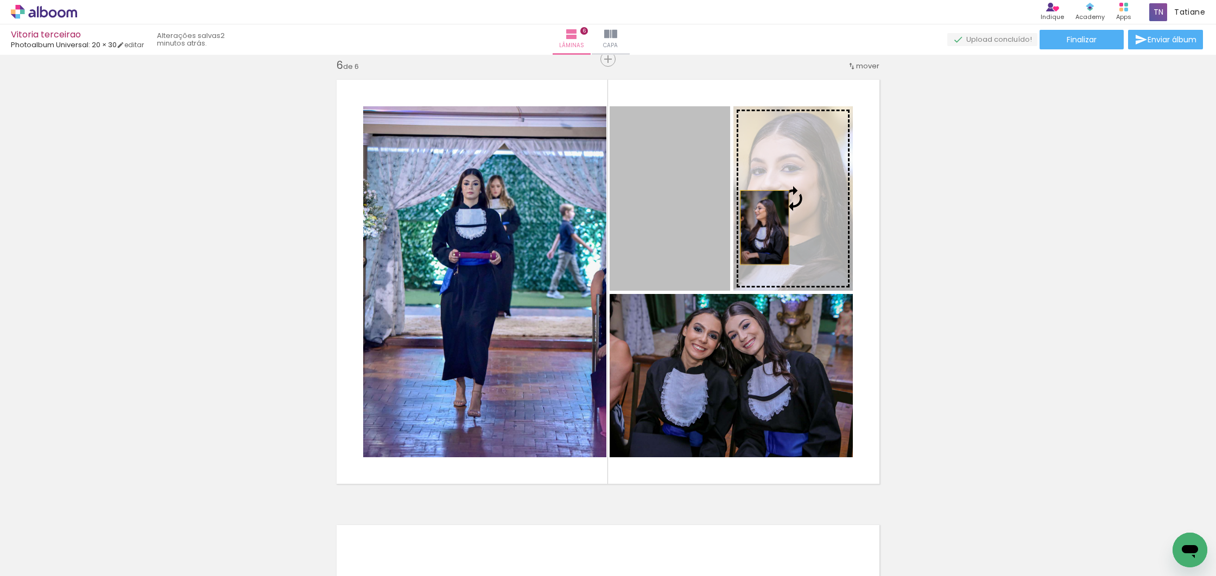
drag, startPoint x: 666, startPoint y: 228, endPoint x: 768, endPoint y: 227, distance: 101.5
click at [0, 0] on slot at bounding box center [0, 0] width 0 height 0
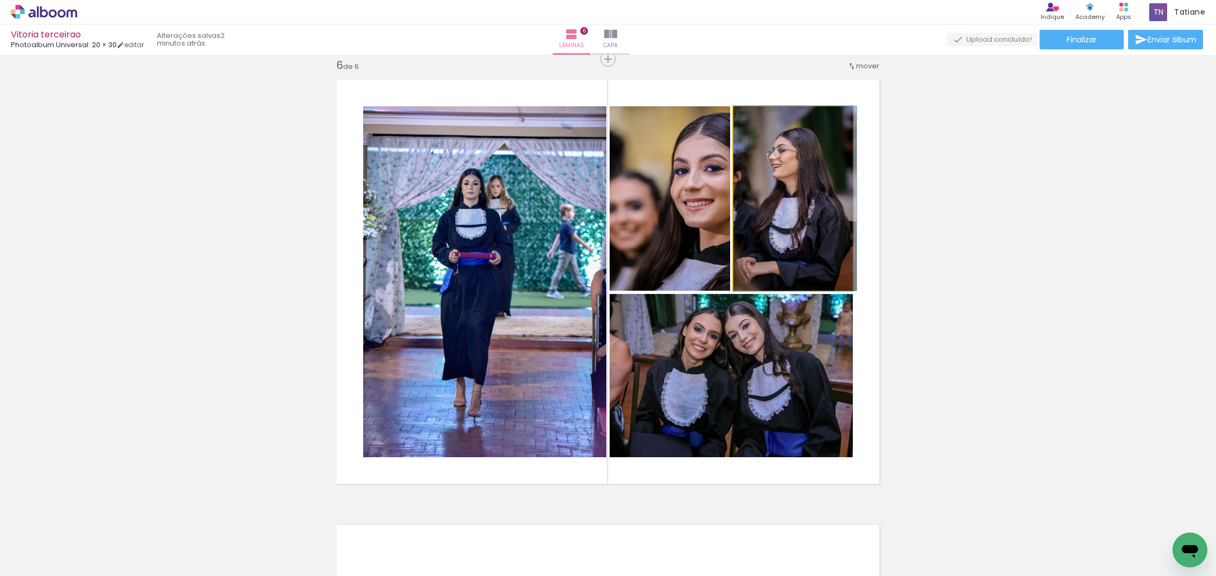
click at [806, 234] on div at bounding box center [794, 198] width 123 height 185
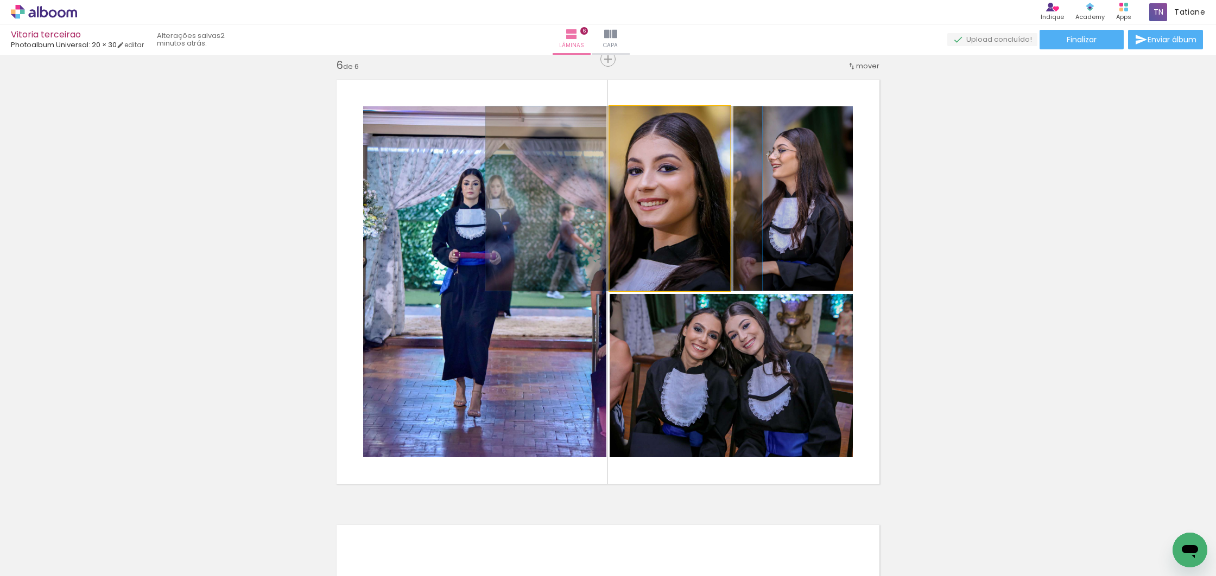
drag, startPoint x: 693, startPoint y: 231, endPoint x: 647, endPoint y: 230, distance: 45.6
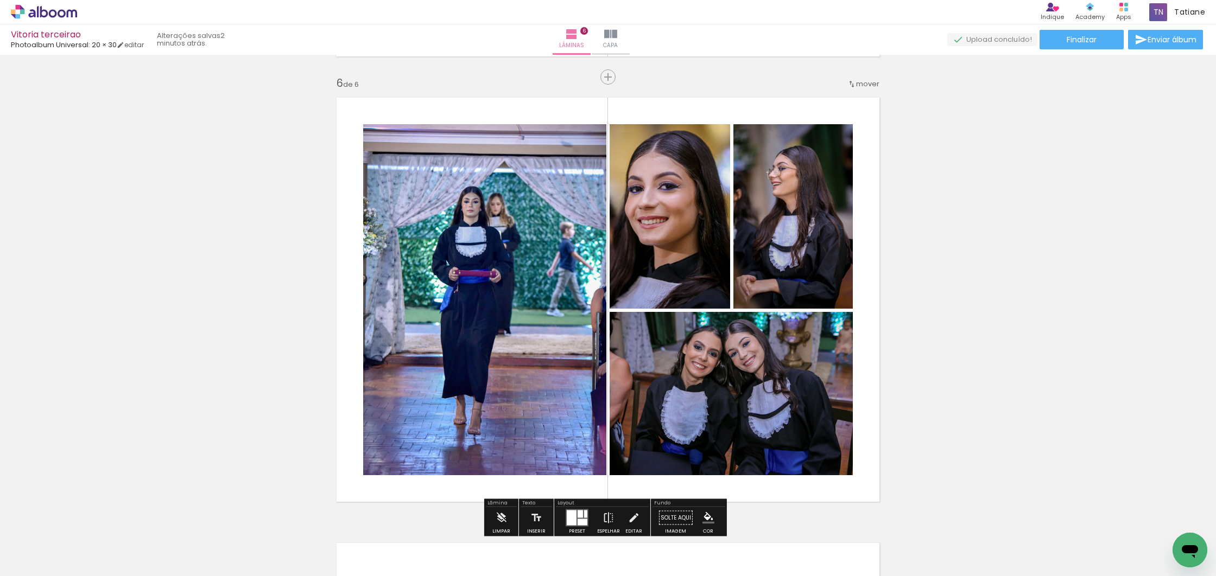
scroll to position [2206, 0]
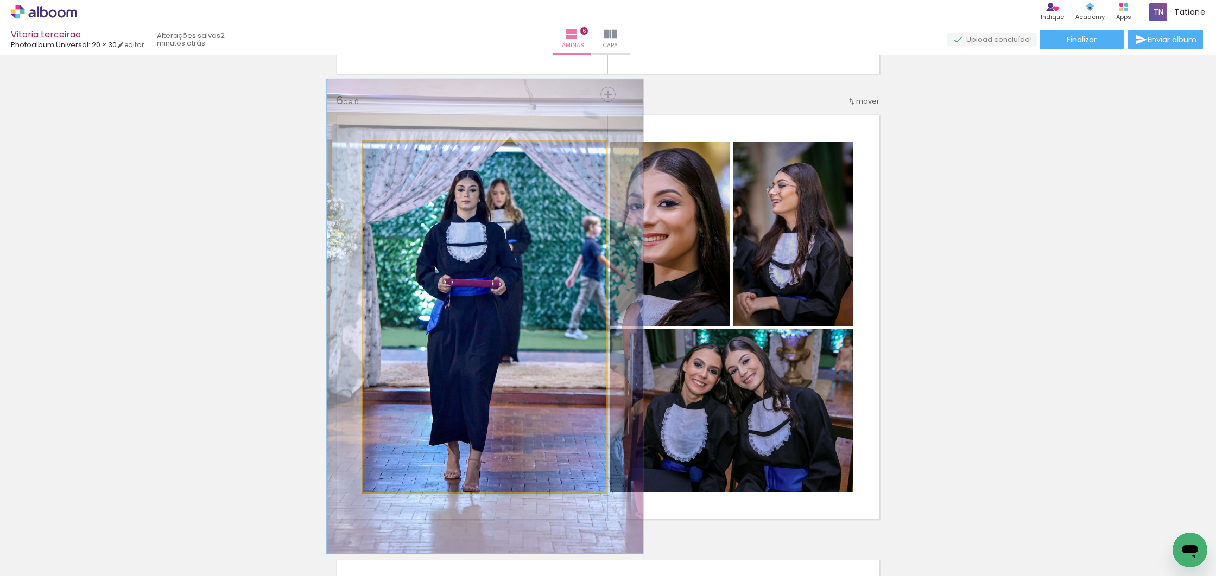
drag, startPoint x: 384, startPoint y: 155, endPoint x: 396, endPoint y: 155, distance: 11.4
type paper-slider "130"
click at [396, 155] on div at bounding box center [400, 153] width 10 height 10
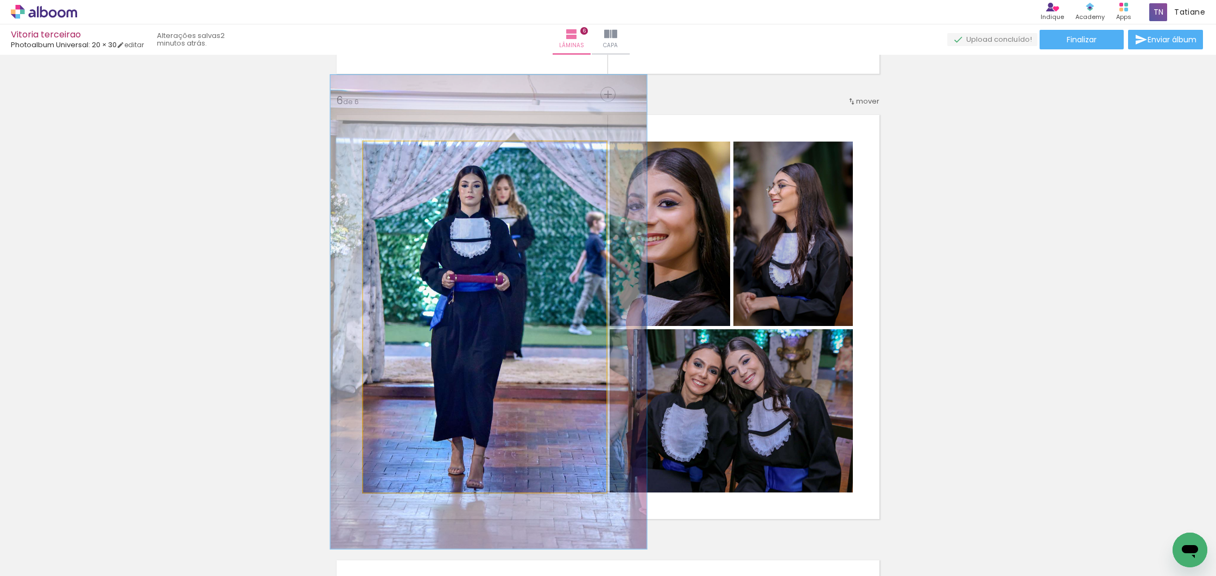
drag, startPoint x: 424, startPoint y: 305, endPoint x: 432, endPoint y: 309, distance: 9.0
click at [426, 301] on div at bounding box center [489, 312] width 316 height 474
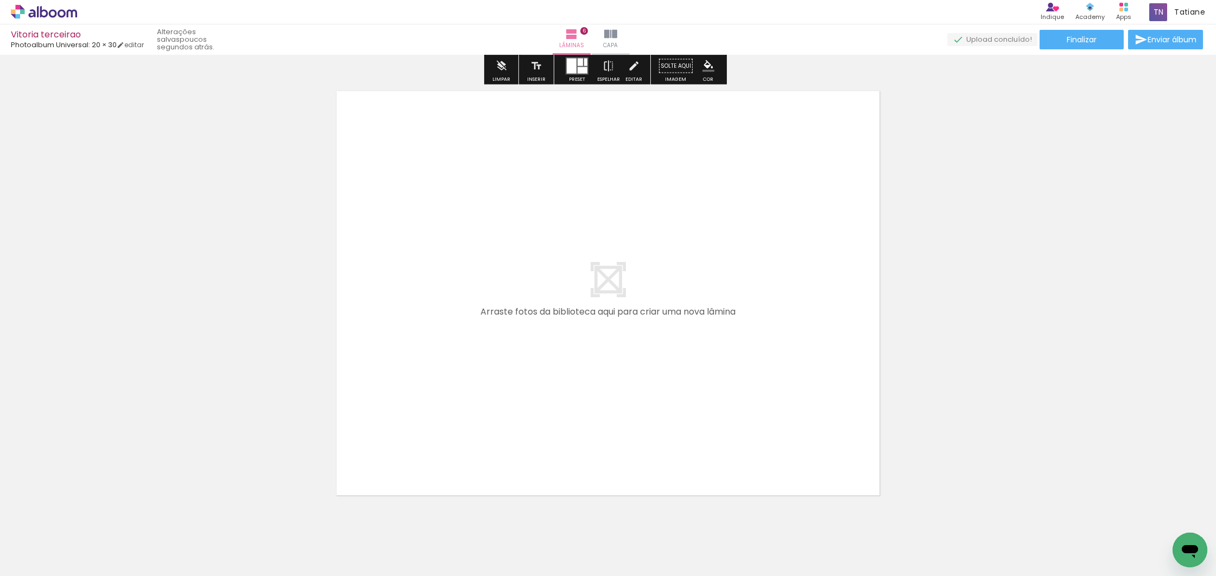
scroll to position [2678, 0]
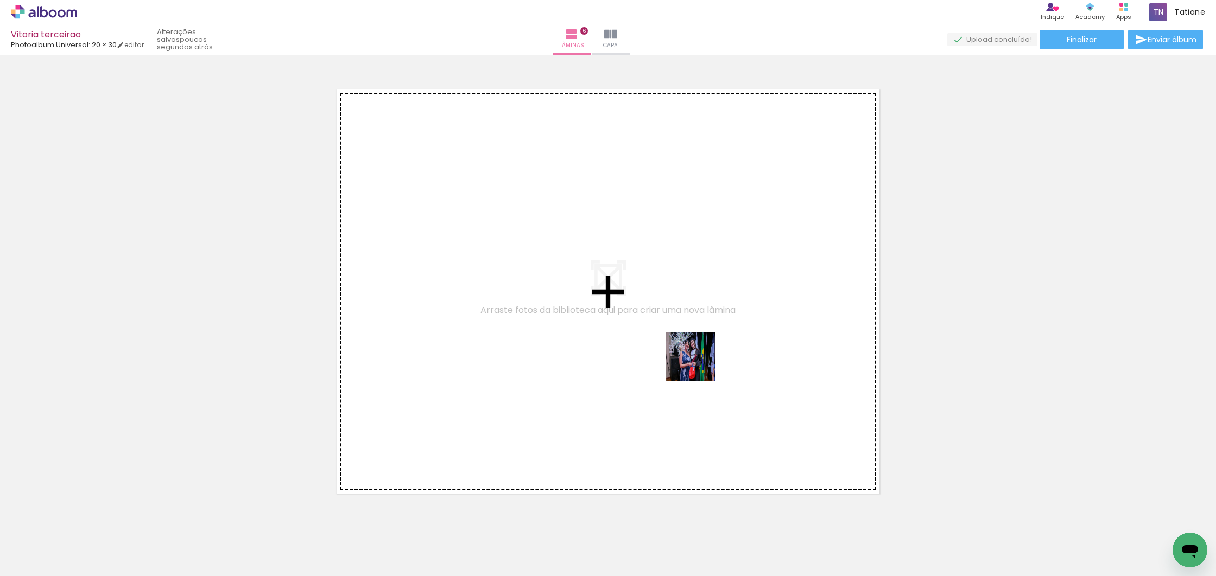
click at [666, 342] on quentale-workspace at bounding box center [608, 288] width 1216 height 576
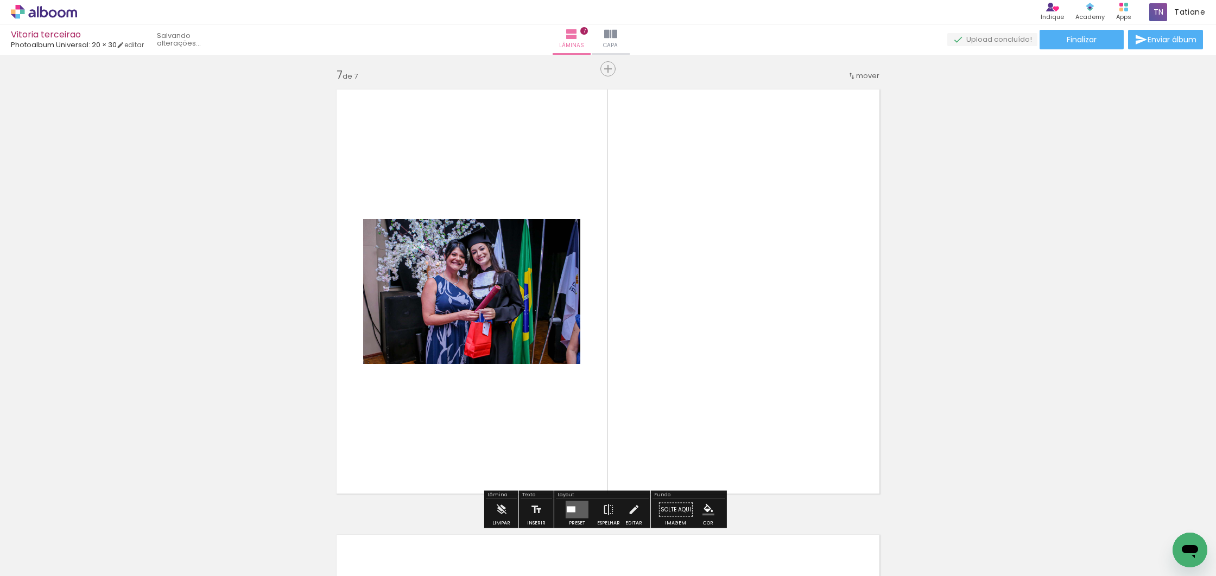
scroll to position [0, 0]
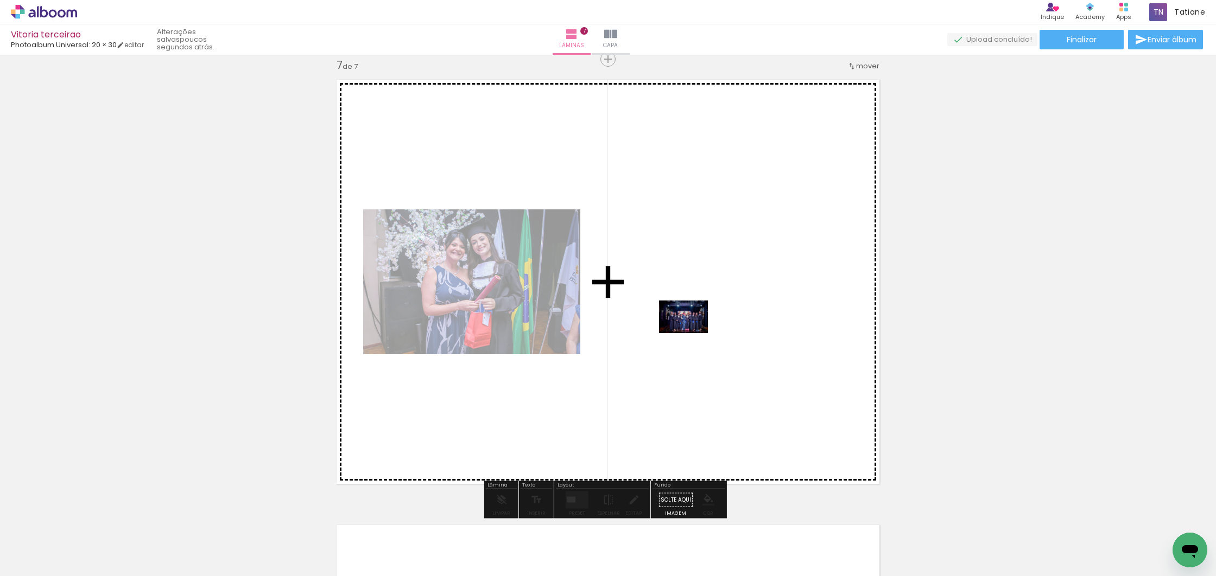
click at [692, 333] on quentale-workspace at bounding box center [608, 288] width 1216 height 576
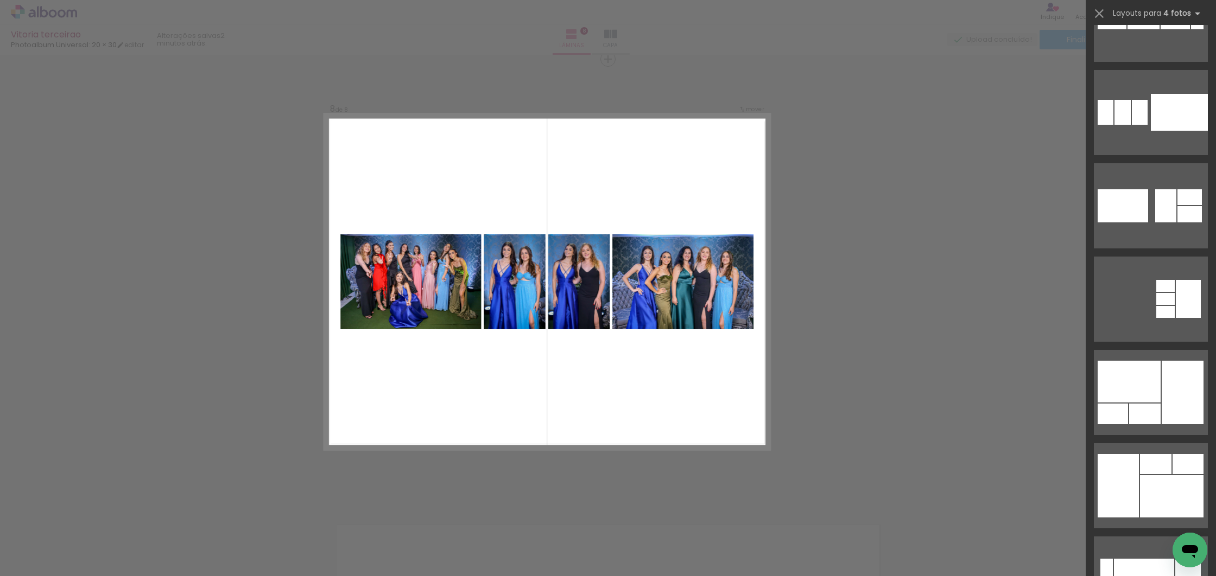
scroll to position [6637, 0]
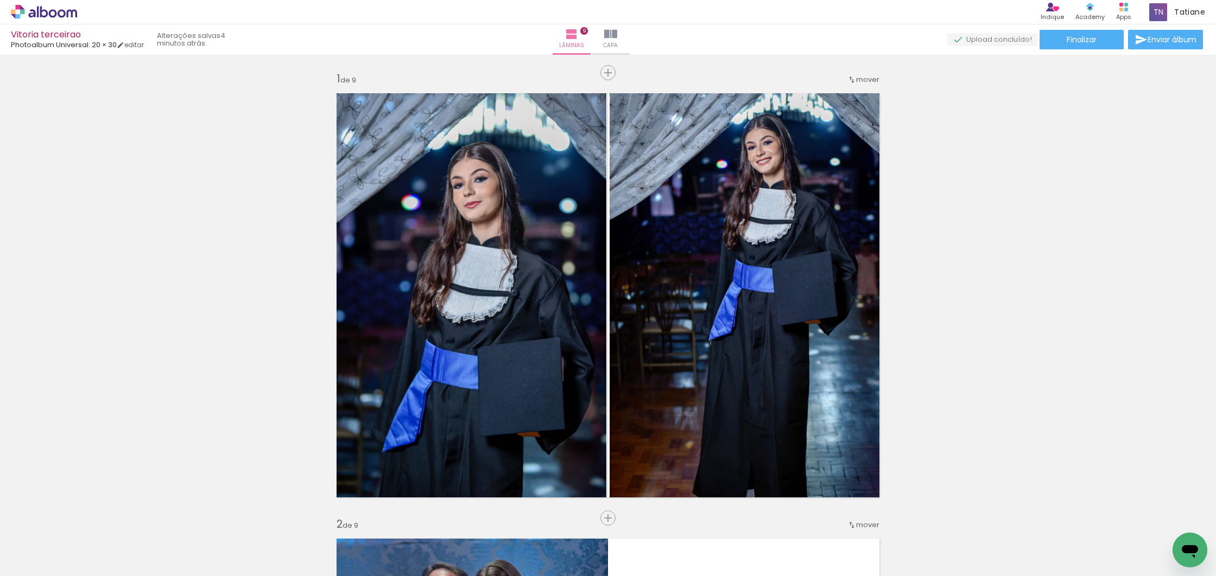
scroll to position [496, 0]
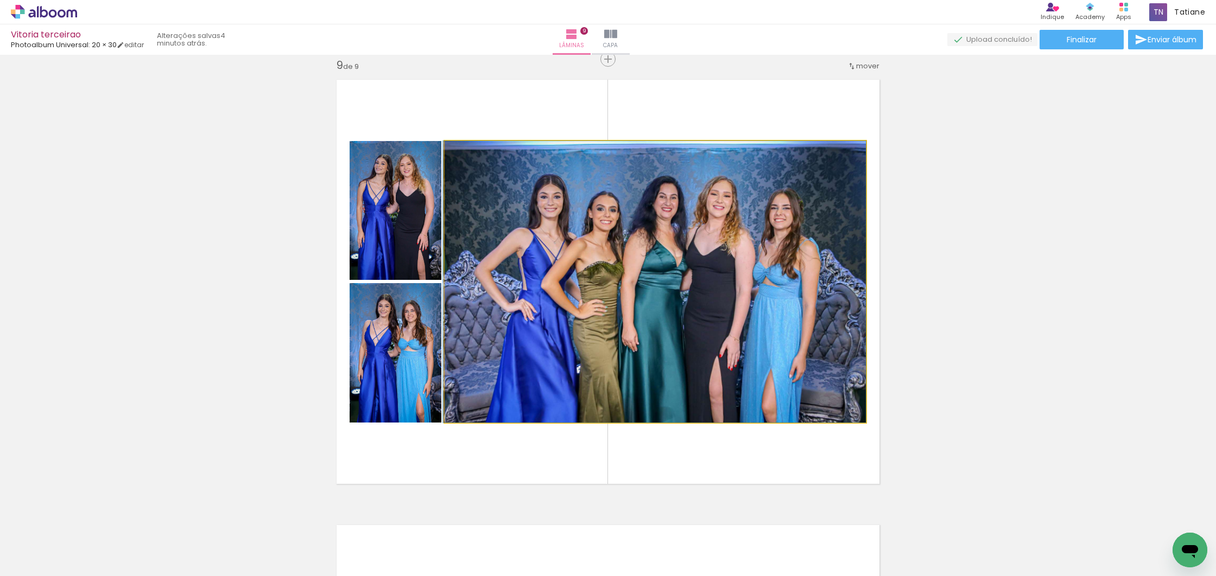
drag, startPoint x: 706, startPoint y: 300, endPoint x: 692, endPoint y: 300, distance: 13.6
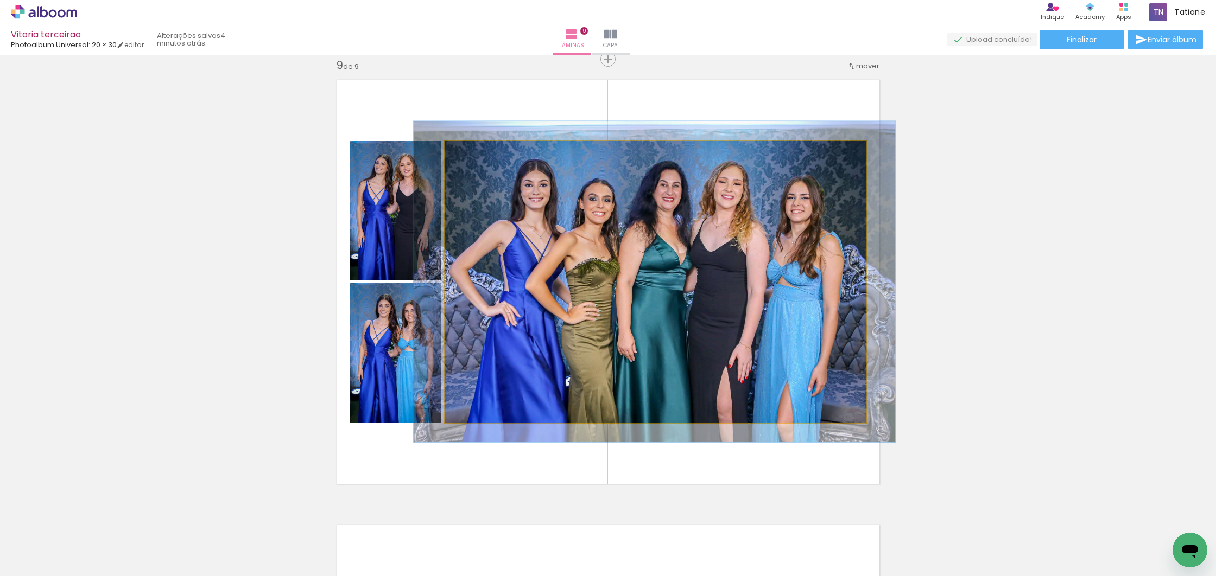
drag, startPoint x: 470, startPoint y: 153, endPoint x: 475, endPoint y: 154, distance: 5.5
click at [475, 154] on div at bounding box center [475, 152] width 17 height 17
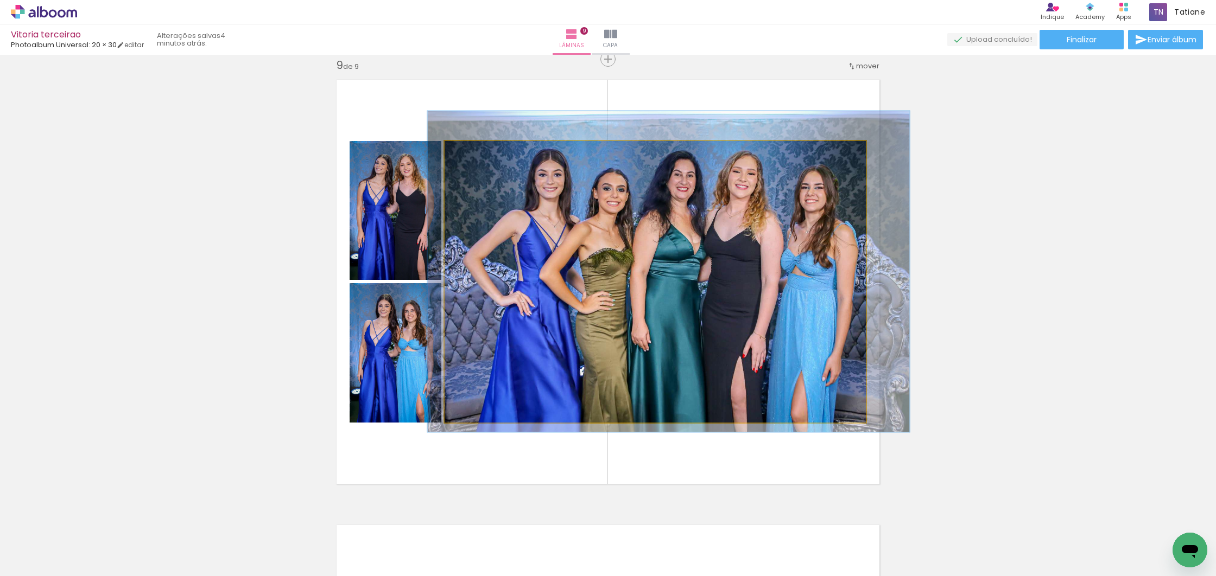
drag, startPoint x: 754, startPoint y: 251, endPoint x: 766, endPoint y: 241, distance: 15.9
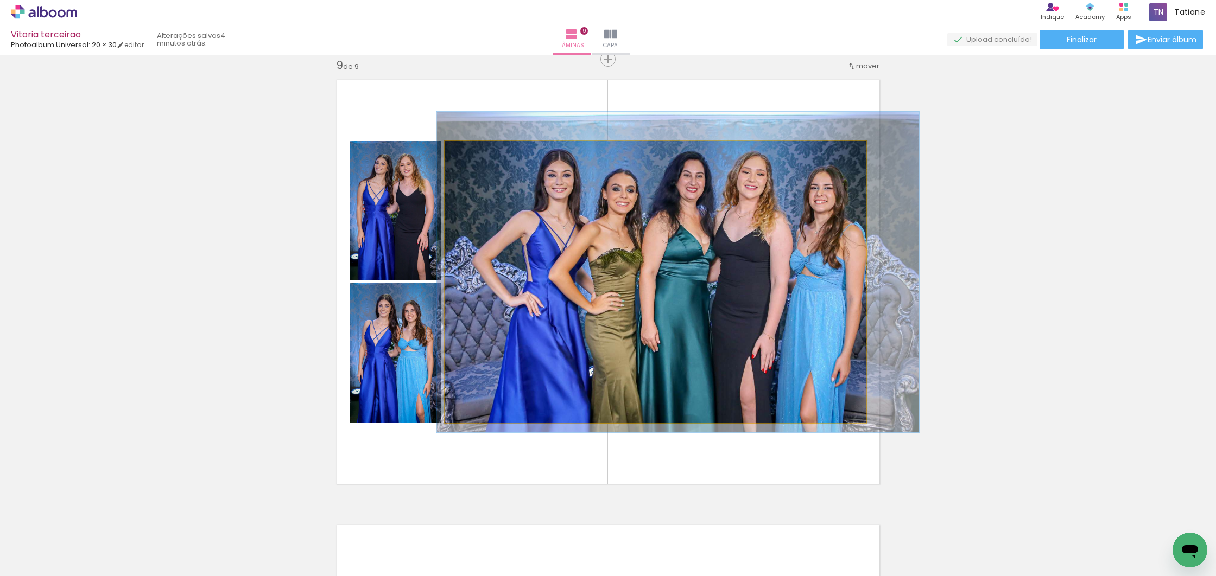
drag, startPoint x: 730, startPoint y: 243, endPoint x: 739, endPoint y: 243, distance: 9.2
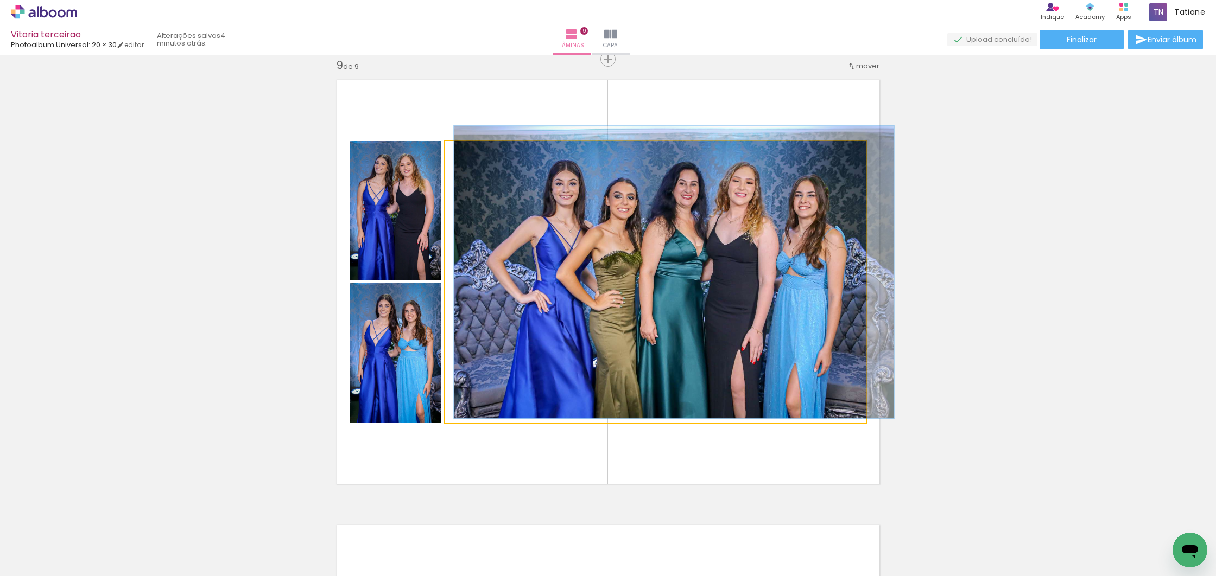
type paper-slider "106"
click at [468, 154] on div at bounding box center [472, 153] width 10 height 10
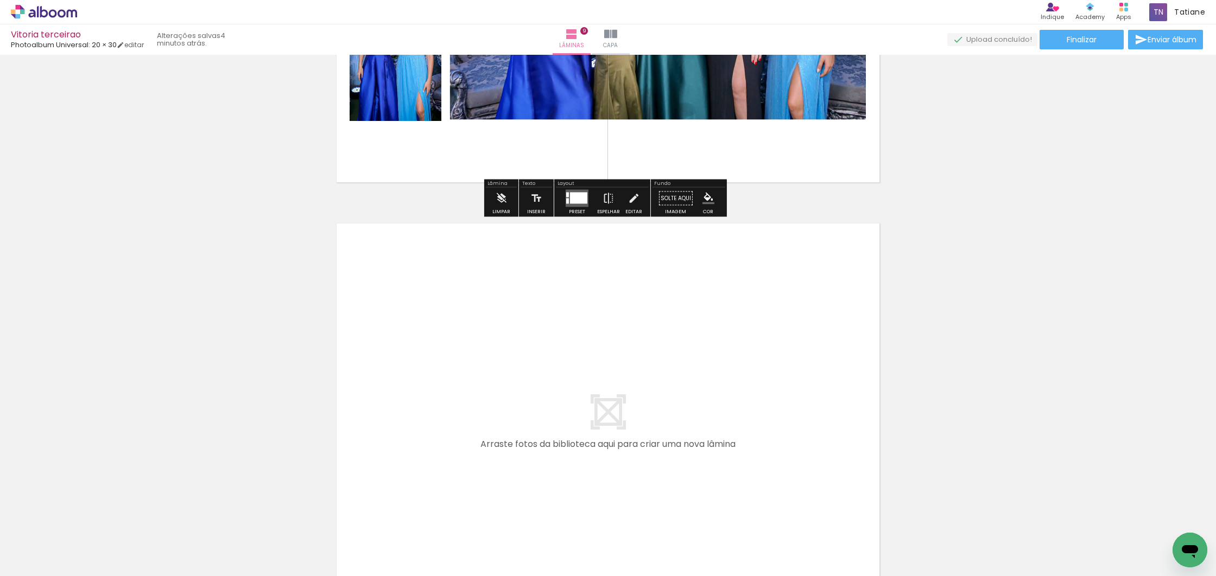
scroll to position [3883, 0]
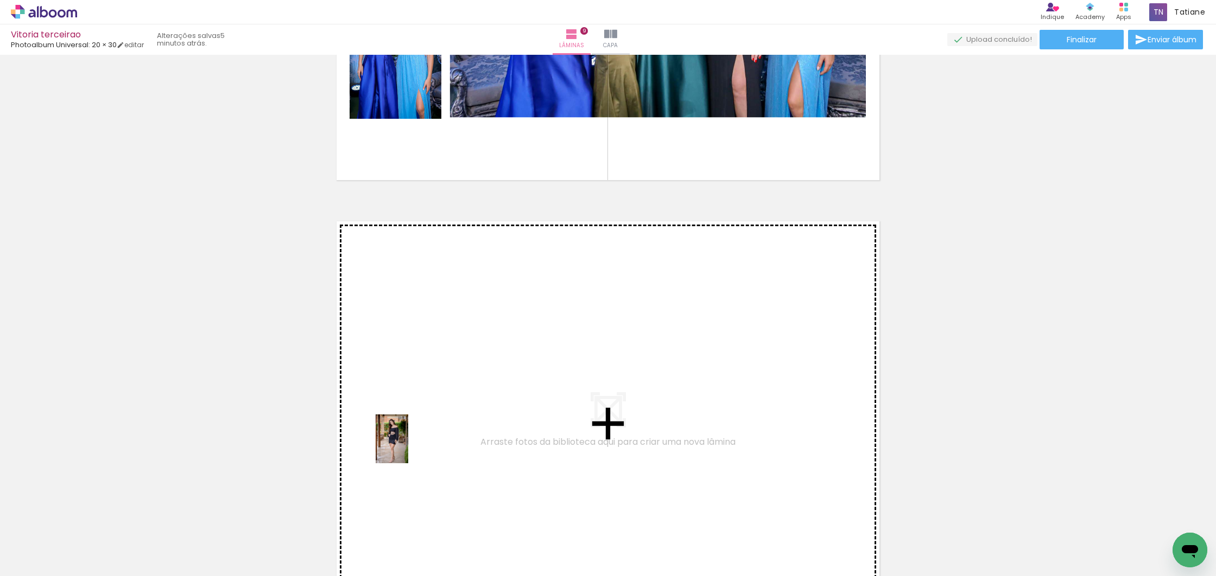
drag, startPoint x: 112, startPoint y: 548, endPoint x: 408, endPoint y: 444, distance: 313.6
click at [408, 444] on quentale-workspace at bounding box center [608, 288] width 1216 height 576
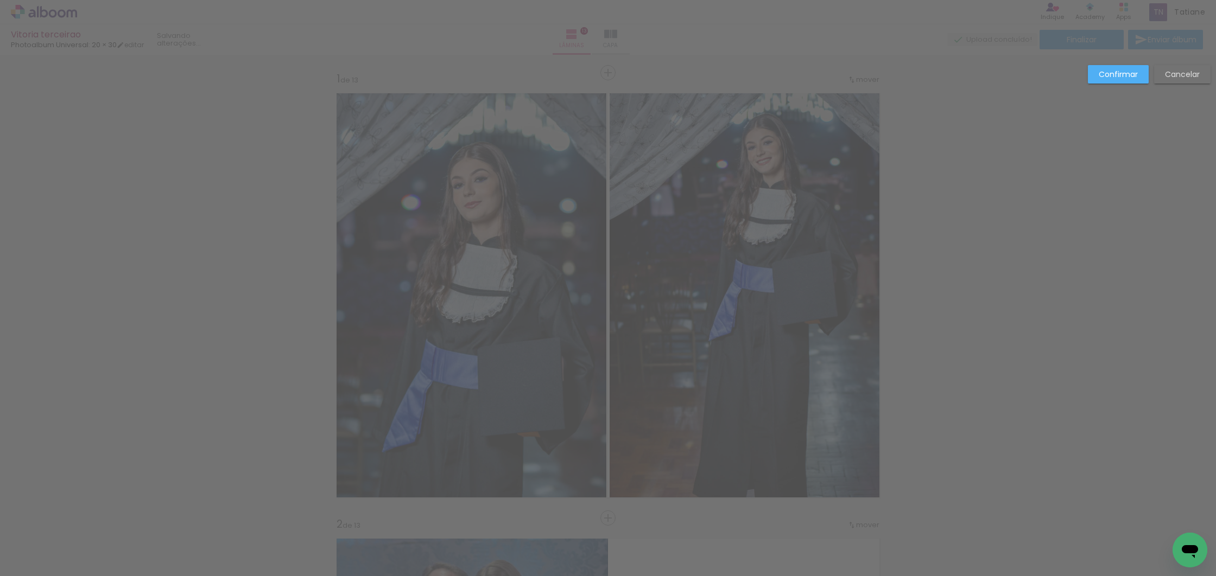
scroll to position [8318, 0]
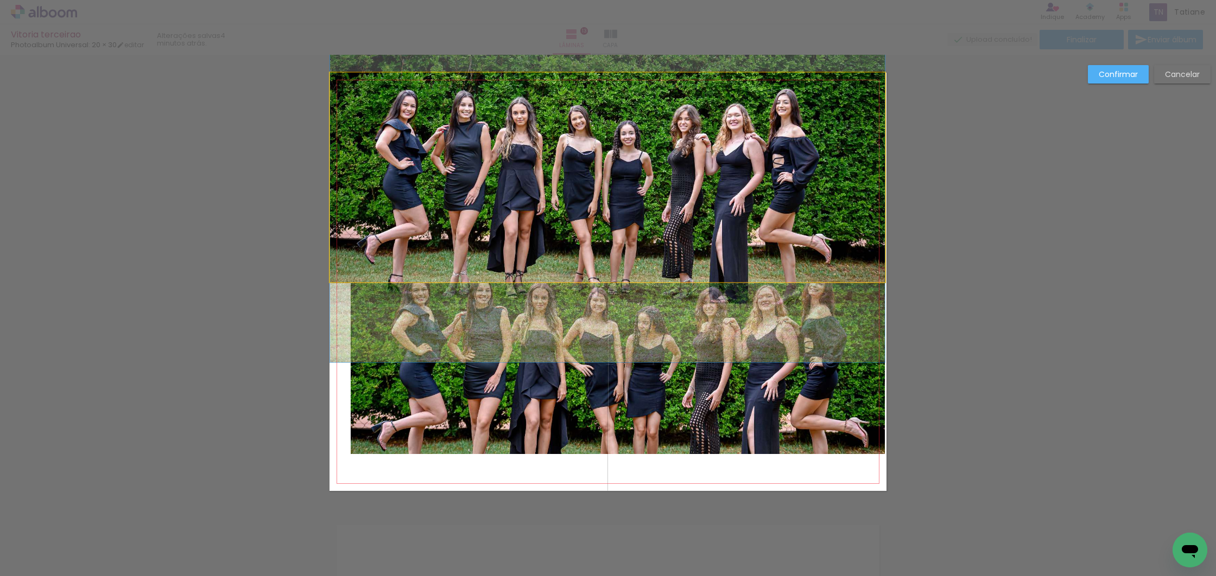
click at [835, 157] on album-spread "13 de 13" at bounding box center [607, 282] width 557 height 418
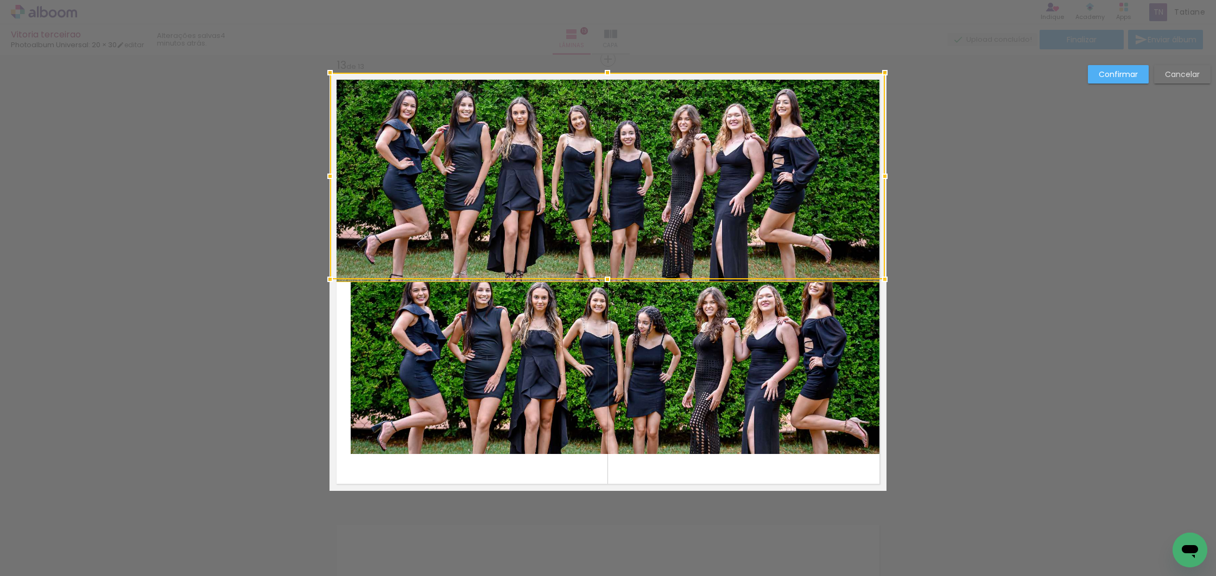
drag, startPoint x: 778, startPoint y: 360, endPoint x: 775, endPoint y: 351, distance: 9.3
click at [778, 360] on quentale-photo at bounding box center [618, 368] width 534 height 172
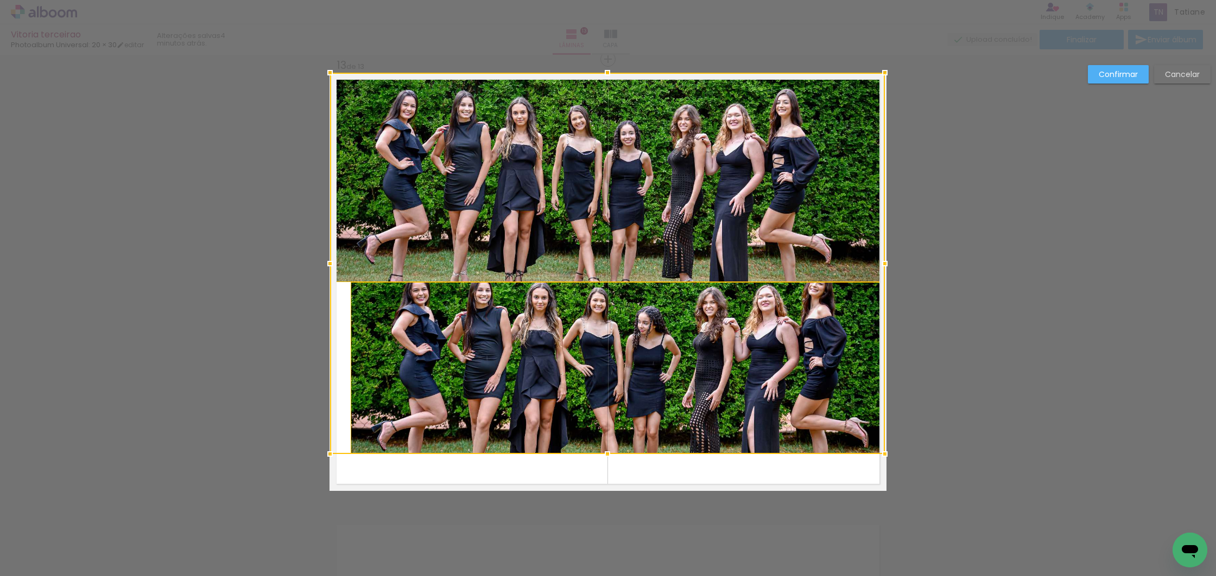
scroll to position [5362, 0]
click at [659, 196] on div at bounding box center [607, 263] width 555 height 382
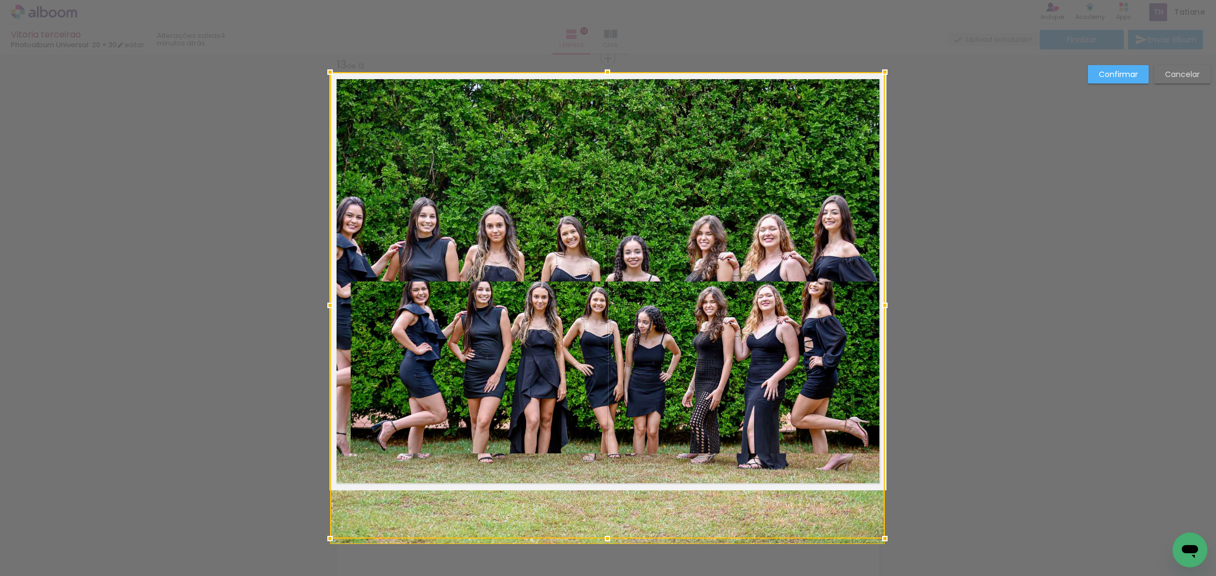
drag, startPoint x: 603, startPoint y: 279, endPoint x: 601, endPoint y: 62, distance: 217.1
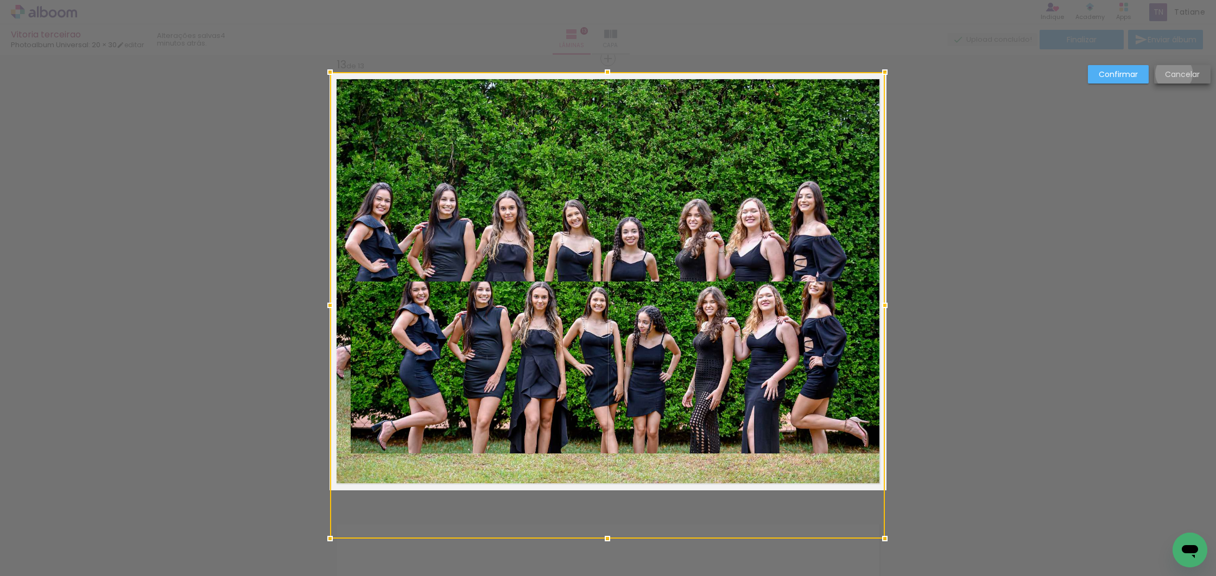
click at [0, 0] on slot "Cancelar" at bounding box center [0, 0] width 0 height 0
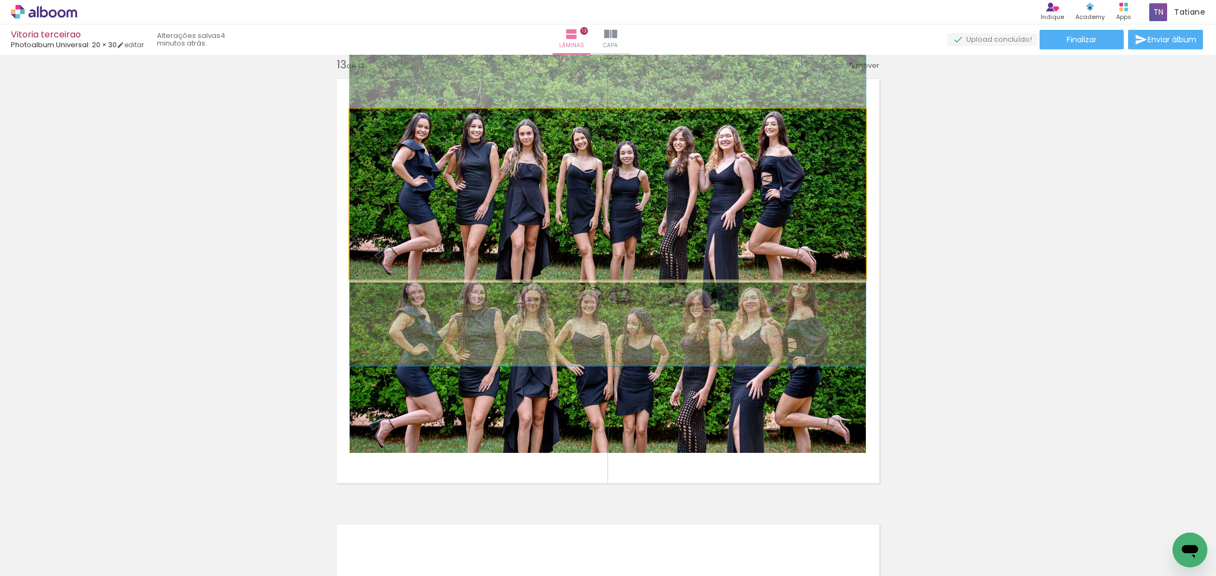
click at [677, 248] on quentale-photo at bounding box center [608, 194] width 516 height 170
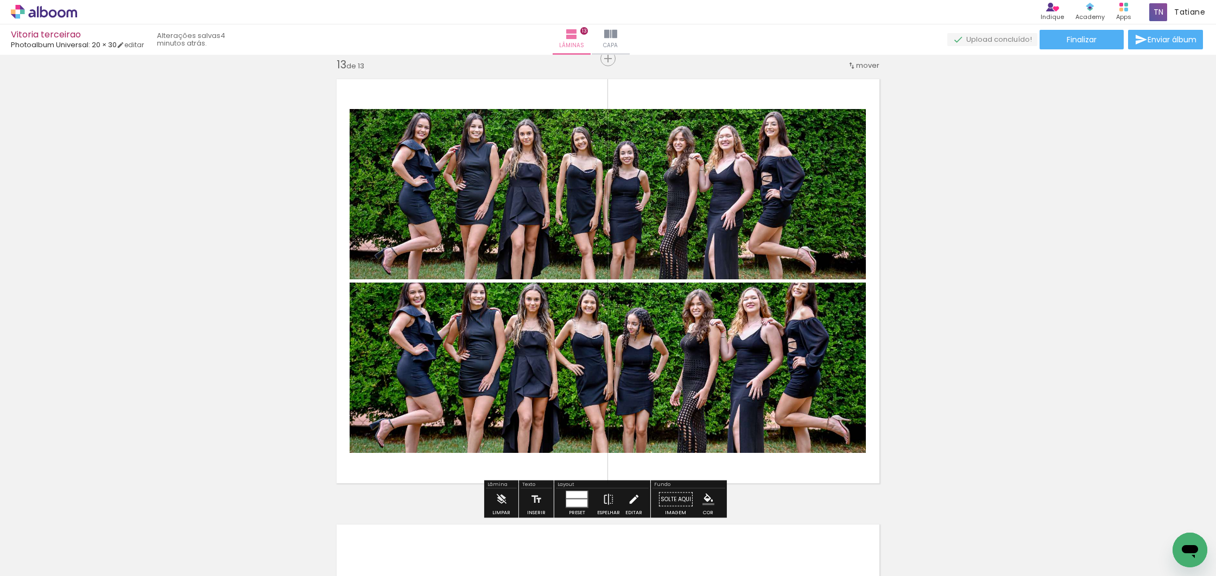
click at [632, 501] on iron-icon at bounding box center [633, 500] width 12 height 22
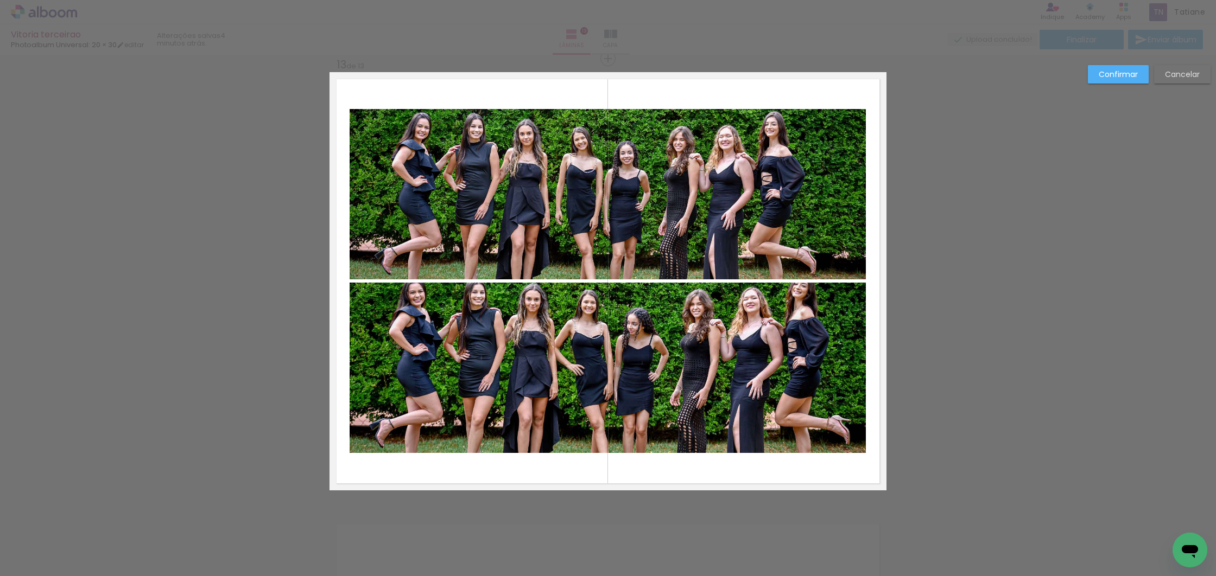
scroll to position [5361, 0]
click at [668, 198] on quentale-photo at bounding box center [608, 195] width 516 height 170
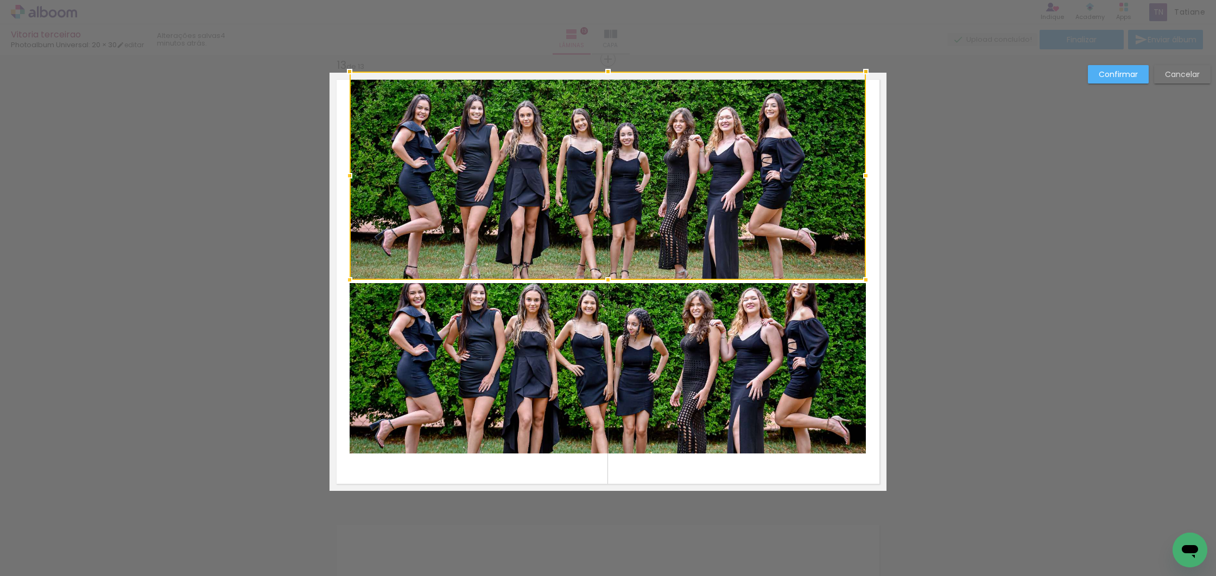
drag, startPoint x: 599, startPoint y: 109, endPoint x: 607, endPoint y: 84, distance: 26.8
click at [607, 84] on div at bounding box center [608, 176] width 516 height 208
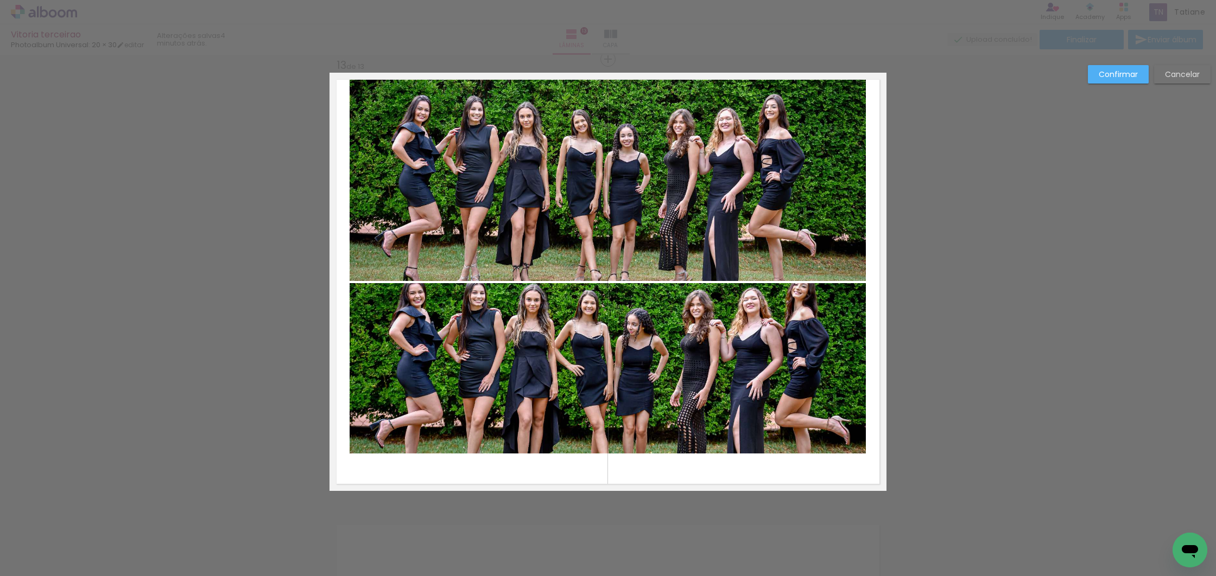
click at [811, 169] on quentale-photo at bounding box center [608, 177] width 516 height 208
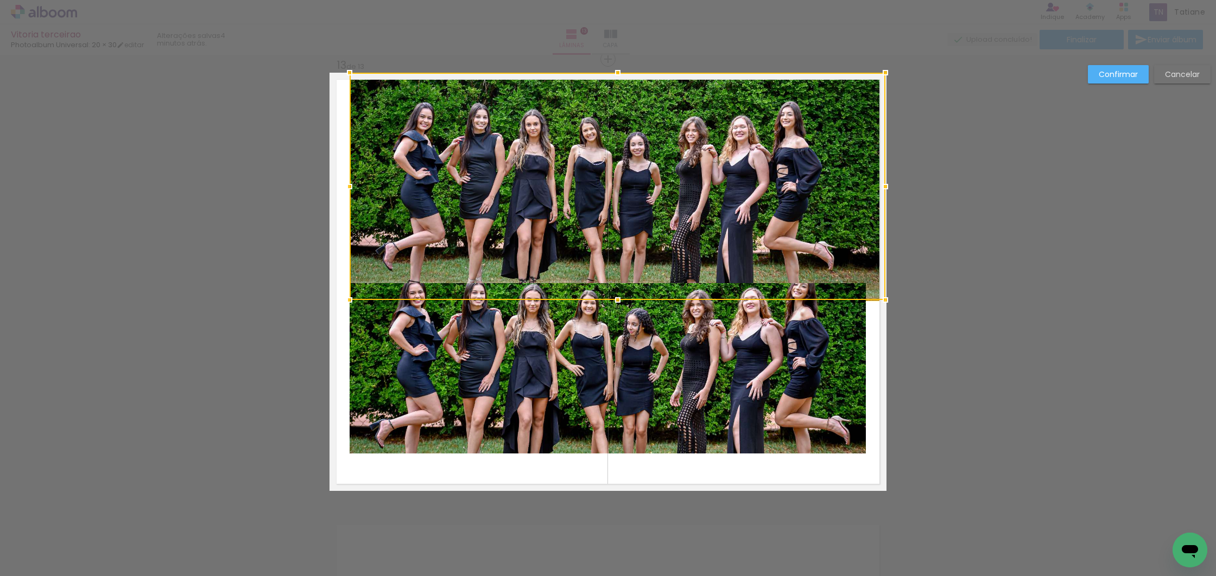
drag, startPoint x: 862, startPoint y: 176, endPoint x: 879, endPoint y: 175, distance: 16.9
click at [879, 176] on div at bounding box center [885, 187] width 22 height 22
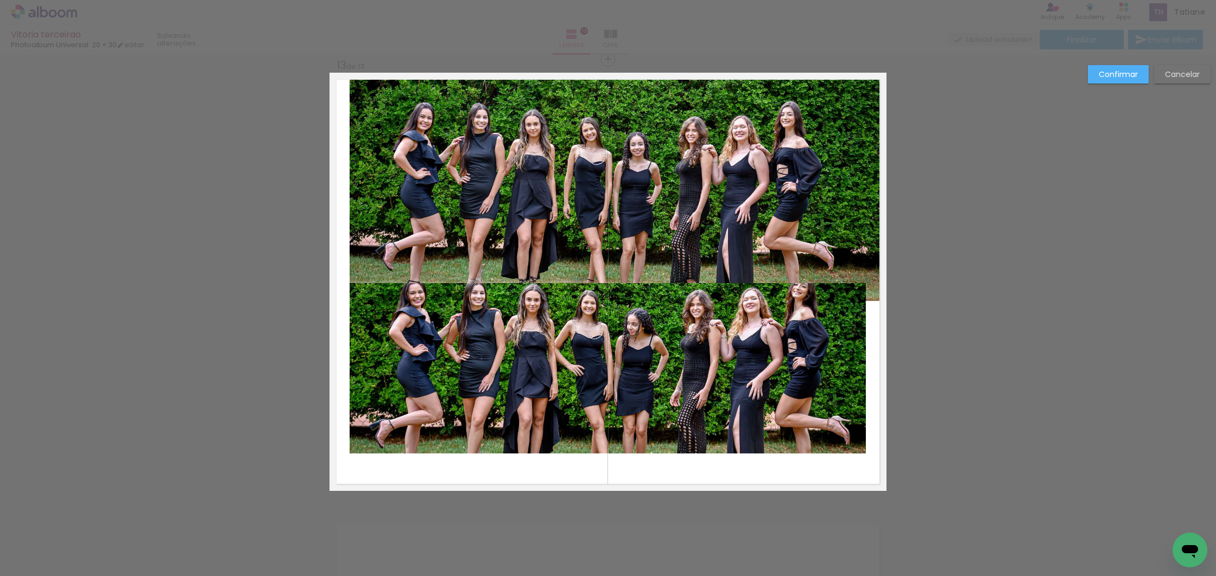
click at [443, 207] on quentale-photo at bounding box center [618, 187] width 536 height 229
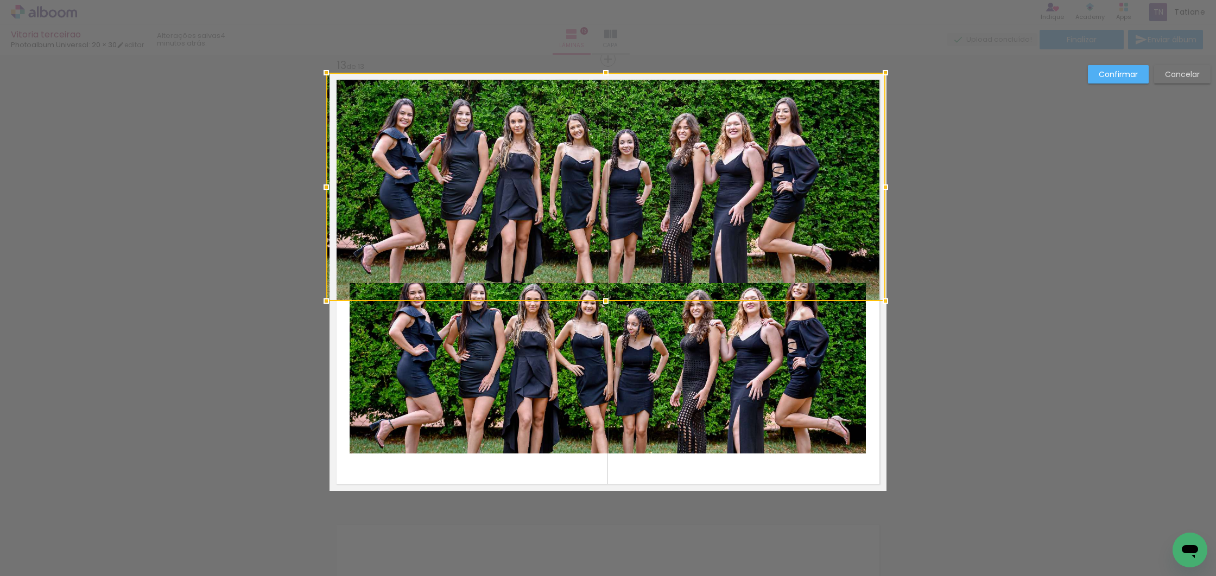
drag, startPoint x: 346, startPoint y: 186, endPoint x: 326, endPoint y: 183, distance: 20.7
click at [325, 183] on div at bounding box center [326, 187] width 22 height 22
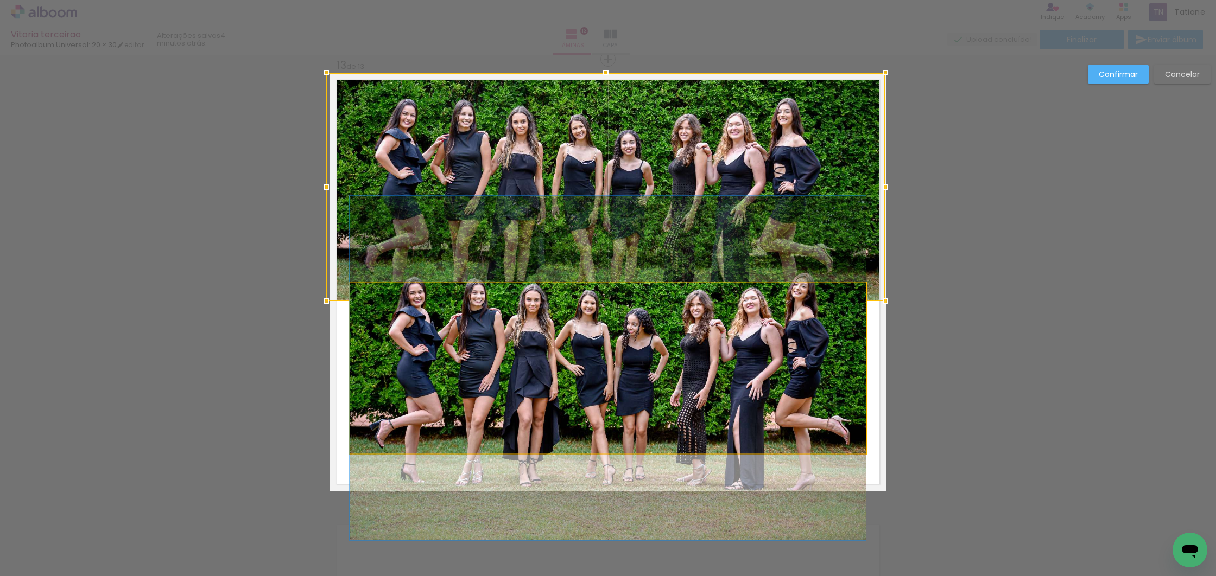
click at [522, 344] on quentale-photo at bounding box center [608, 368] width 516 height 170
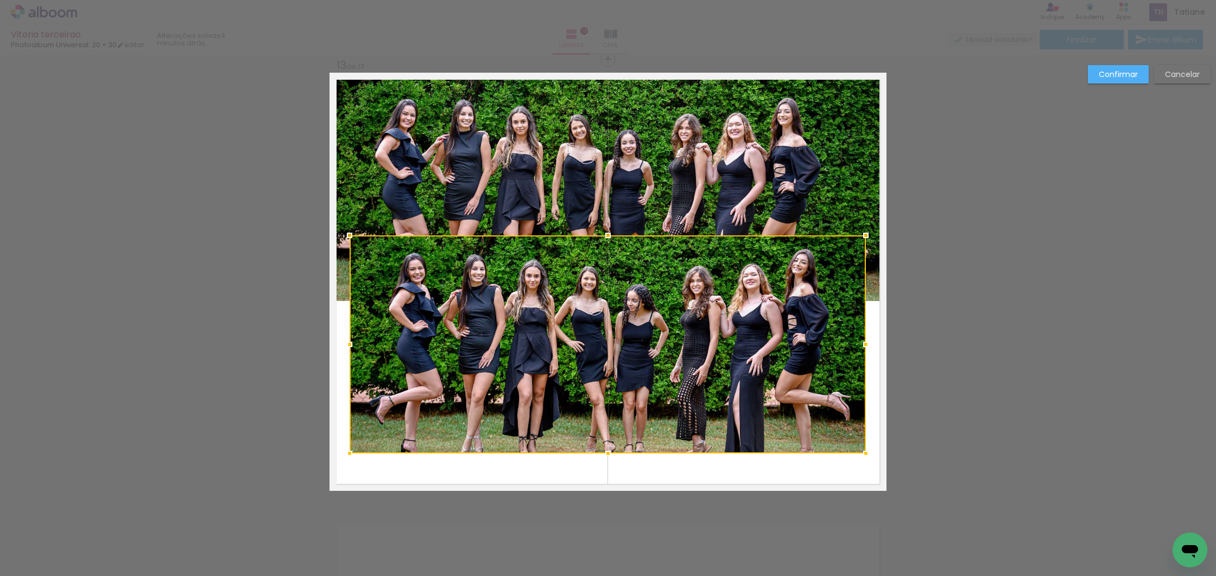
drag, startPoint x: 606, startPoint y: 282, endPoint x: 619, endPoint y: 235, distance: 49.0
click at [619, 236] on div at bounding box center [608, 345] width 516 height 218
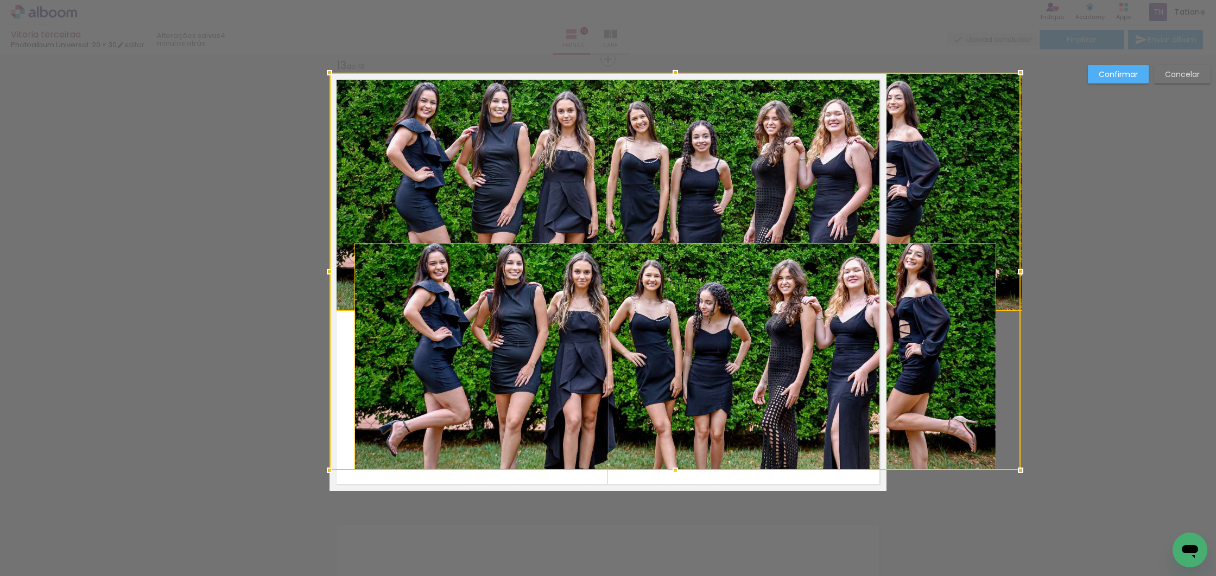
drag, startPoint x: 605, startPoint y: 454, endPoint x: 607, endPoint y: 464, distance: 10.0
click at [603, 471] on album-spread "13 de 13" at bounding box center [607, 282] width 557 height 418
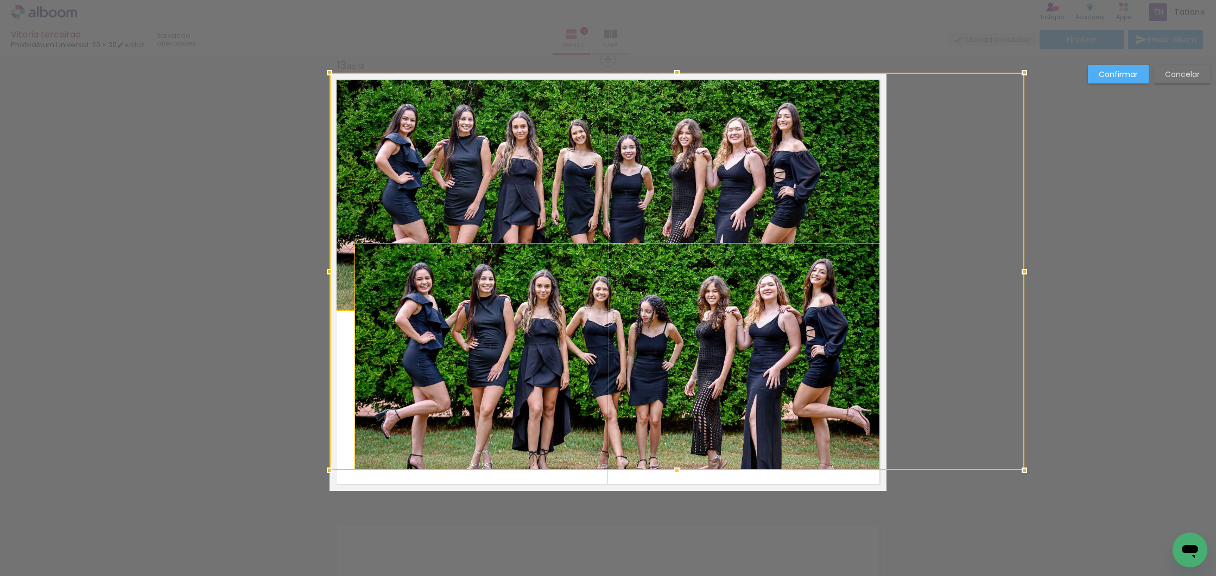
click at [730, 332] on div at bounding box center [676, 272] width 695 height 398
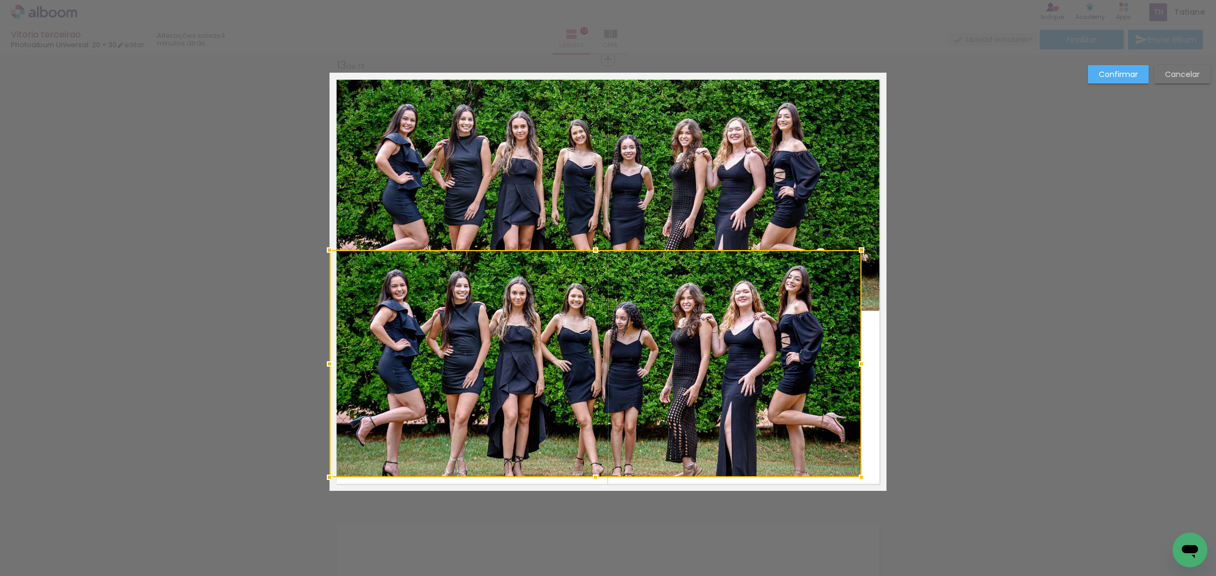
drag, startPoint x: 689, startPoint y: 334, endPoint x: 661, endPoint y: 341, distance: 29.1
click at [661, 341] on div at bounding box center [595, 363] width 532 height 227
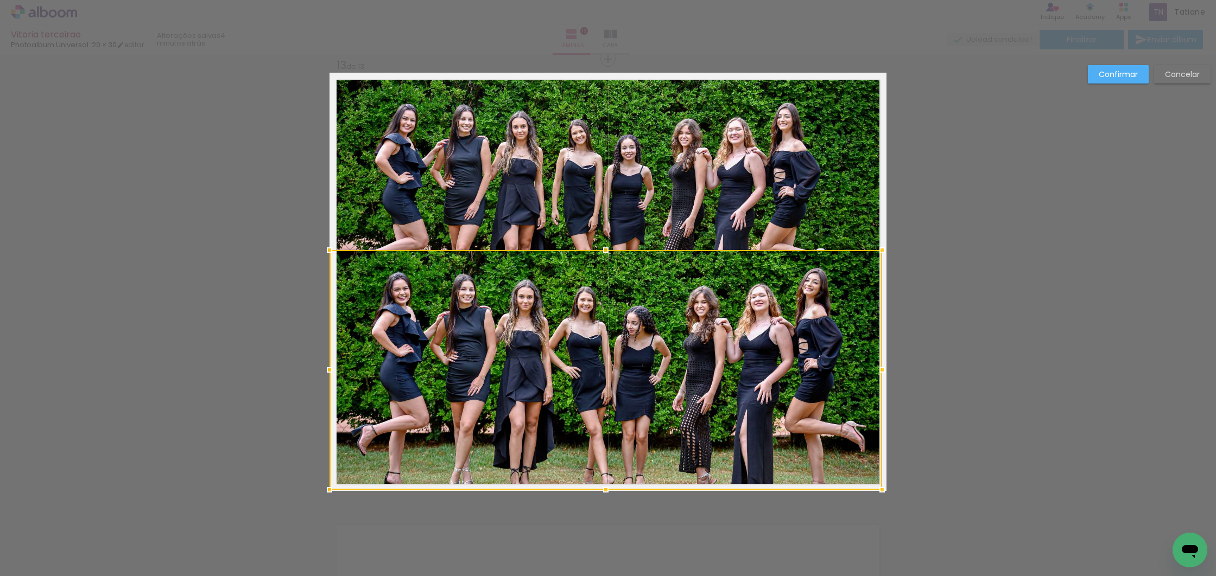
drag, startPoint x: 858, startPoint y: 478, endPoint x: 887, endPoint y: 491, distance: 32.6
click at [887, 491] on div at bounding box center [882, 490] width 22 height 22
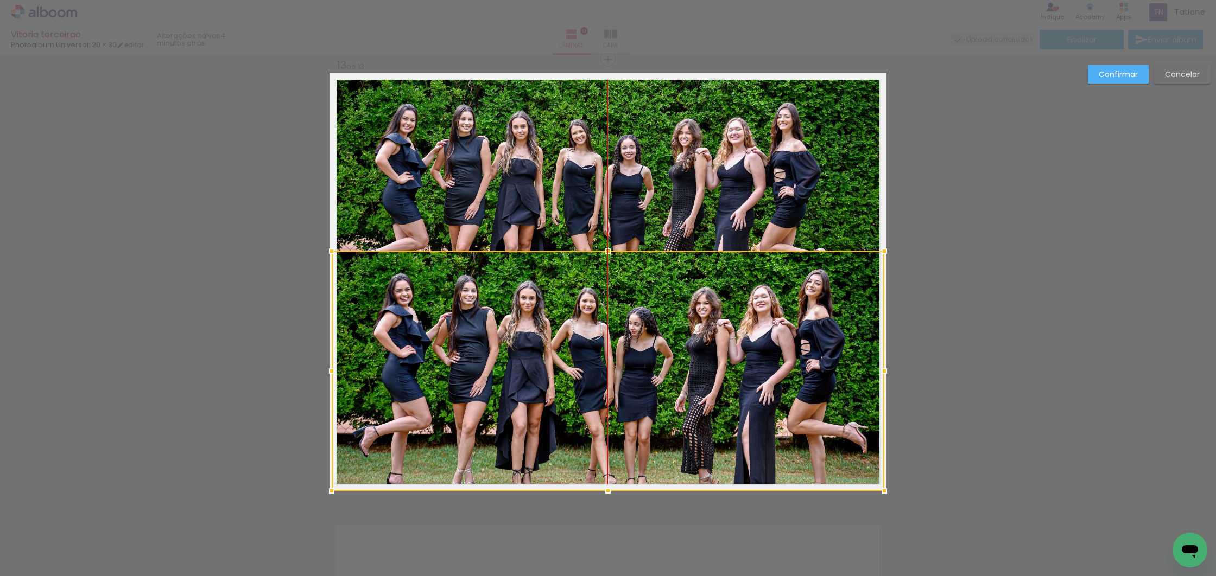
click at [719, 380] on div at bounding box center [608, 371] width 553 height 240
click at [0, 0] on slot "Confirmar" at bounding box center [0, 0] width 0 height 0
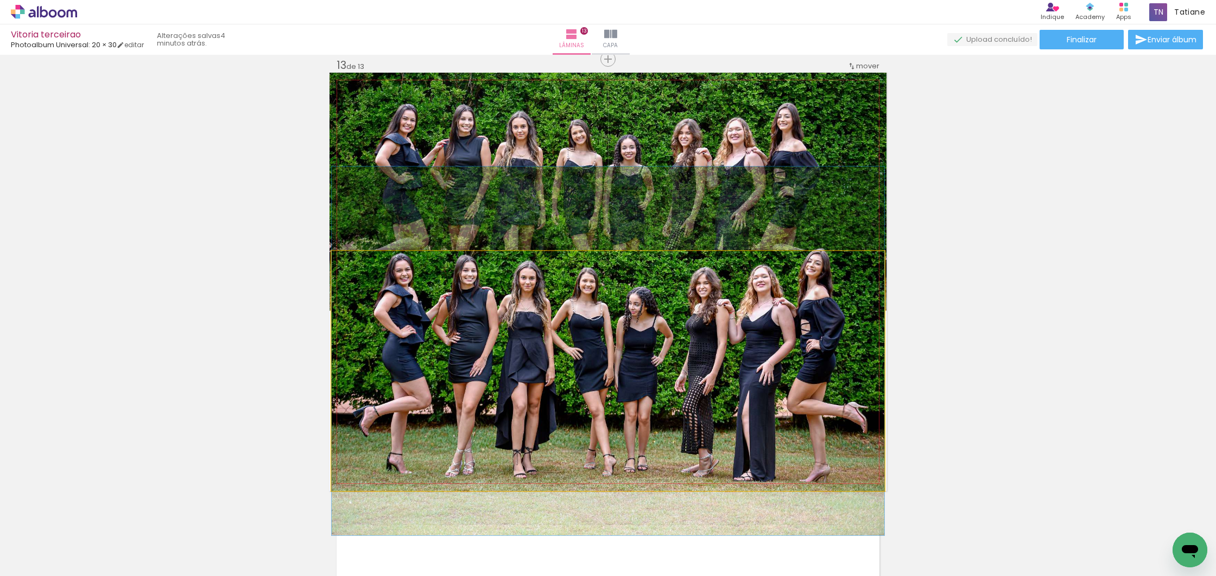
drag, startPoint x: 685, startPoint y: 390, endPoint x: 680, endPoint y: 371, distance: 19.1
click at [681, 370] on div at bounding box center [608, 351] width 553 height 369
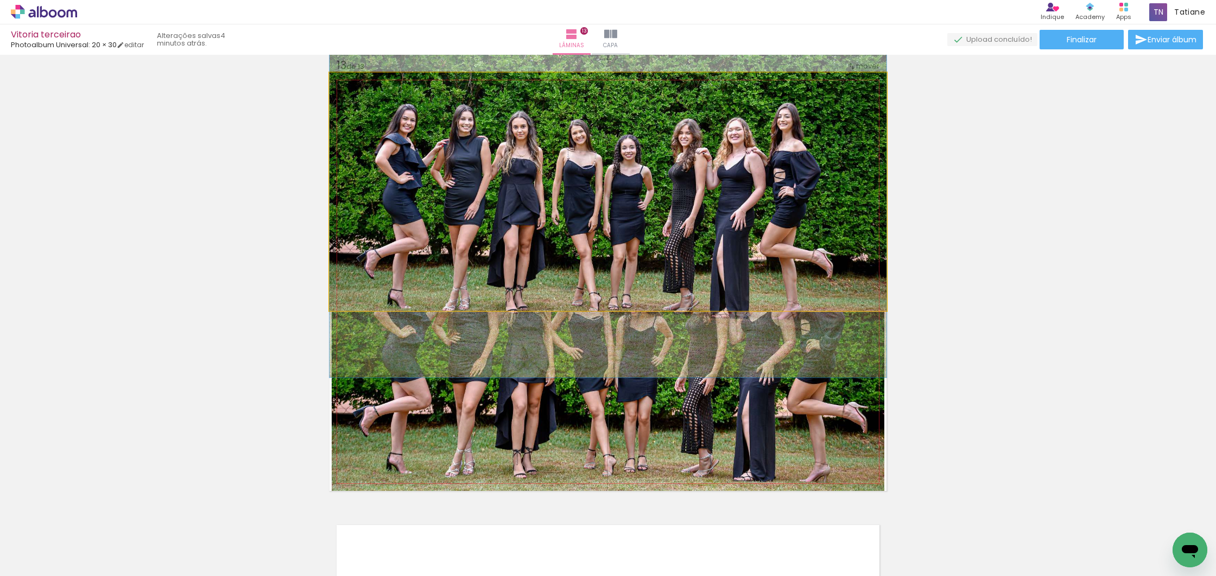
click at [707, 222] on div at bounding box center [607, 192] width 557 height 372
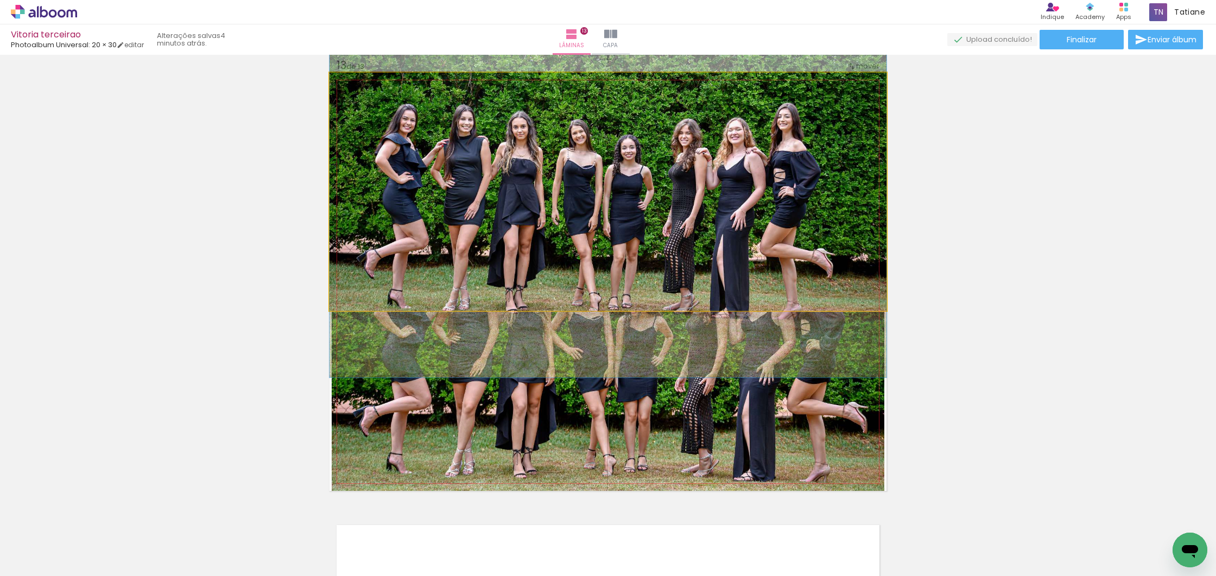
click at [778, 198] on quentale-photo at bounding box center [607, 192] width 557 height 238
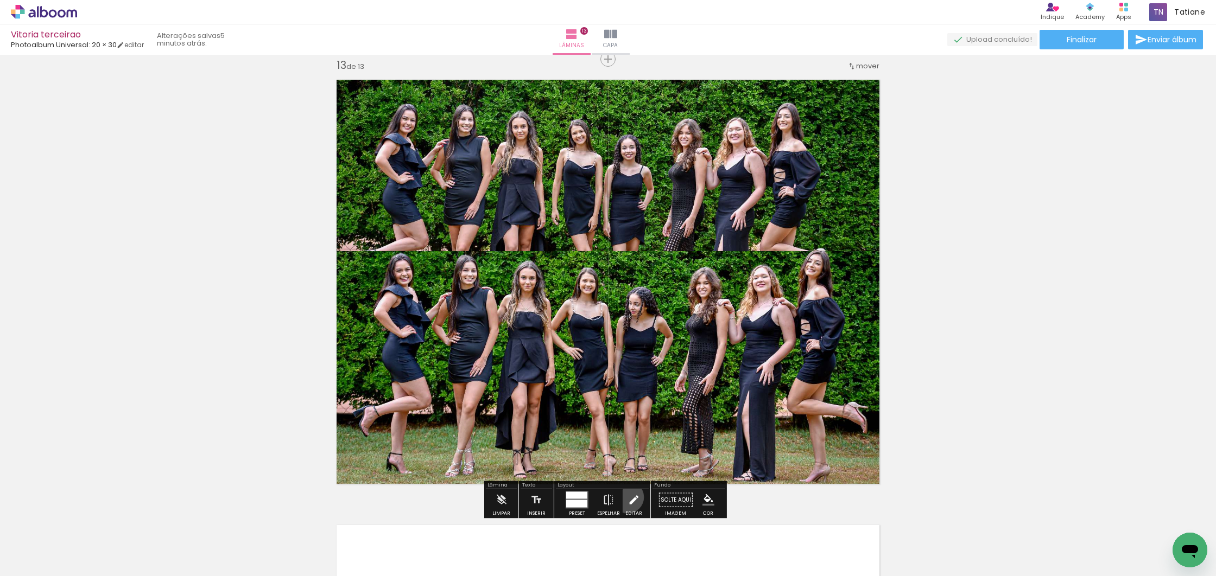
click at [627, 497] on iron-icon at bounding box center [633, 501] width 12 height 22
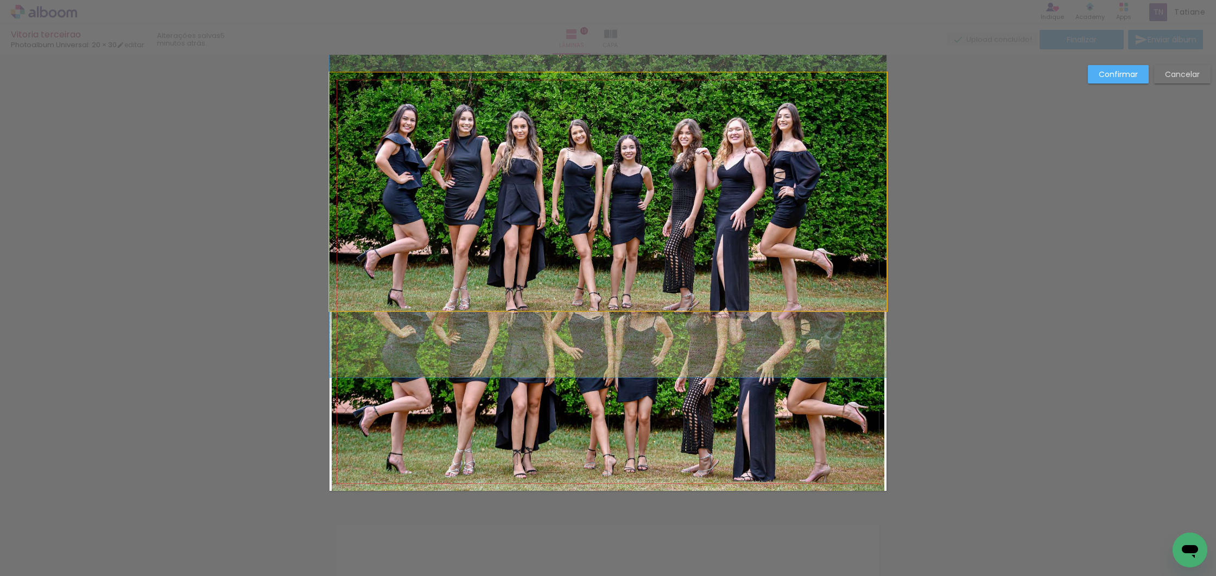
click at [543, 210] on quentale-photo at bounding box center [607, 192] width 557 height 238
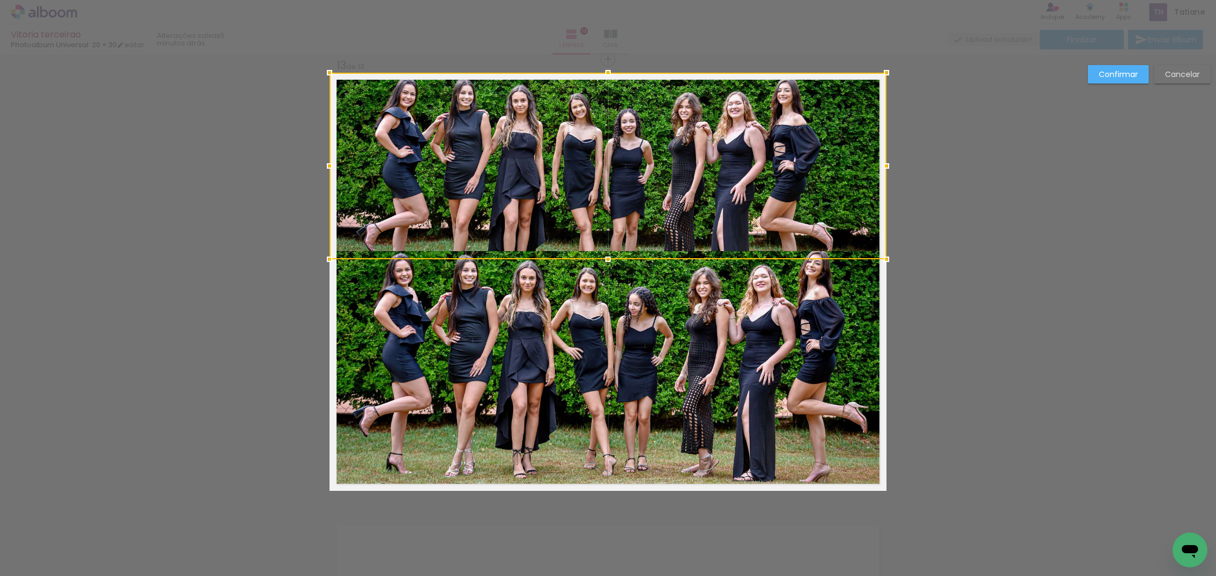
drag, startPoint x: 601, startPoint y: 310, endPoint x: 620, endPoint y: 253, distance: 60.1
click at [611, 257] on div at bounding box center [608, 260] width 22 height 22
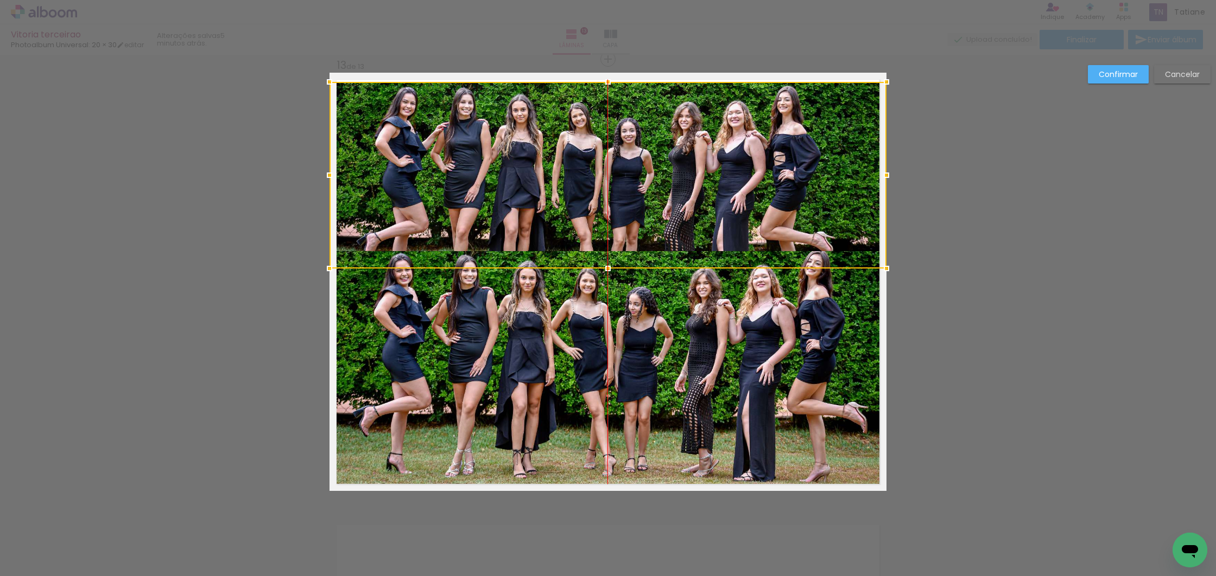
drag, startPoint x: 597, startPoint y: 126, endPoint x: 596, endPoint y: 135, distance: 9.3
click at [596, 135] on div at bounding box center [607, 175] width 557 height 187
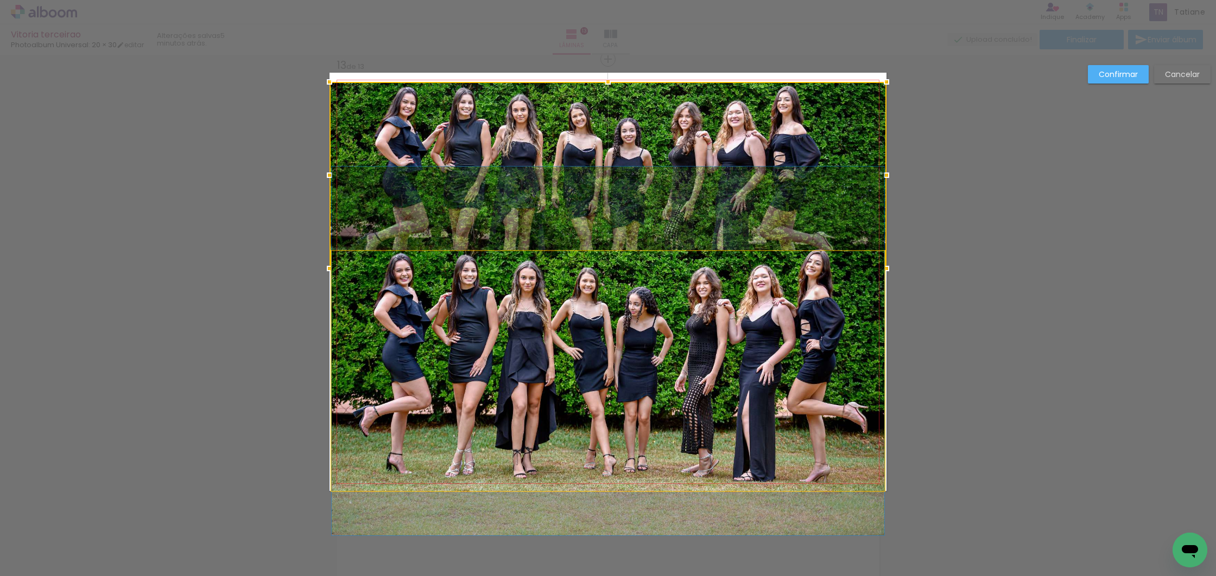
click at [701, 344] on quentale-photo at bounding box center [608, 371] width 553 height 240
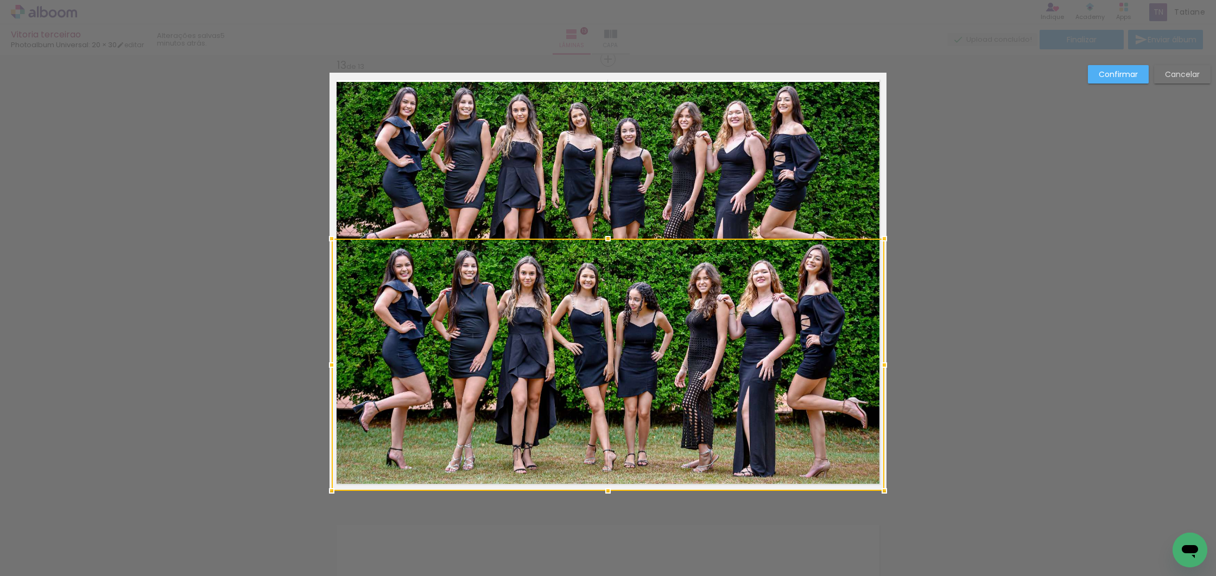
drag, startPoint x: 603, startPoint y: 248, endPoint x: 604, endPoint y: 236, distance: 12.5
click at [604, 236] on div at bounding box center [608, 239] width 22 height 22
drag, startPoint x: 1051, startPoint y: 352, endPoint x: 1016, endPoint y: 336, distance: 38.4
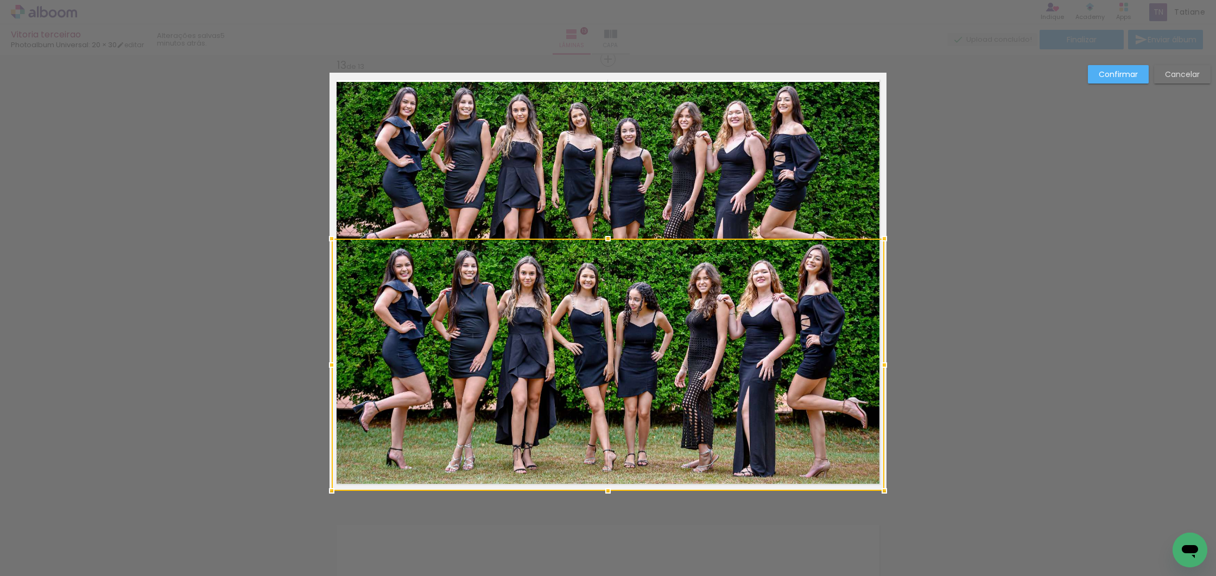
click at [0, 0] on slot "Confirmar" at bounding box center [0, 0] width 0 height 0
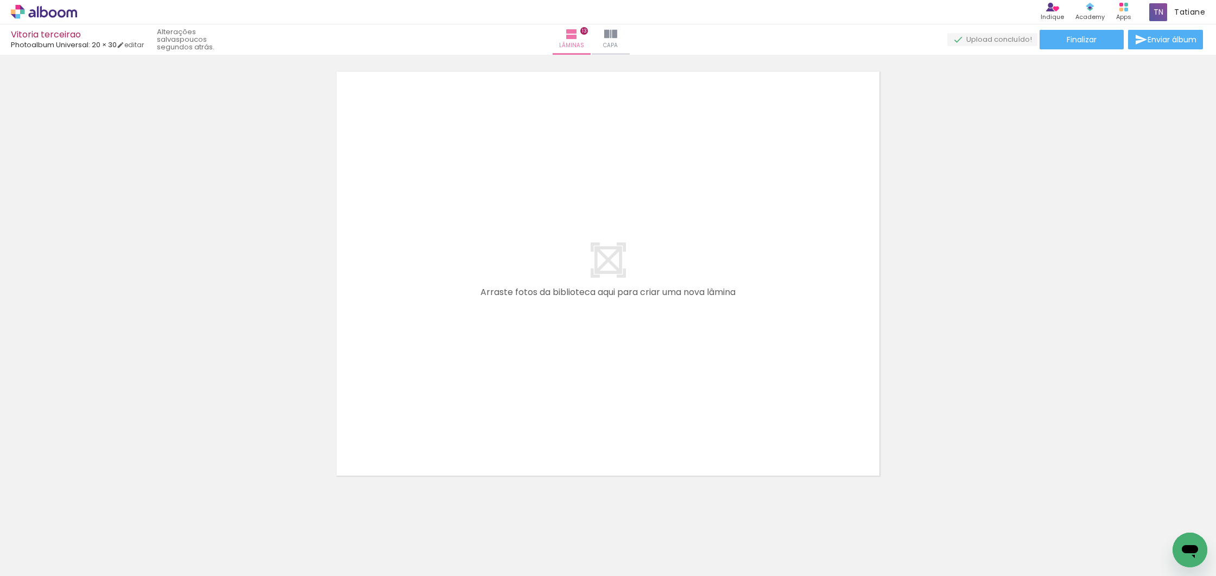
scroll to position [5827, 0]
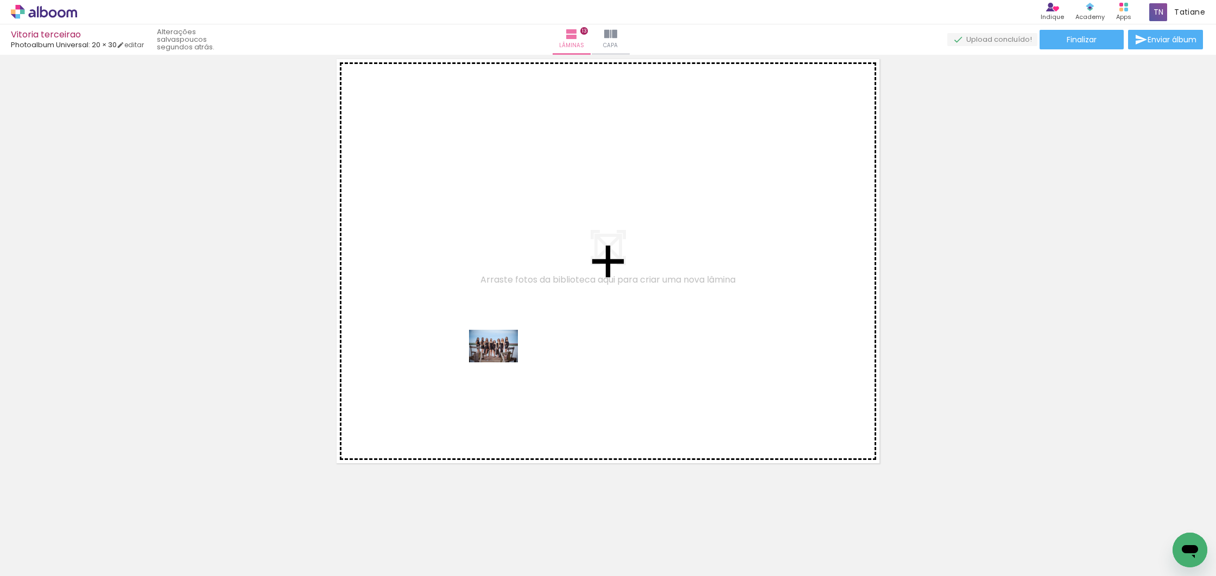
click at [502, 363] on quentale-workspace at bounding box center [608, 288] width 1216 height 576
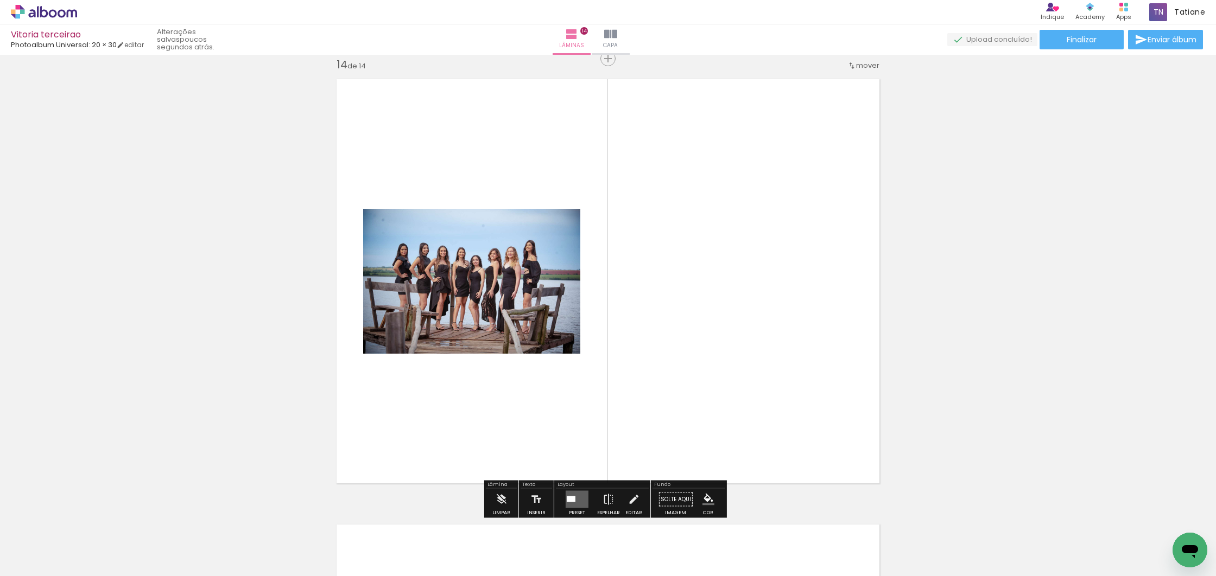
scroll to position [5807, 0]
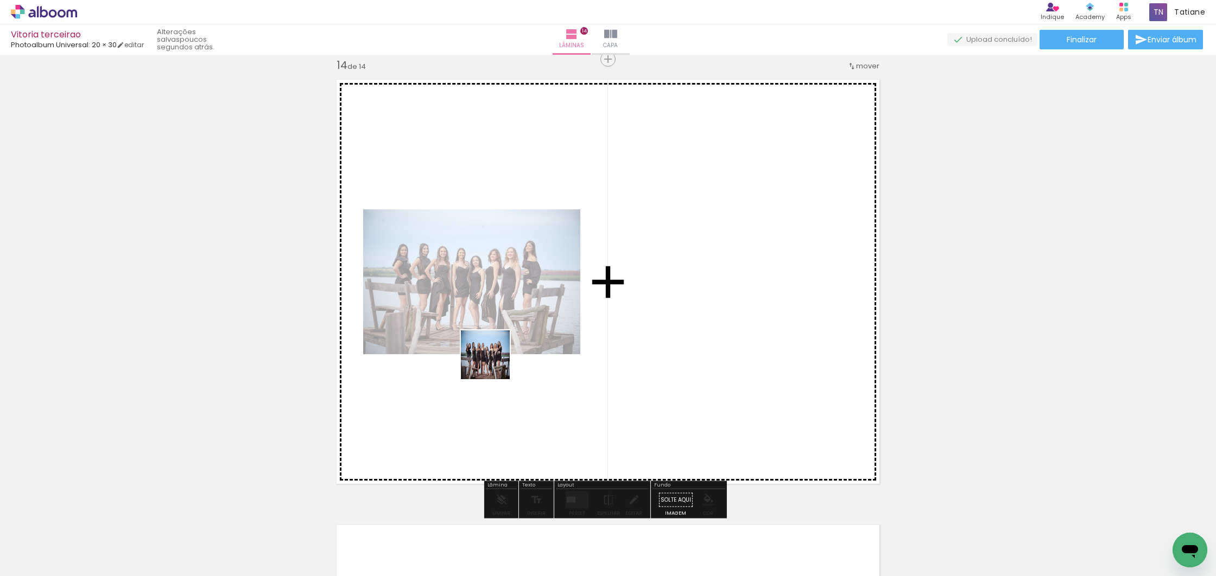
drag, startPoint x: 108, startPoint y: 537, endPoint x: 325, endPoint y: 518, distance: 217.5
click at [493, 363] on quentale-workspace at bounding box center [608, 288] width 1216 height 576
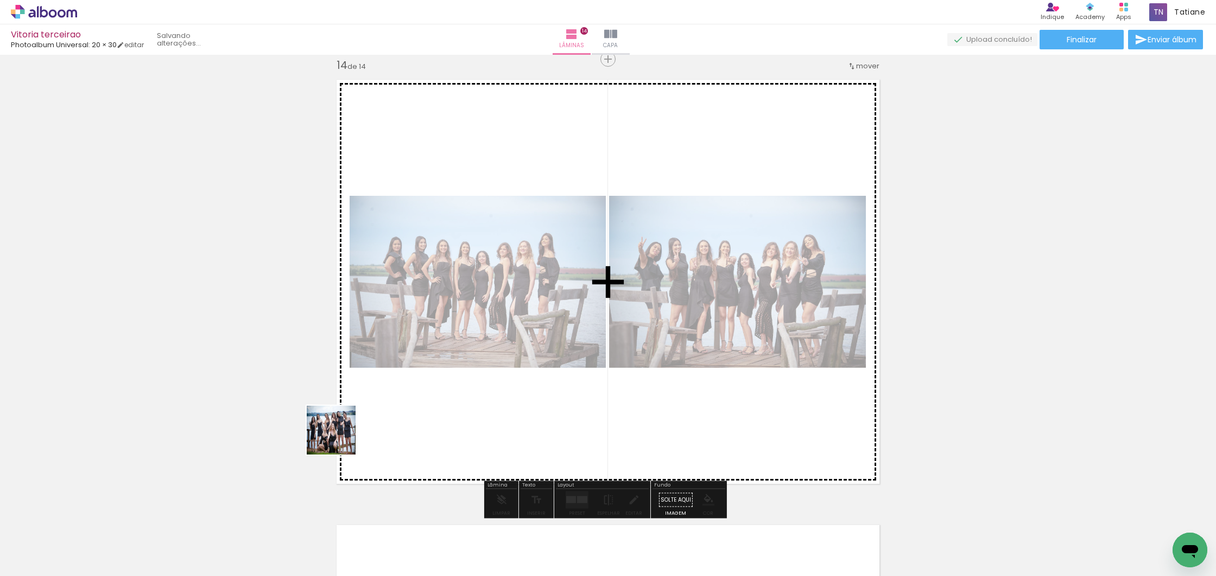
drag, startPoint x: 238, startPoint y: 483, endPoint x: 582, endPoint y: 334, distance: 374.4
click at [582, 334] on quentale-workspace at bounding box center [608, 288] width 1216 height 576
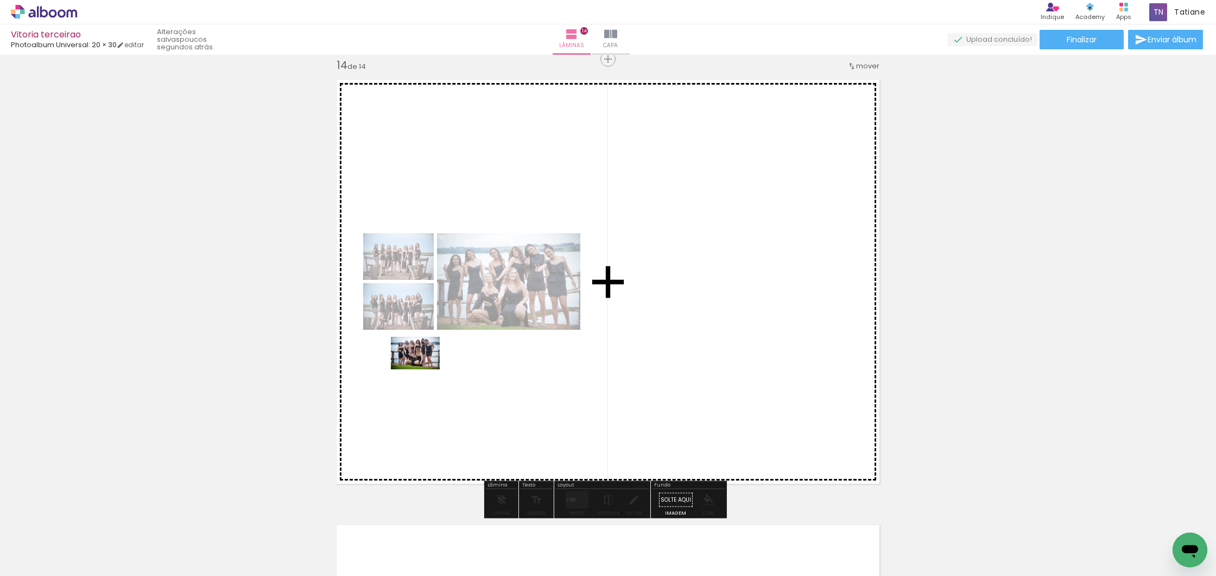
drag, startPoint x: 246, startPoint y: 532, endPoint x: 425, endPoint y: 370, distance: 241.7
click at [423, 370] on quentale-workspace at bounding box center [608, 288] width 1216 height 576
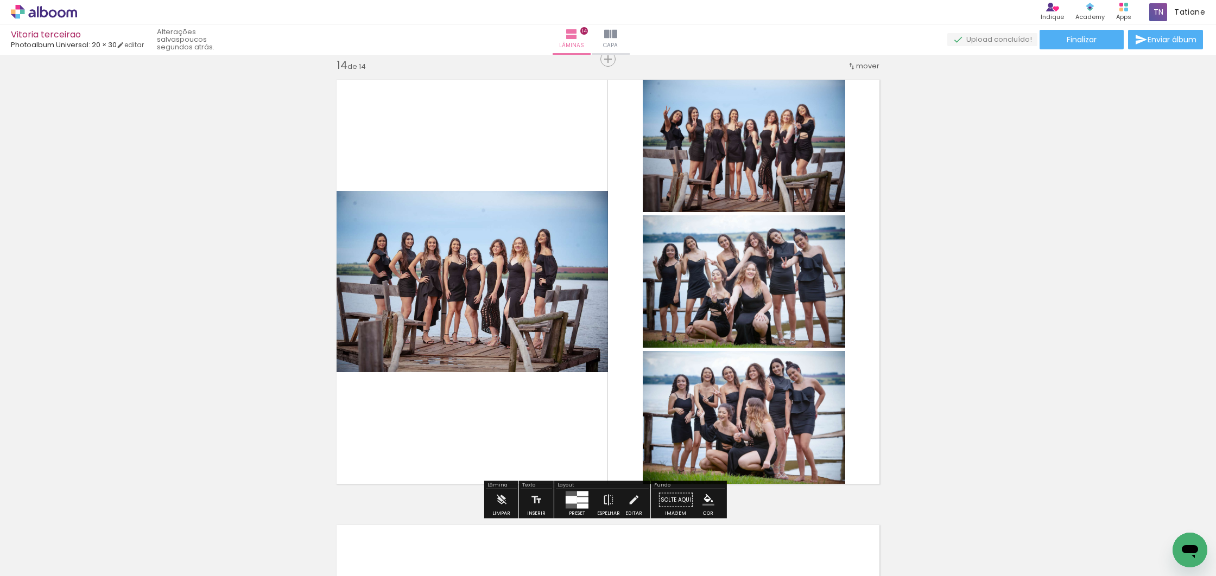
drag, startPoint x: 570, startPoint y: 503, endPoint x: 591, endPoint y: 491, distance: 24.6
click at [572, 502] on div at bounding box center [571, 501] width 11 height 8
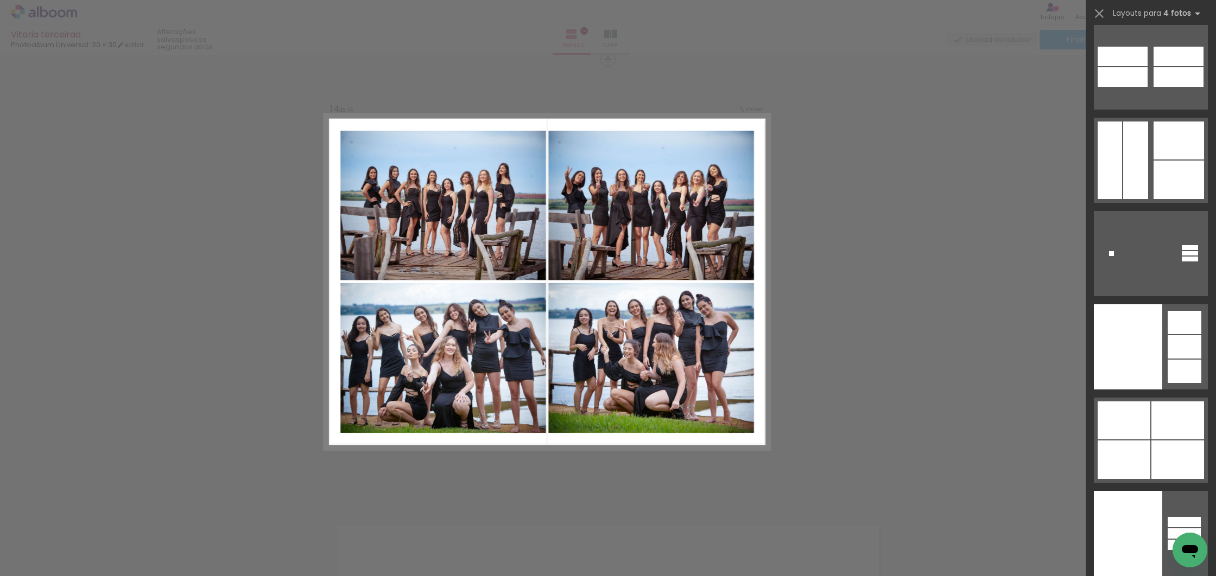
scroll to position [34271, 0]
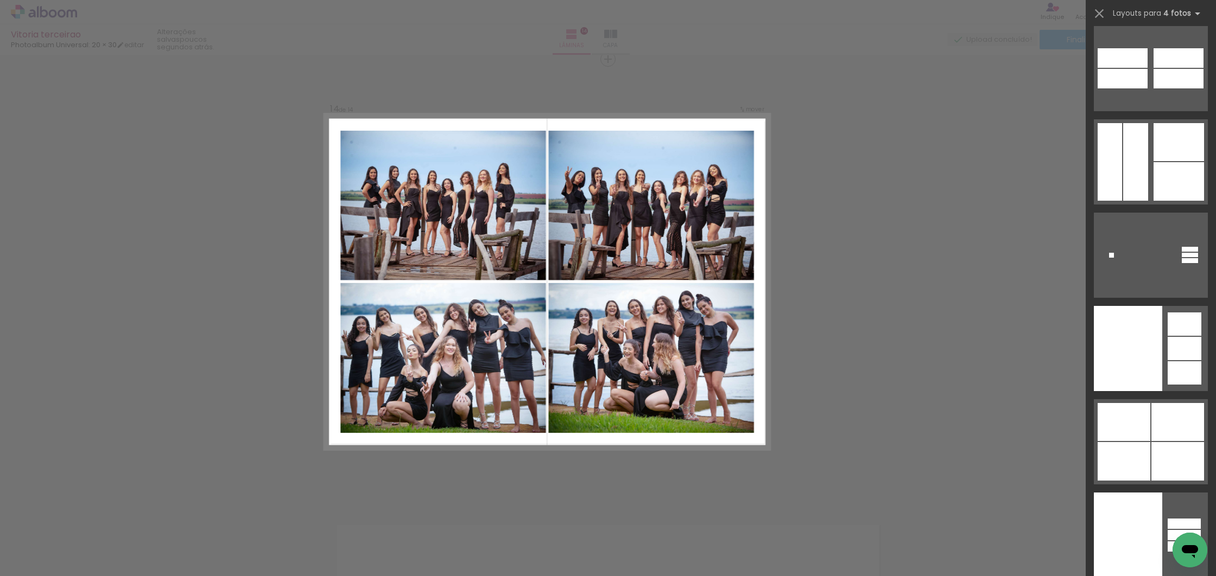
click at [0, 0] on slot at bounding box center [0, 0] width 0 height 0
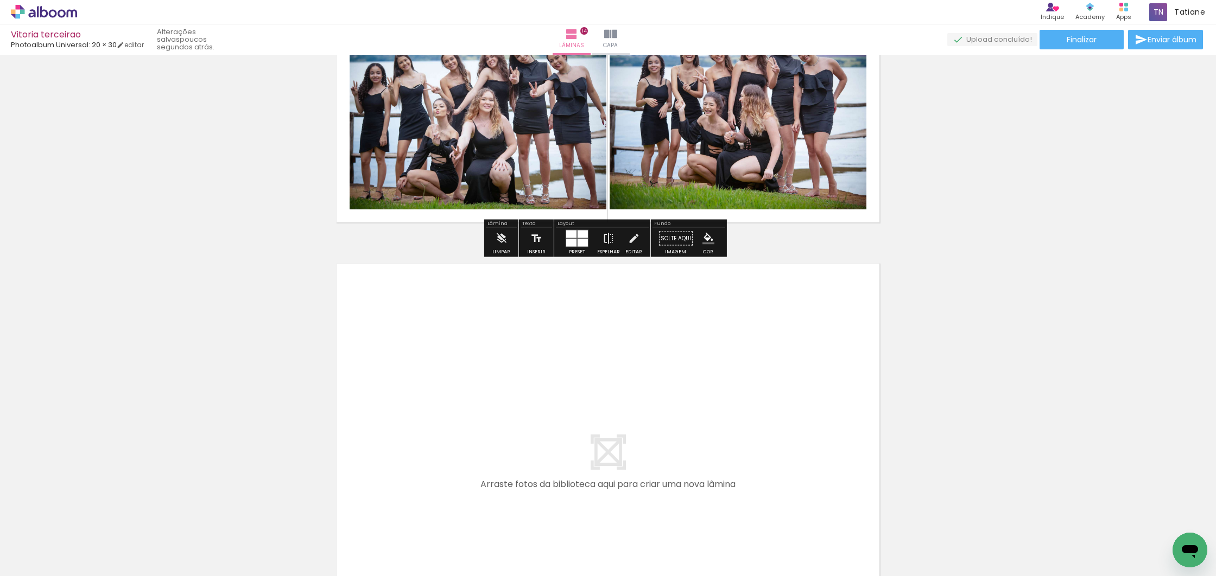
scroll to position [6072, 0]
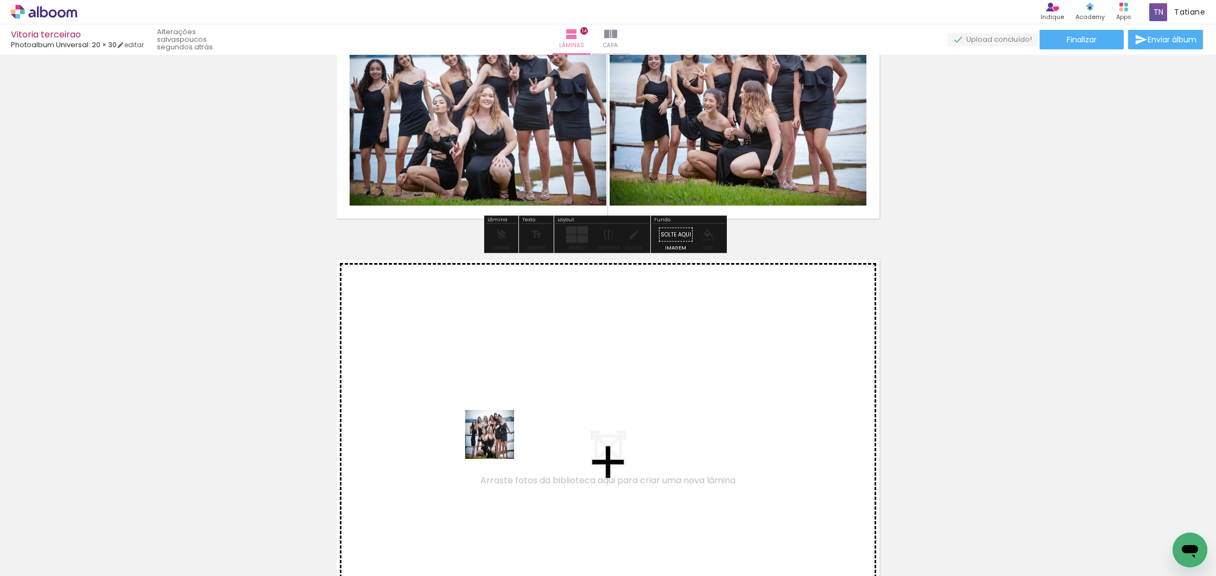
click at [498, 440] on quentale-workspace at bounding box center [608, 288] width 1216 height 576
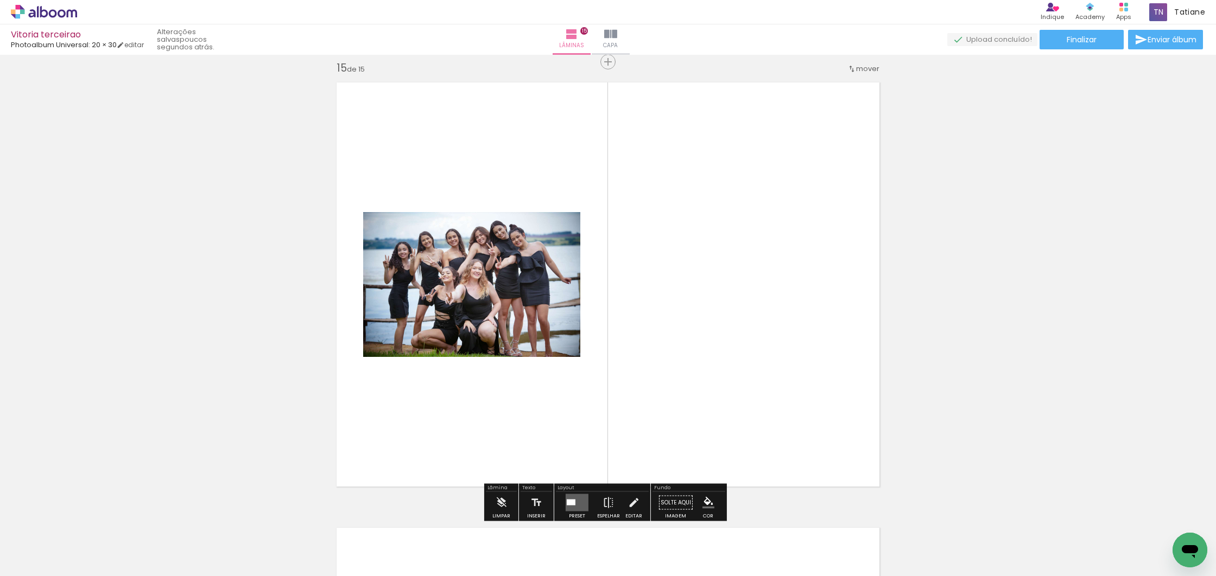
scroll to position [6252, 0]
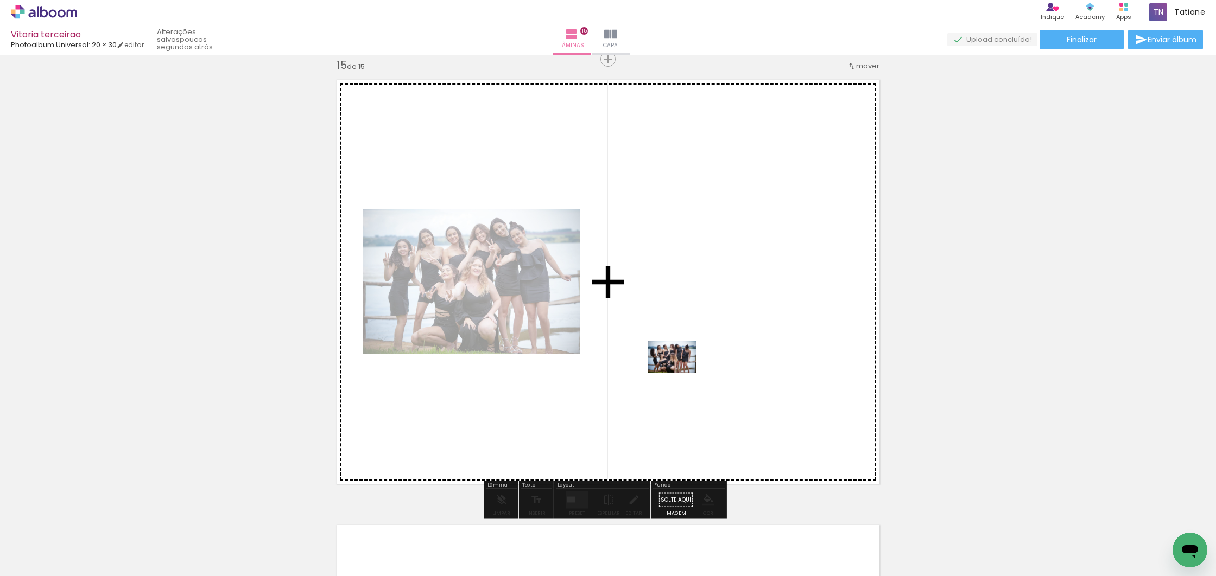
drag, startPoint x: 123, startPoint y: 535, endPoint x: 687, endPoint y: 369, distance: 588.1
click at [687, 368] on quentale-workspace at bounding box center [608, 288] width 1216 height 576
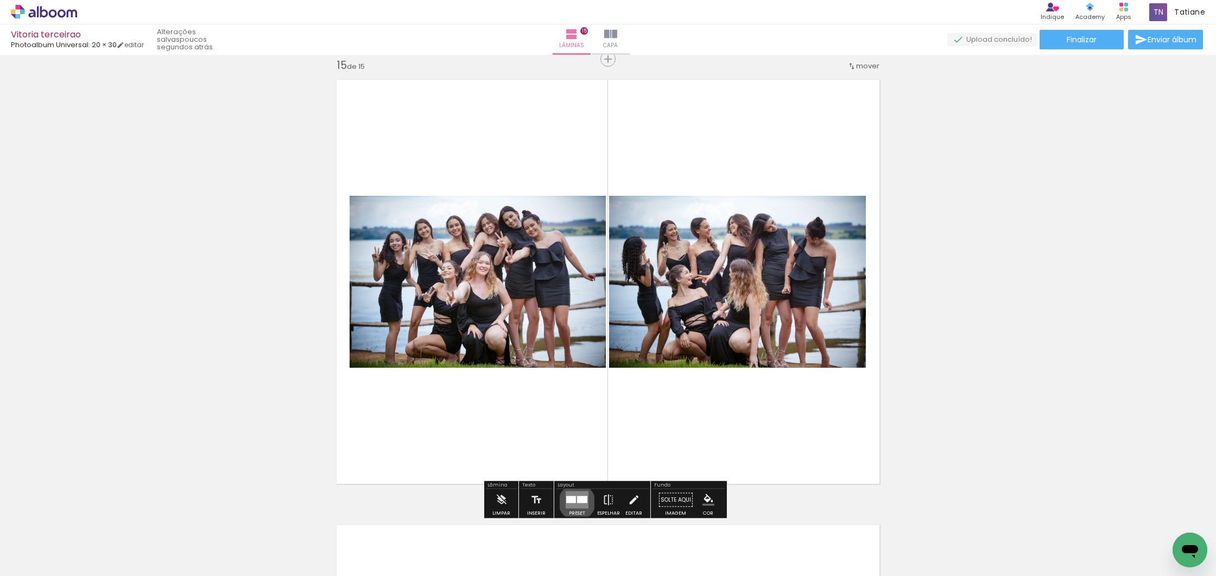
click at [577, 502] on div at bounding box center [582, 500] width 10 height 7
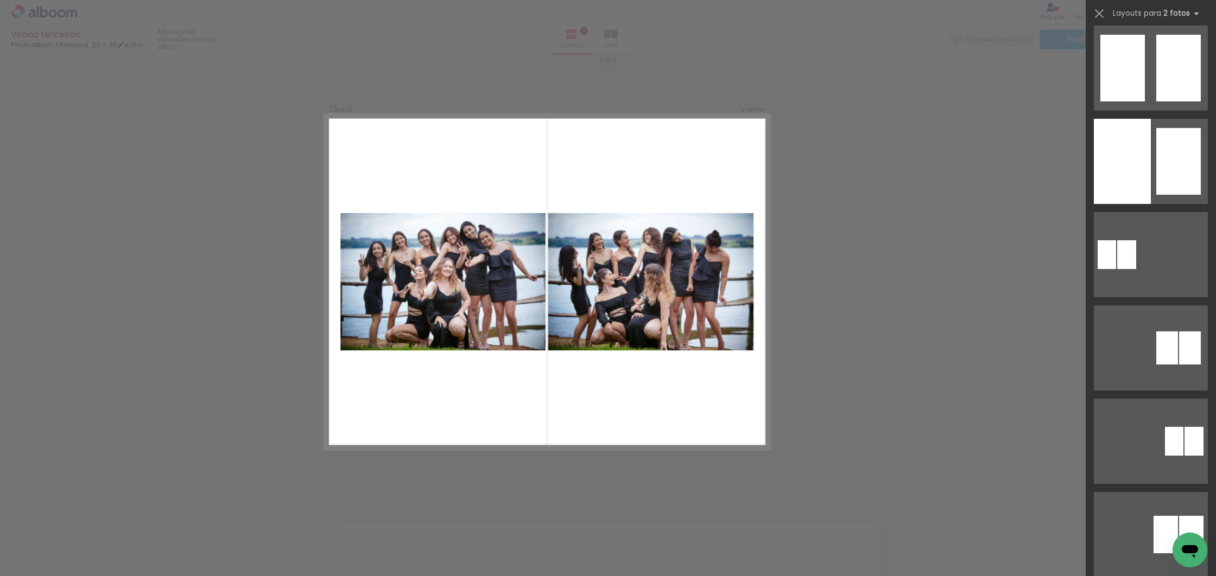
scroll to position [8318, 0]
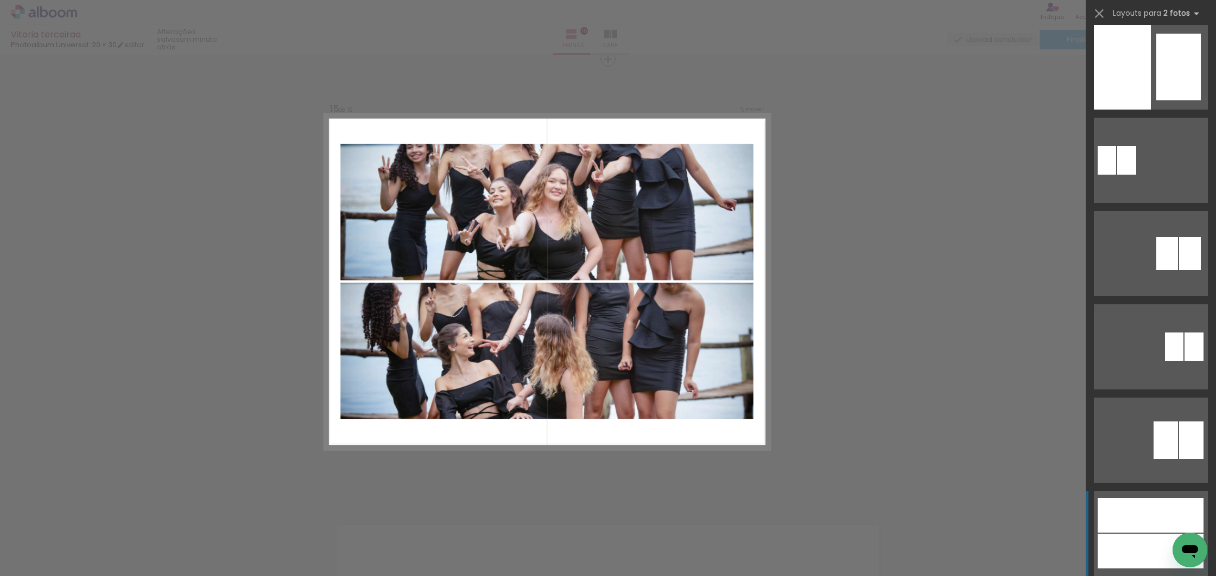
click at [1161, 544] on div at bounding box center [1151, 551] width 106 height 35
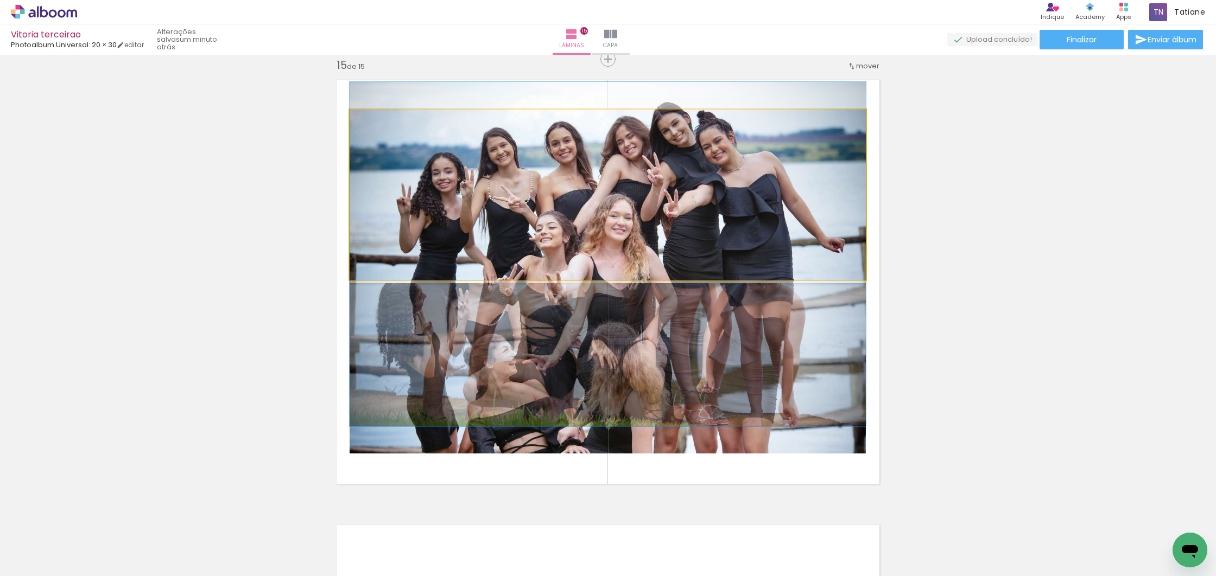
drag, startPoint x: 732, startPoint y: 219, endPoint x: 743, endPoint y: 293, distance: 74.6
click at [0, 0] on slot at bounding box center [0, 0] width 0 height 0
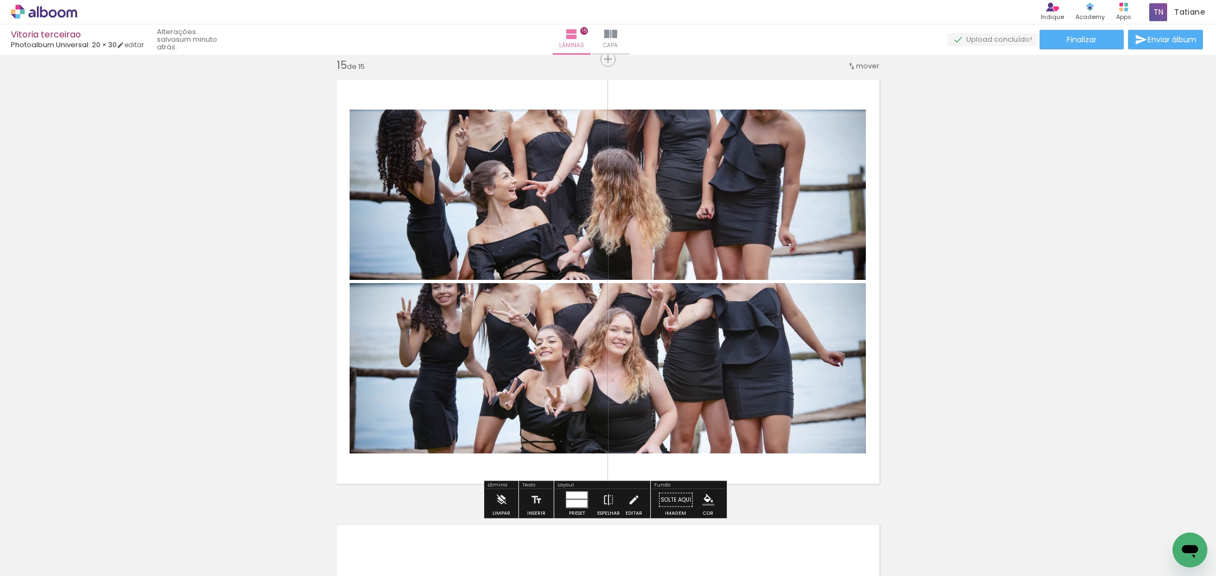
click at [574, 496] on div at bounding box center [576, 495] width 21 height 7
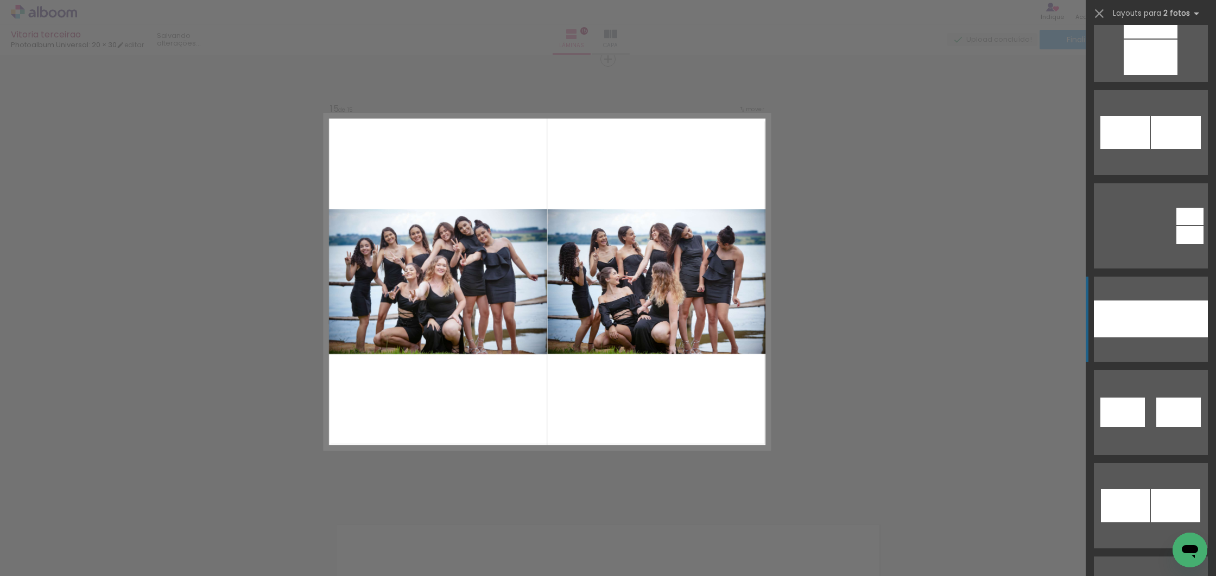
scroll to position [782, 0]
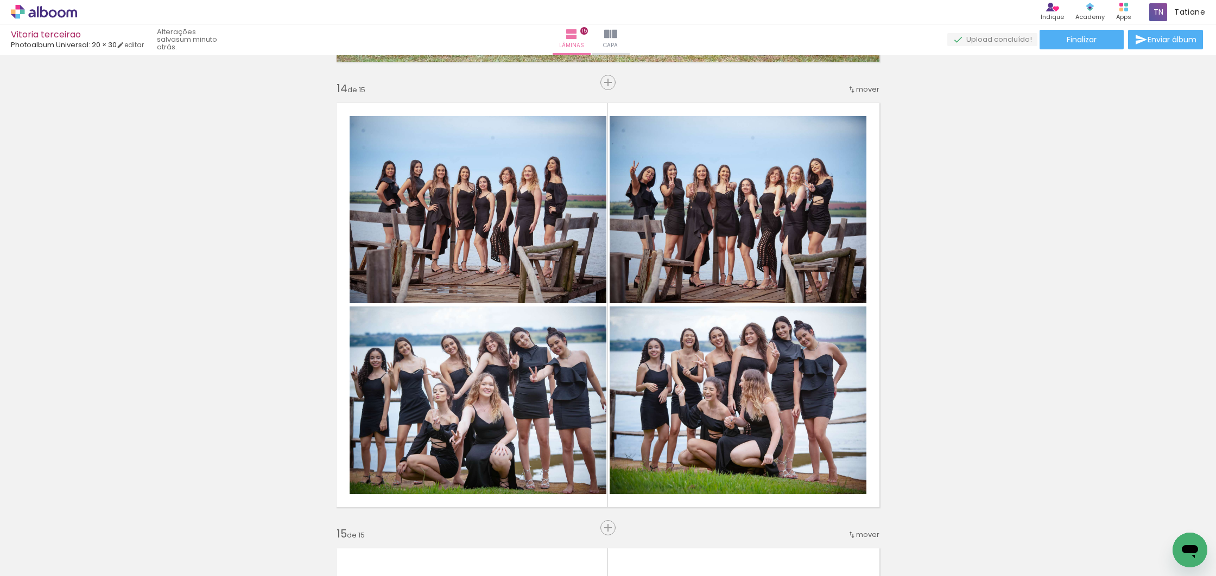
scroll to position [5780, 0]
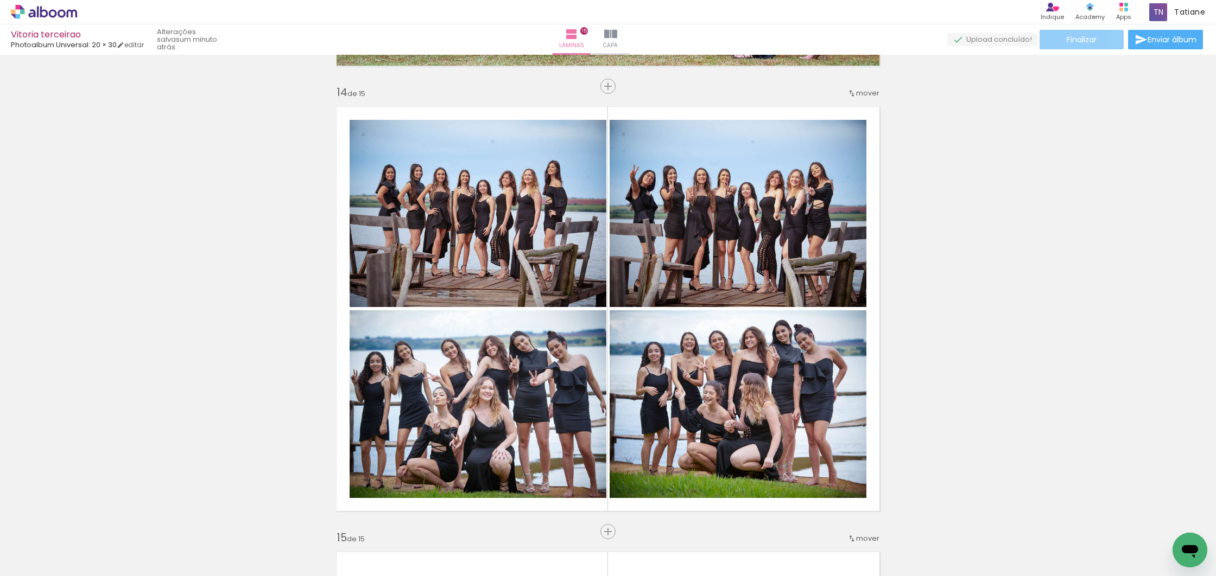
click at [1082, 43] on span "Finalizar" at bounding box center [1082, 40] width 30 height 8
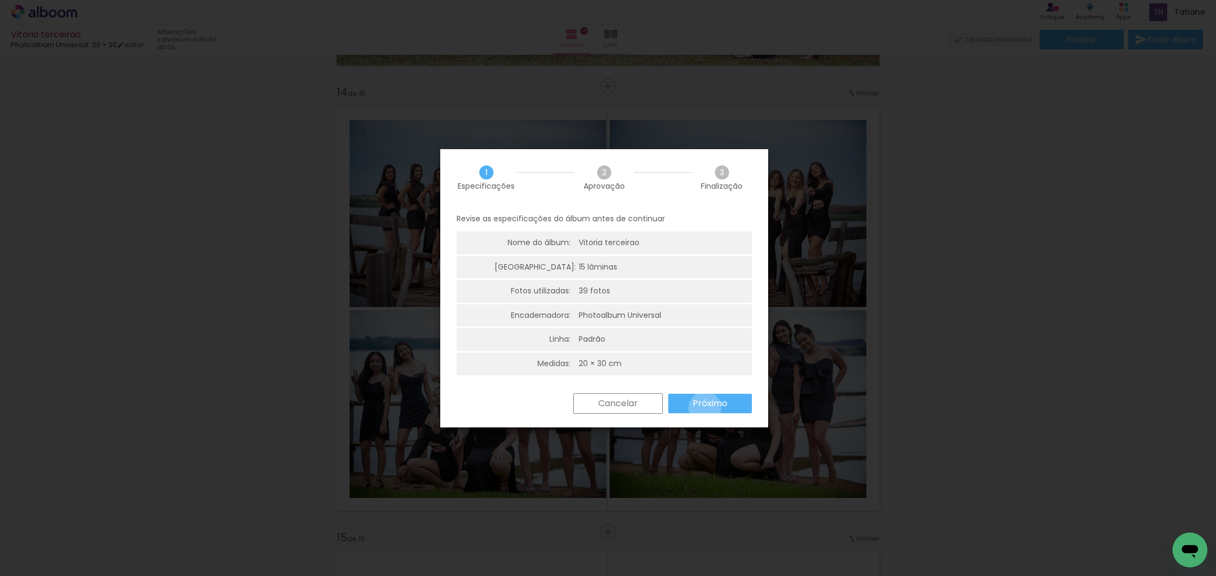
click at [0, 0] on slot "Próximo" at bounding box center [0, 0] width 0 height 0
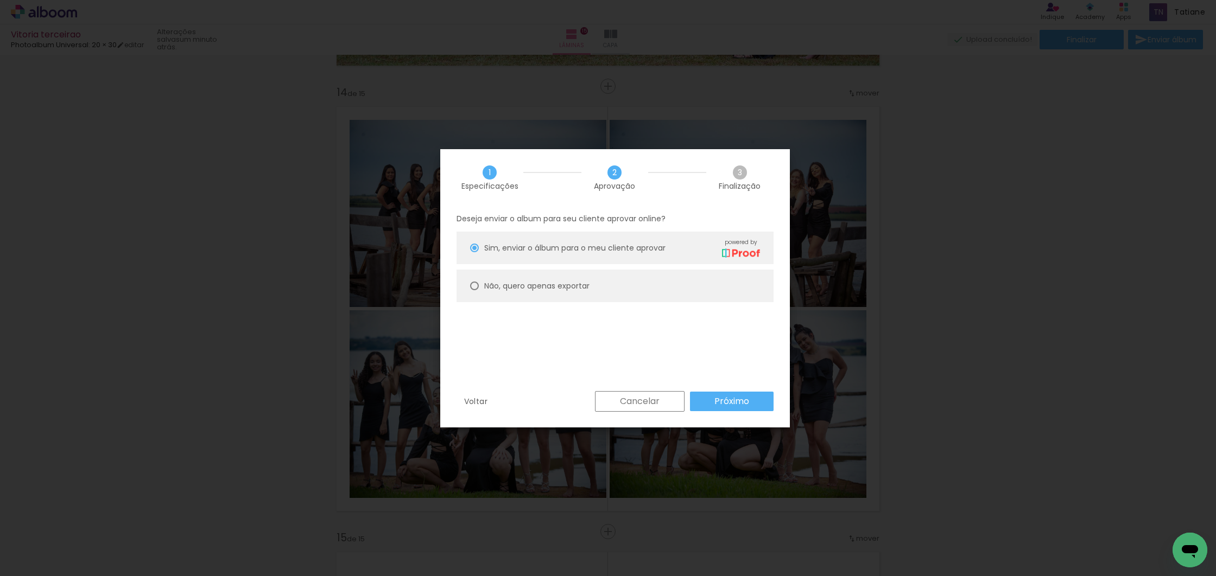
click at [0, 0] on slot "Não, quero apenas exportar" at bounding box center [0, 0] width 0 height 0
type paper-radio-button "on"
click at [0, 0] on slot "Próximo" at bounding box center [0, 0] width 0 height 0
type input "Alta, 300 DPI"
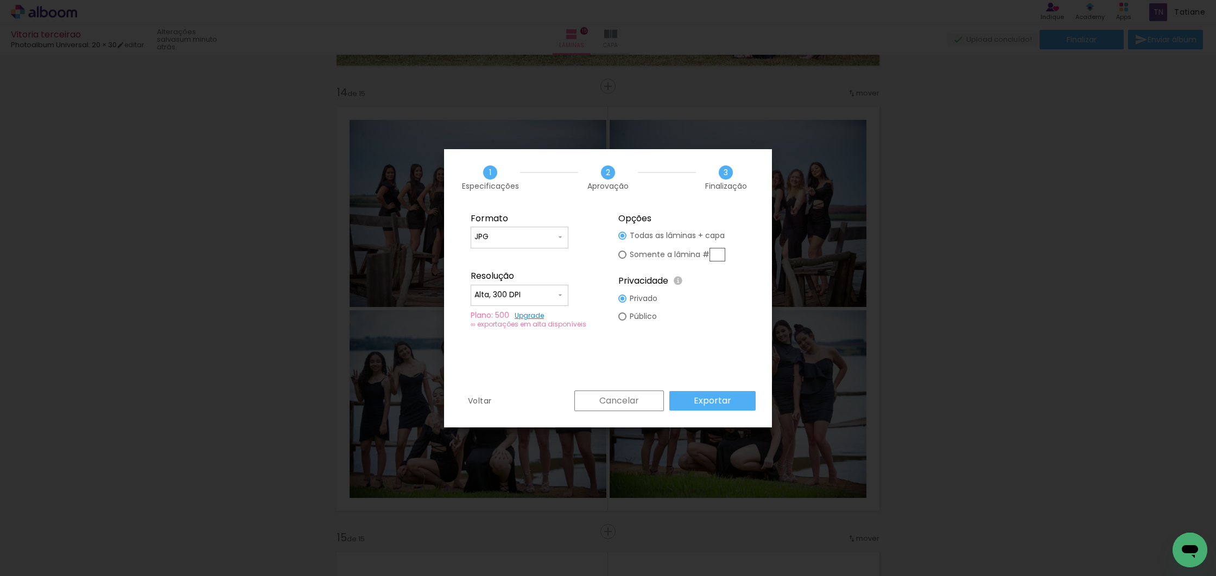
click at [0, 0] on slot "Exportar" at bounding box center [0, 0] width 0 height 0
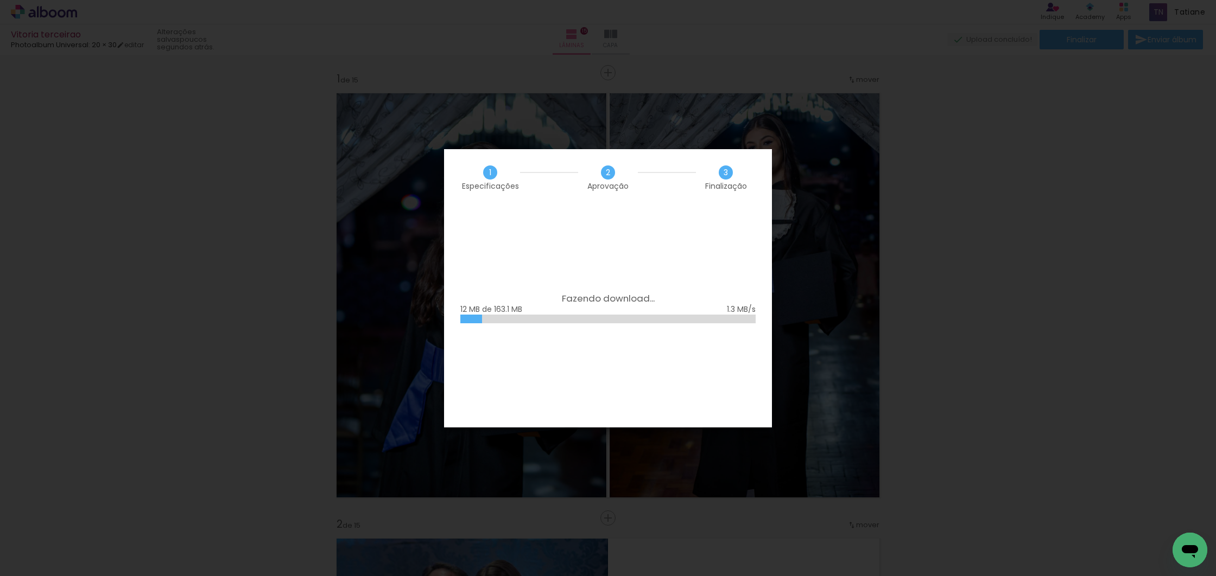
scroll to position [782, 0]
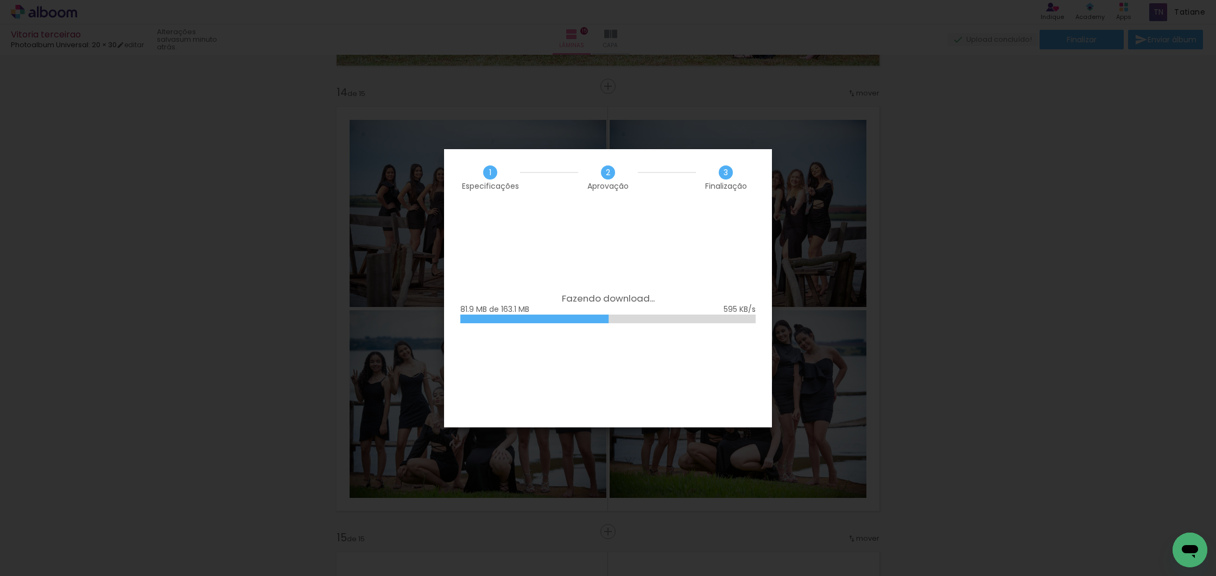
scroll to position [782, 0]
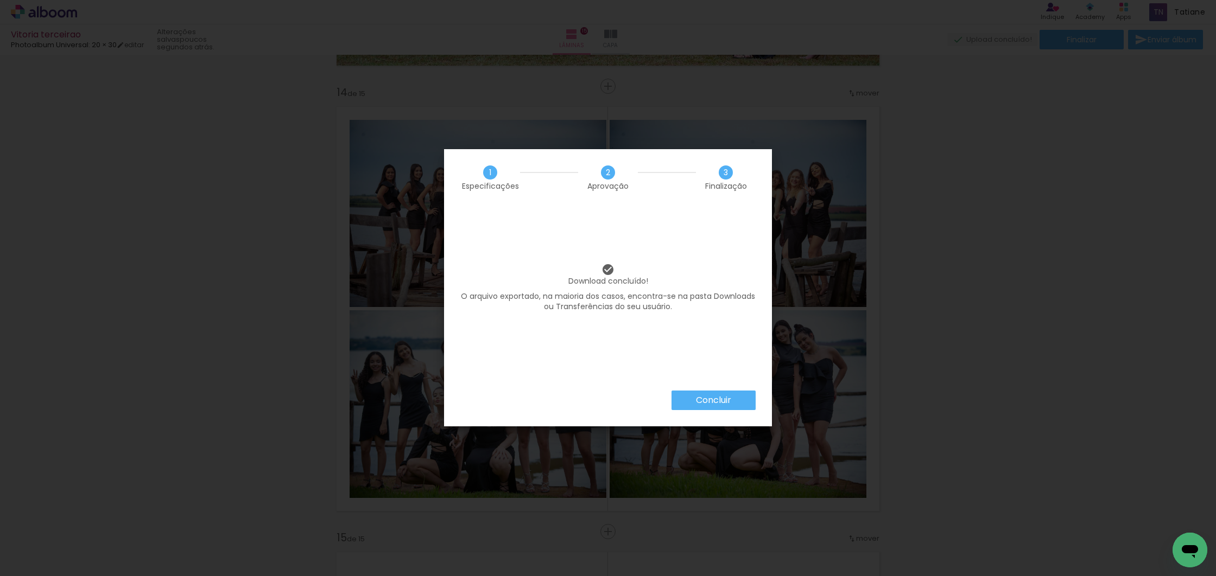
scroll to position [782, 0]
click at [0, 0] on slot "Concluir" at bounding box center [0, 0] width 0 height 0
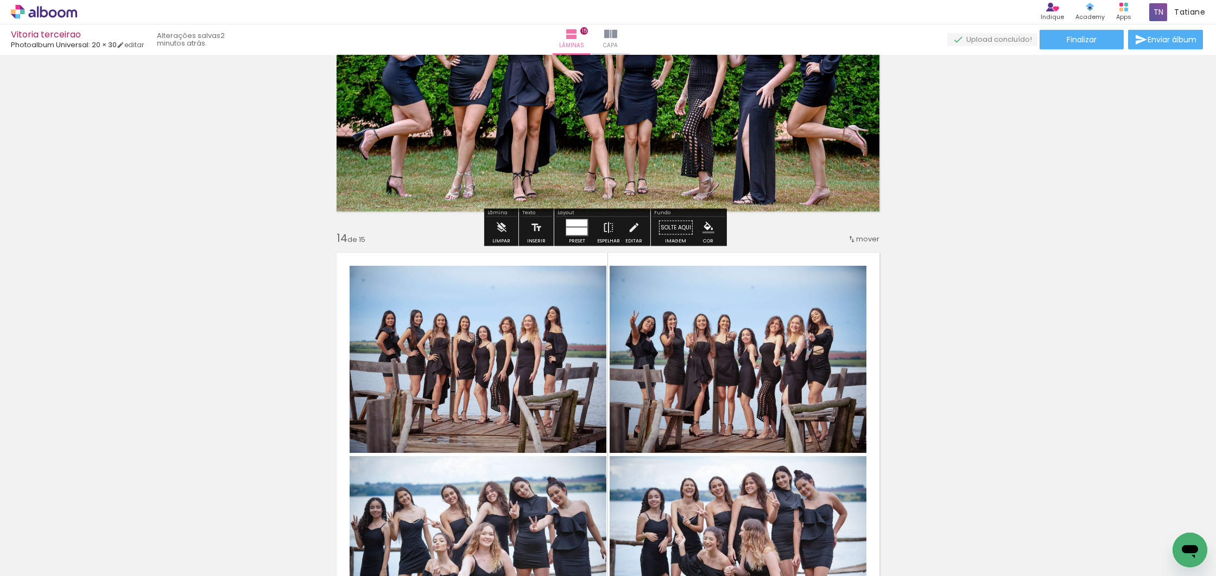
scroll to position [5594, 0]
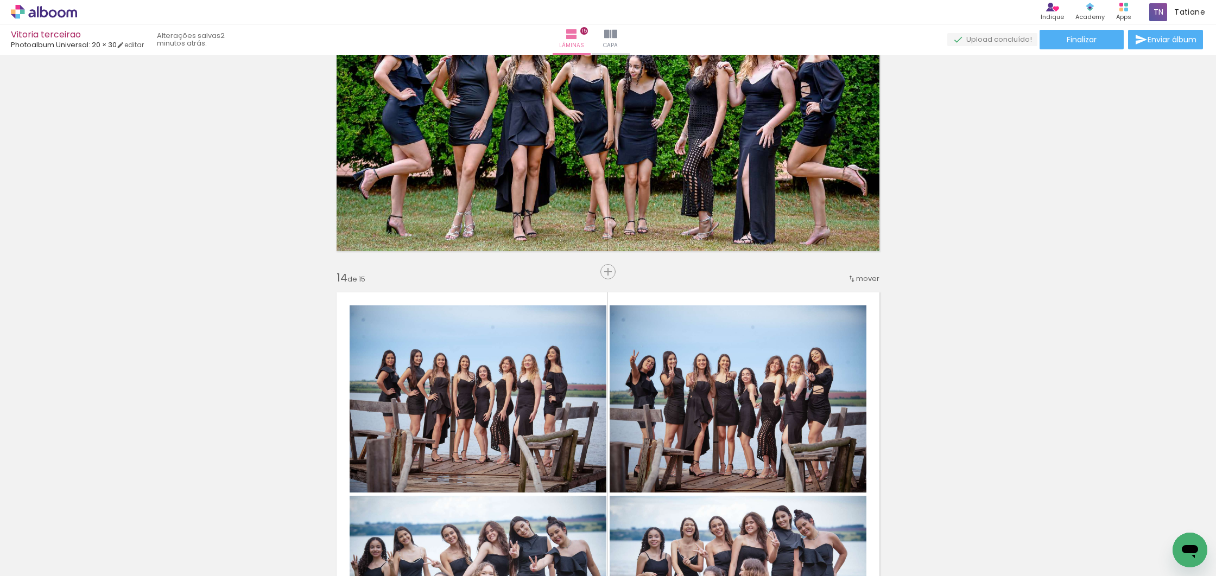
click at [14, 11] on icon at bounding box center [13, 12] width 5 height 5
